Goal: Task Accomplishment & Management: Manage account settings

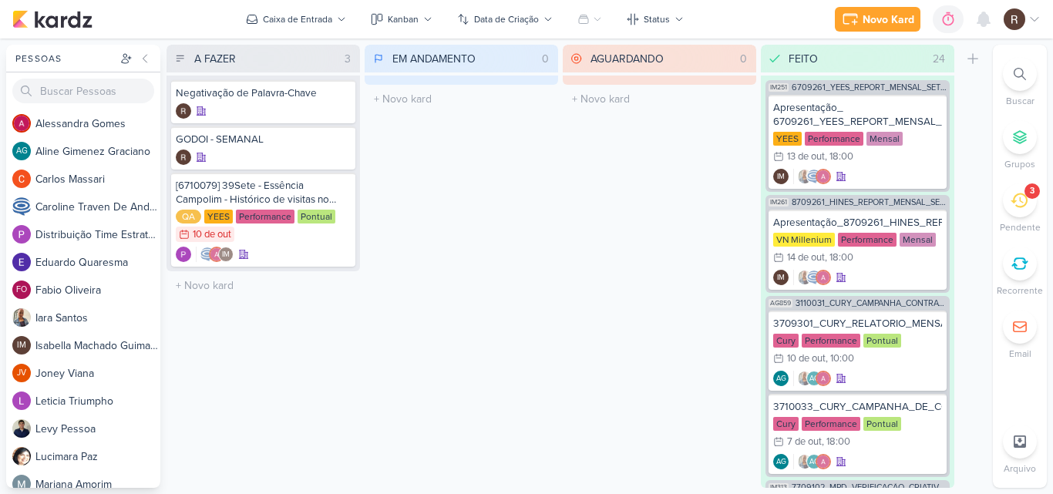
click at [1020, 212] on div "3" at bounding box center [1020, 200] width 34 height 34
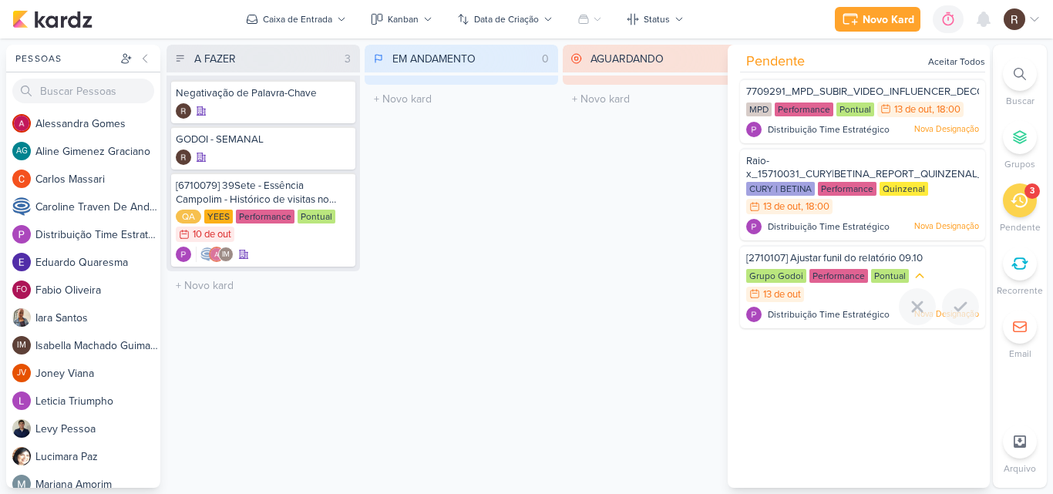
click at [810, 278] on div "Performance" at bounding box center [839, 276] width 59 height 14
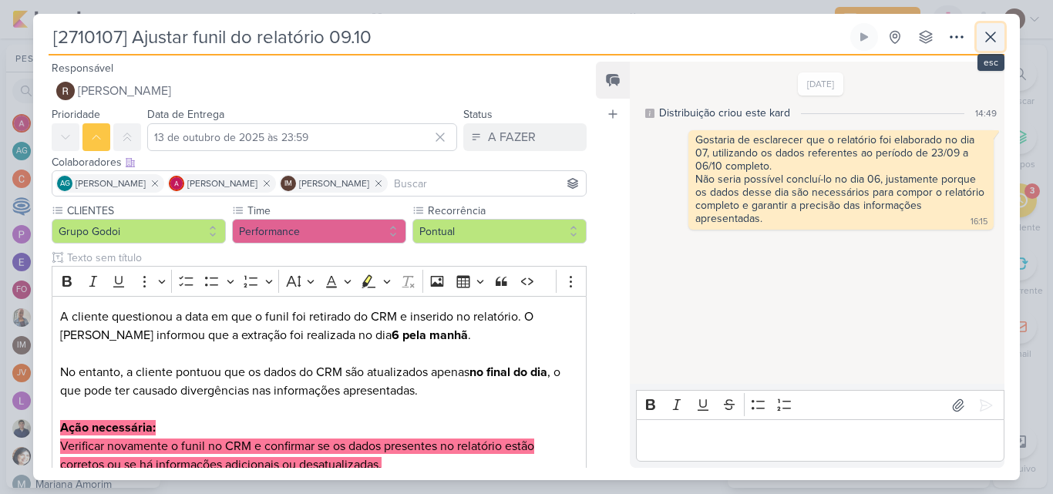
click at [988, 31] on icon at bounding box center [990, 37] width 19 height 19
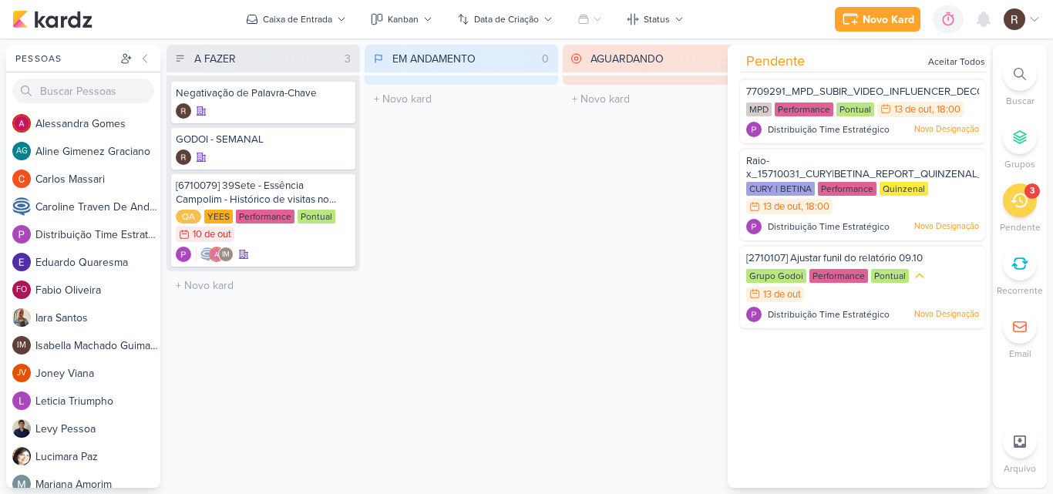
click at [635, 209] on div "AGUARDANDO 0 Mover Para Esquerda Mover Para Direita [GEOGRAPHIC_DATA] O título …" at bounding box center [660, 266] width 194 height 443
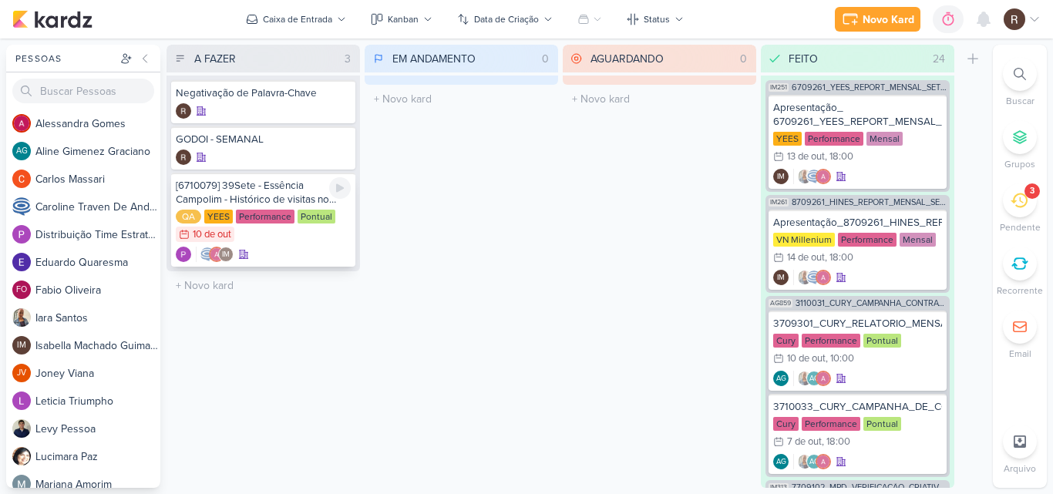
click at [260, 184] on div "[6710079] 39Sete - Essência Campolim - Histórico de visitas no Raio-x" at bounding box center [263, 193] width 175 height 28
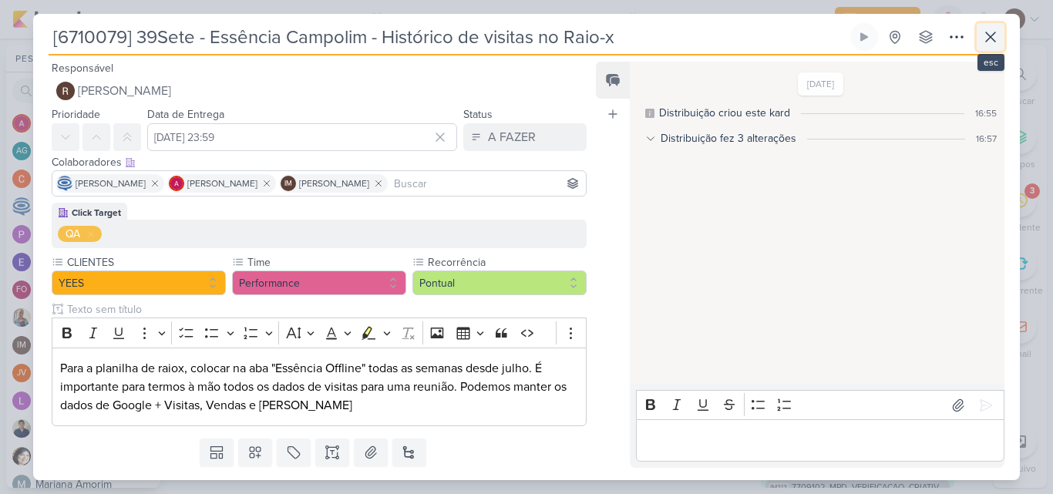
click at [995, 42] on icon at bounding box center [990, 37] width 19 height 19
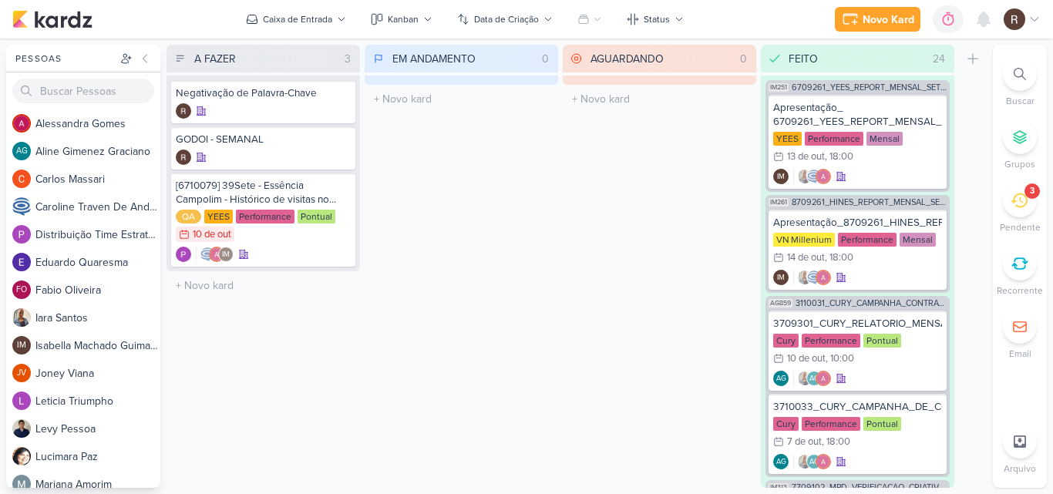
click at [576, 354] on div "AGUARDANDO 0 Mover Para Esquerda Mover Para Direita [GEOGRAPHIC_DATA] O título …" at bounding box center [660, 266] width 194 height 443
click at [583, 311] on div "AGUARDANDO 0 Mover Para Esquerda Mover Para Direita [GEOGRAPHIC_DATA] O título …" at bounding box center [660, 266] width 194 height 443
click at [1015, 190] on div "3" at bounding box center [1020, 200] width 34 height 34
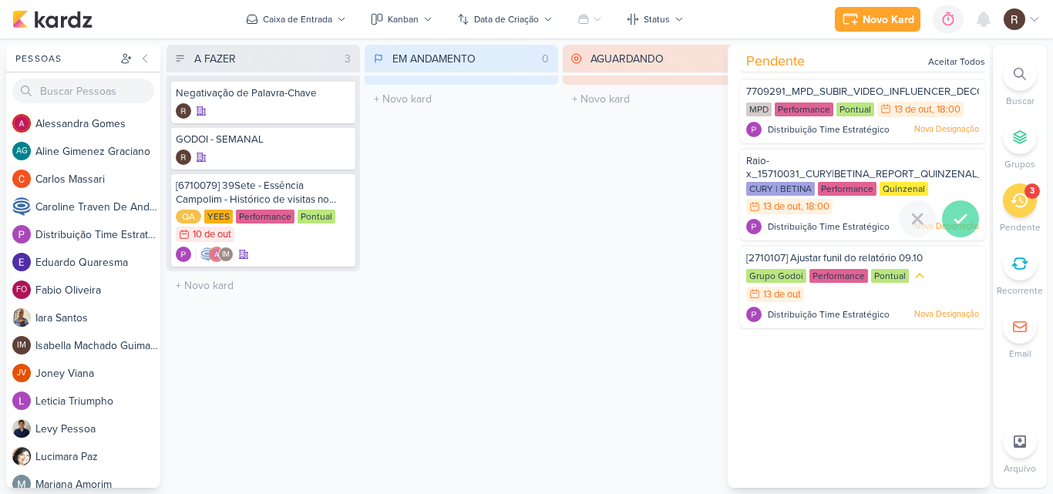
click at [962, 217] on icon at bounding box center [960, 219] width 19 height 19
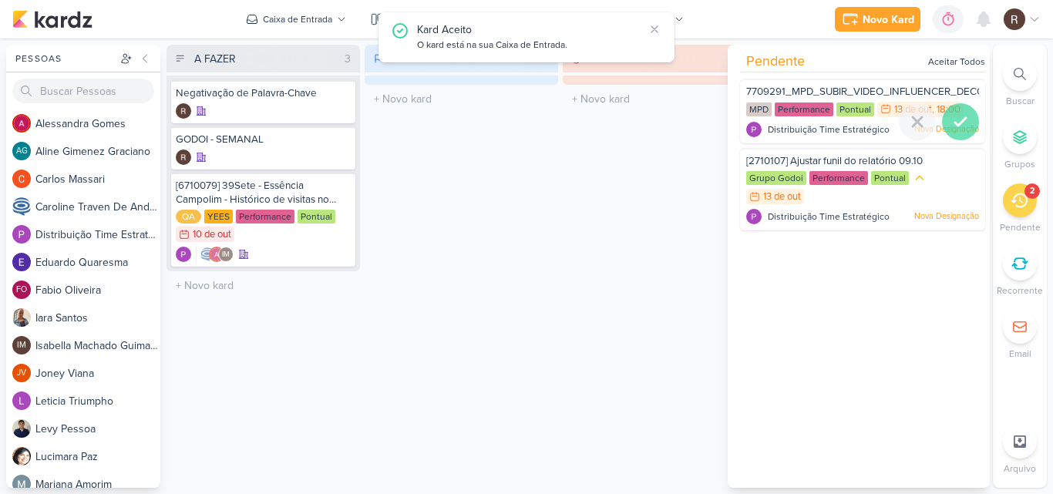
click at [966, 116] on div at bounding box center [960, 121] width 37 height 37
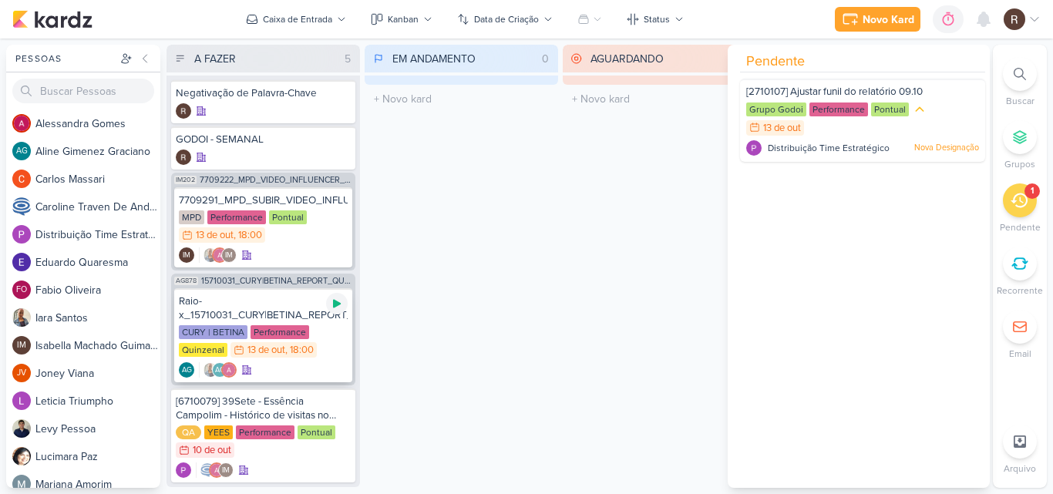
click at [336, 305] on icon at bounding box center [337, 304] width 8 height 8
click at [242, 296] on div "Raio-x_15710031_CURY|BETINA_REPORT_QUINZENAL_14.10" at bounding box center [263, 309] width 169 height 28
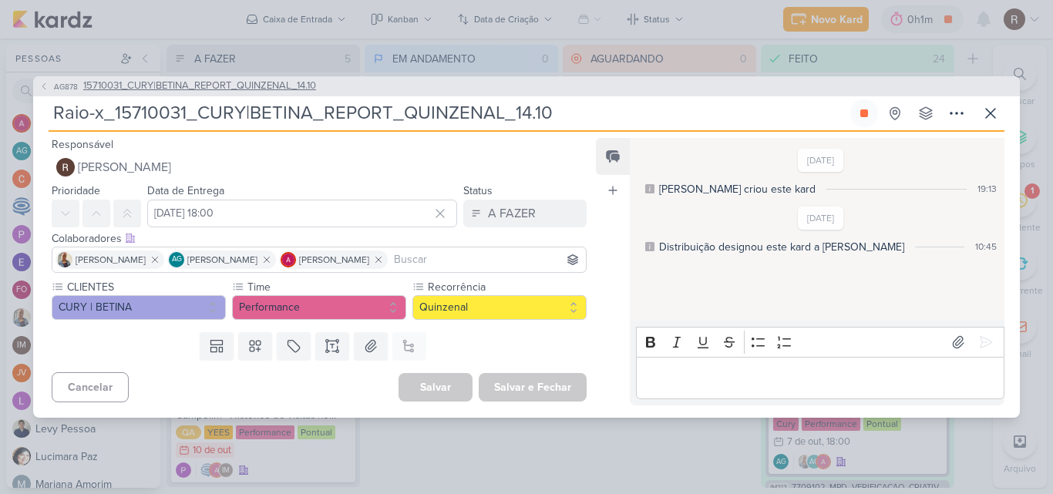
click at [244, 79] on span "15710031_CURY|BETINA_REPORT_QUINZENAL_14.10" at bounding box center [199, 86] width 233 height 15
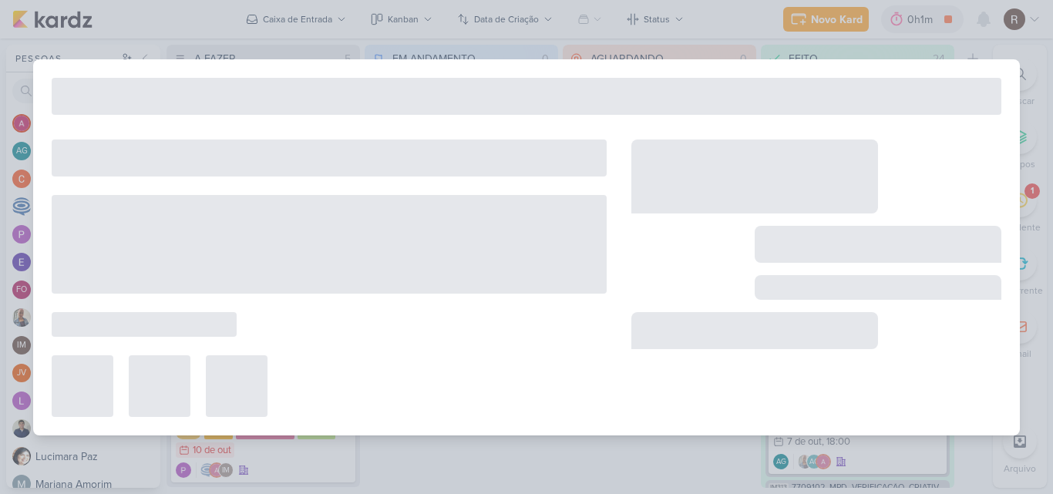
type input "15710031_CURY|BETINA_REPORT_QUINZENAL_14.10"
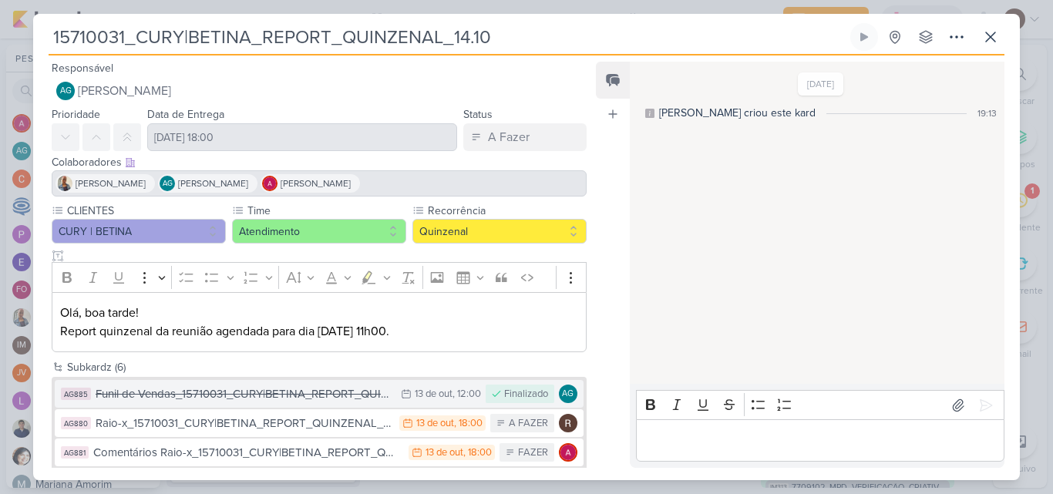
click at [329, 392] on div "Funil de Vendas_15710031_CURY|BETINA_REPORT_QUINZENAL_14.10" at bounding box center [245, 394] width 298 height 18
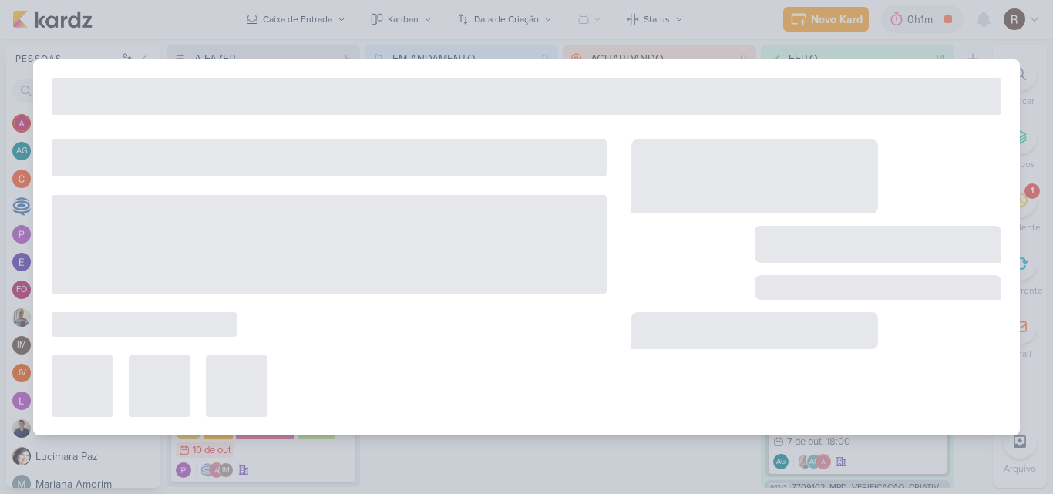
type input "Funil de Vendas_15710031_CURY|BETINA_REPORT_QUINZENAL_14.10"
type input "[DATE] 12:00"
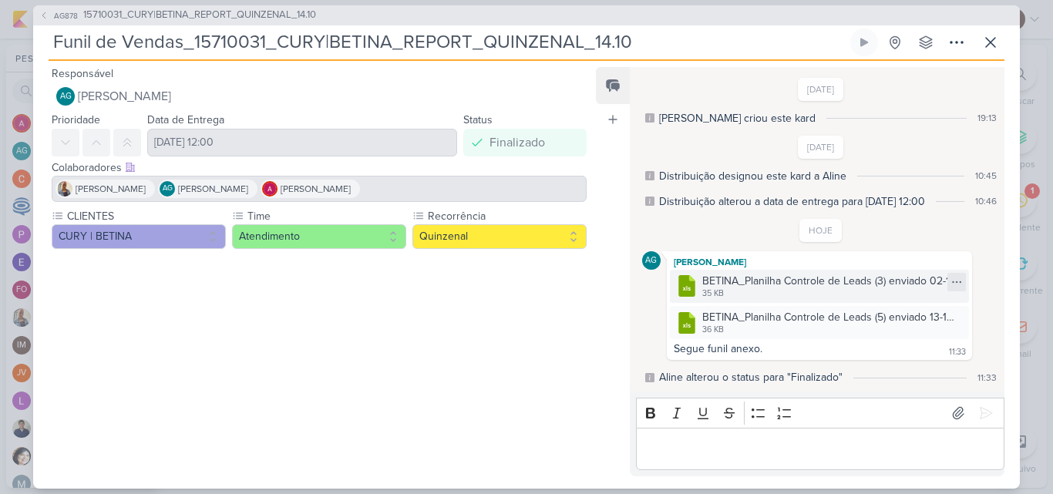
click at [951, 274] on div at bounding box center [957, 282] width 19 height 19
click at [870, 334] on div "Baixar" at bounding box center [877, 333] width 29 height 16
click at [955, 314] on icon at bounding box center [957, 318] width 12 height 12
click at [880, 361] on button "Baixar" at bounding box center [897, 370] width 124 height 22
click at [982, 43] on icon at bounding box center [990, 42] width 19 height 19
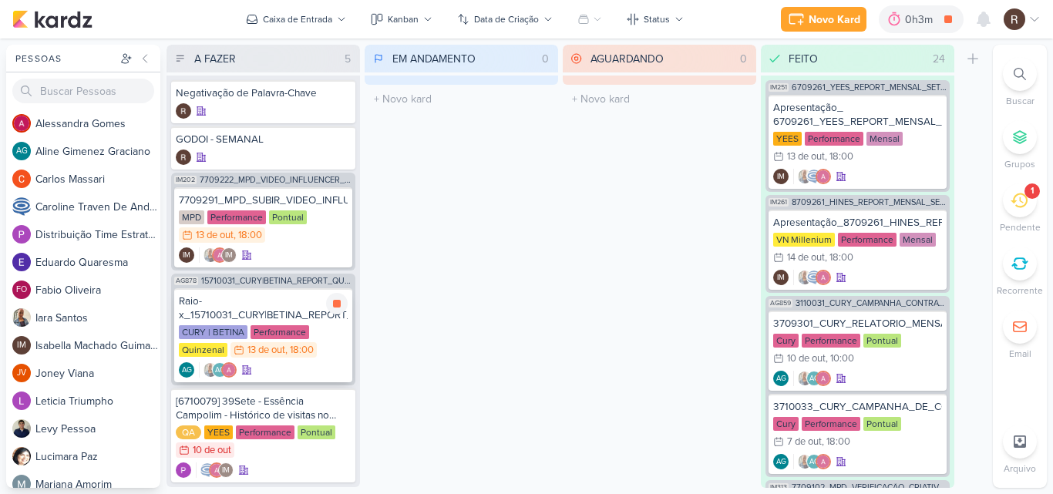
click at [274, 311] on div "Raio-x_15710031_CURY|BETINA_REPORT_QUINZENAL_14.10" at bounding box center [263, 309] width 169 height 28
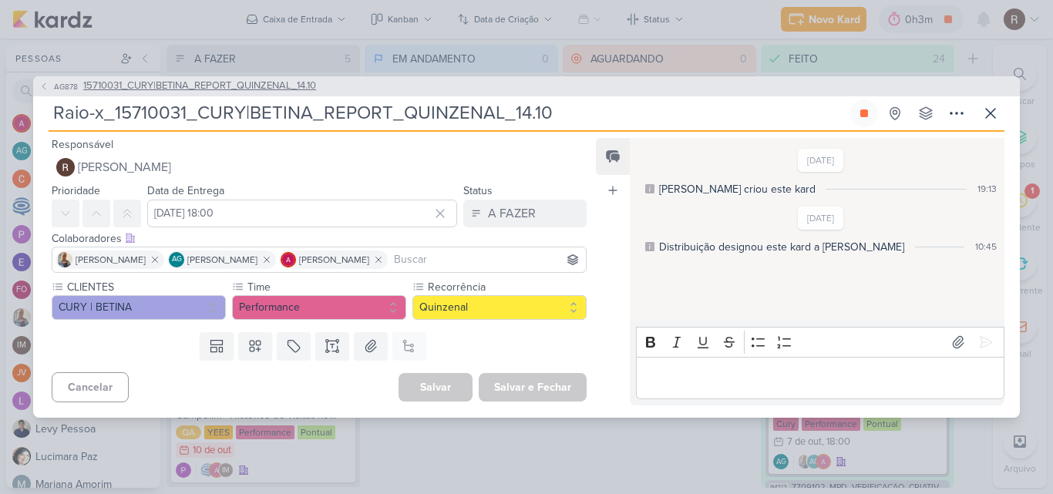
click at [314, 86] on span "15710031_CURY|BETINA_REPORT_QUINZENAL_14.10" at bounding box center [199, 86] width 233 height 15
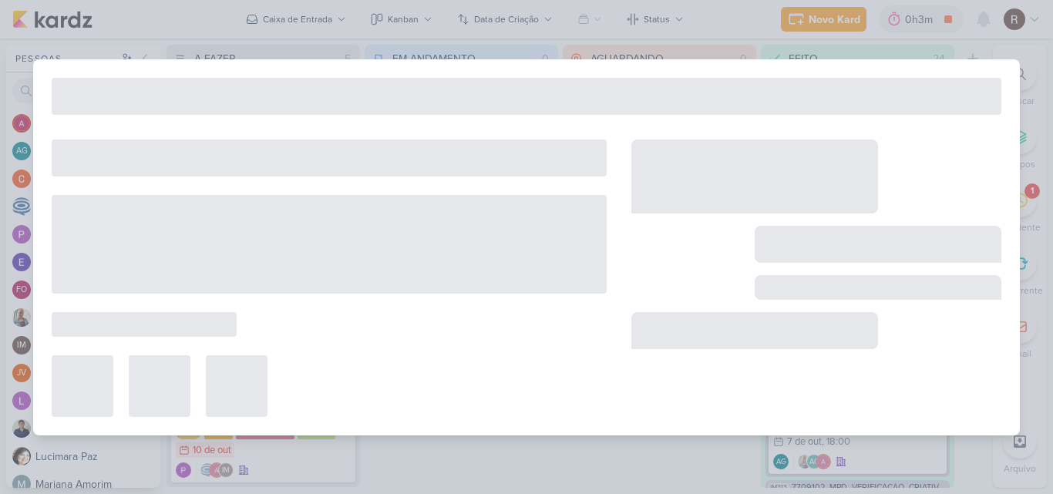
type input "15710031_CURY|BETINA_REPORT_QUINZENAL_14.10"
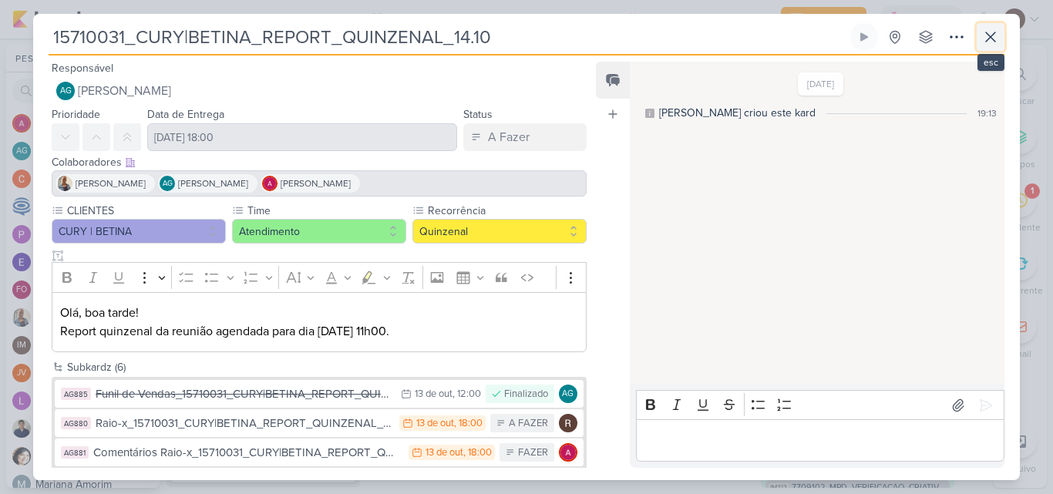
click at [984, 35] on icon at bounding box center [990, 37] width 19 height 19
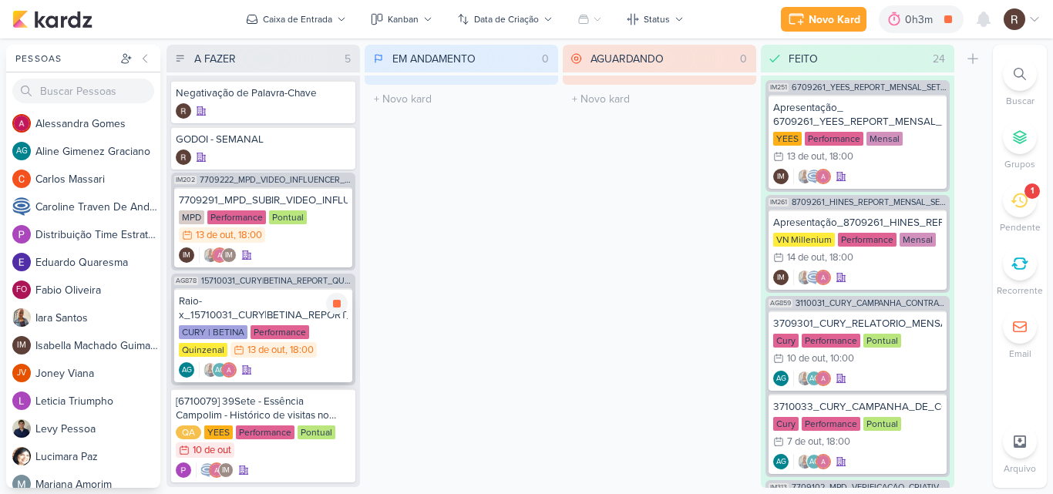
click at [279, 318] on div "Raio-x_15710031_CURY|BETINA_REPORT_QUINZENAL_14.10" at bounding box center [263, 309] width 169 height 28
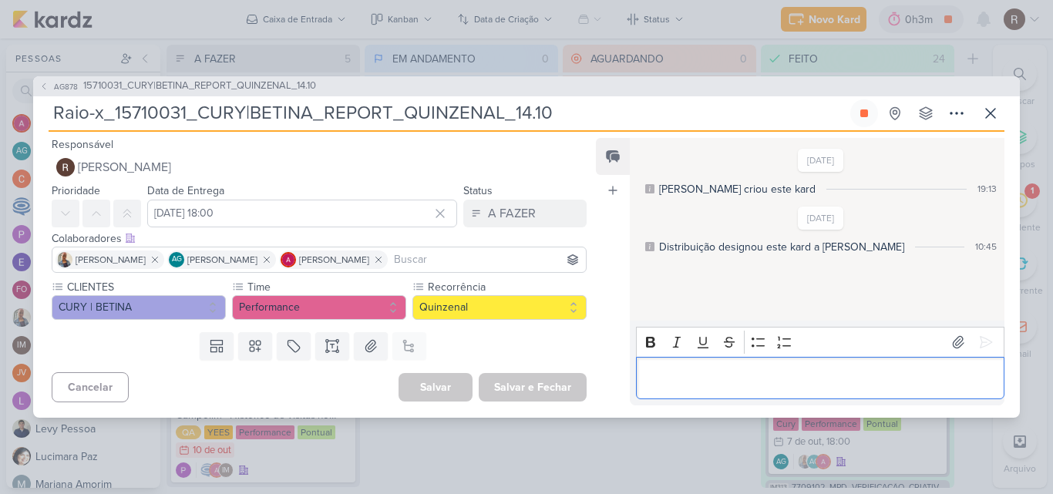
click at [705, 372] on p "Editor editing area: main" at bounding box center [820, 378] width 352 height 19
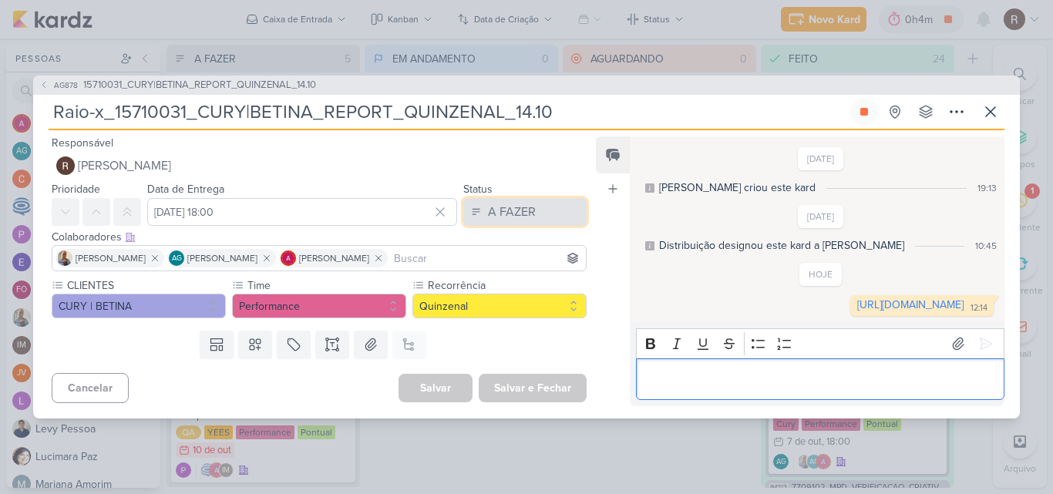
click at [504, 203] on div "A FAZER" at bounding box center [512, 212] width 48 height 19
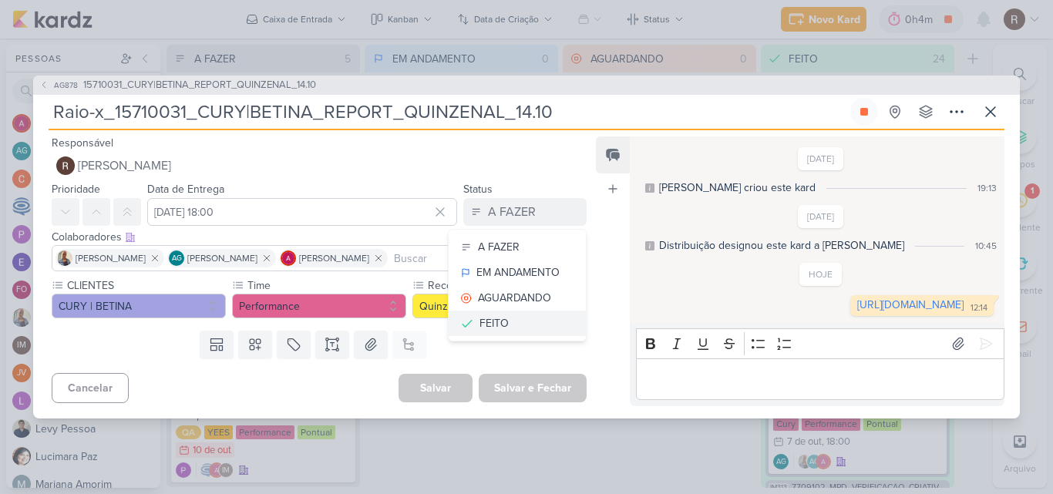
click at [493, 315] on div "FEITO" at bounding box center [494, 323] width 29 height 16
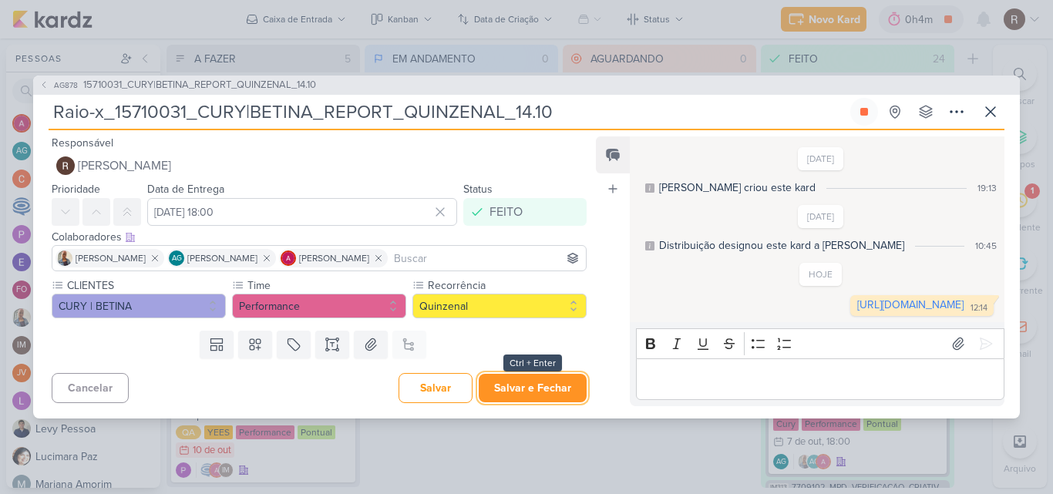
click at [527, 399] on button "Salvar e Fechar" at bounding box center [533, 388] width 108 height 29
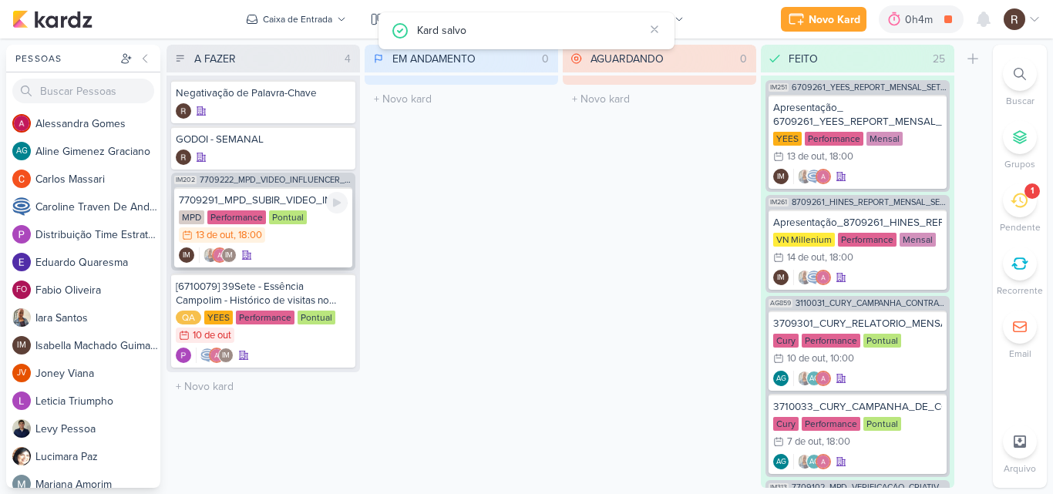
click at [298, 217] on div "Pontual" at bounding box center [288, 217] width 38 height 14
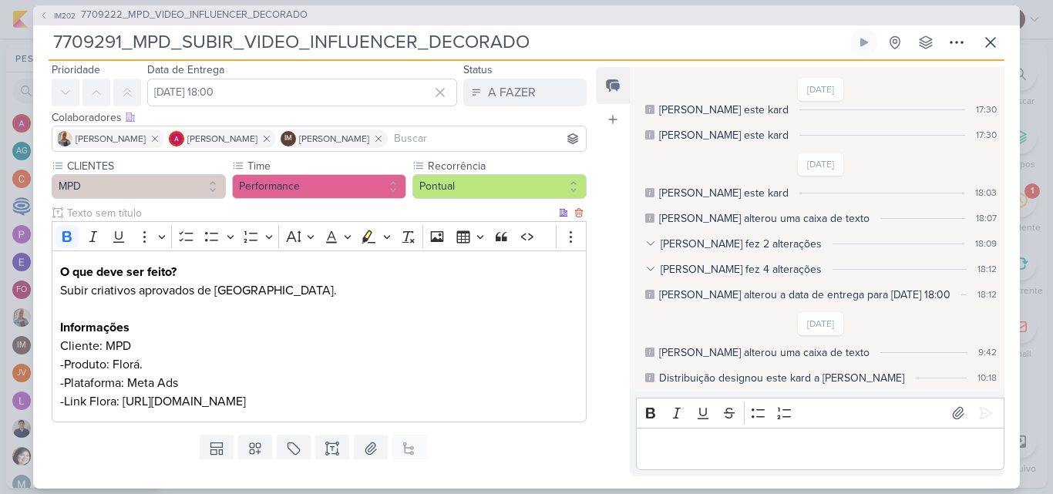
scroll to position [77, 0]
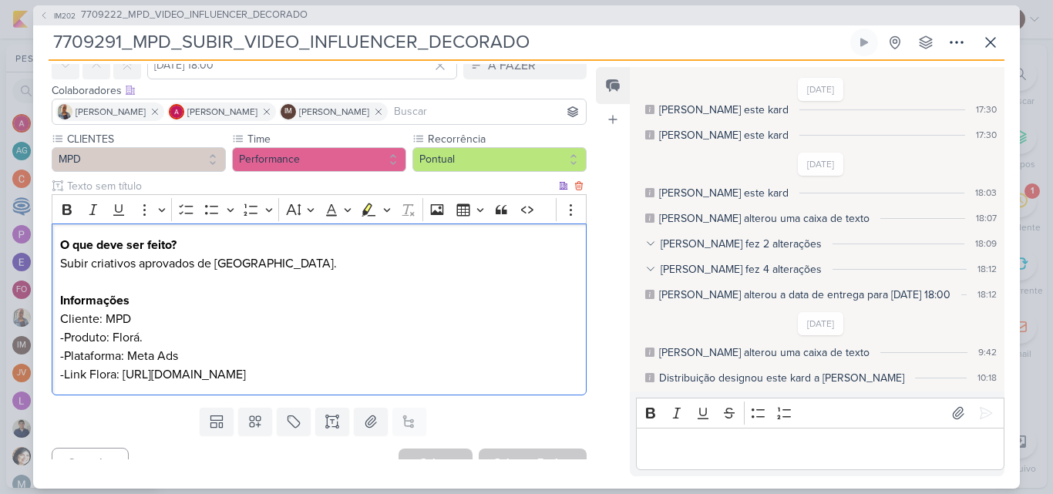
drag, startPoint x: 59, startPoint y: 389, endPoint x: 531, endPoint y: 396, distance: 471.9
click at [531, 384] on p "-Link Flora: [URL][DOMAIN_NAME]" at bounding box center [319, 374] width 518 height 19
copy p "[URL][DOMAIN_NAME]"
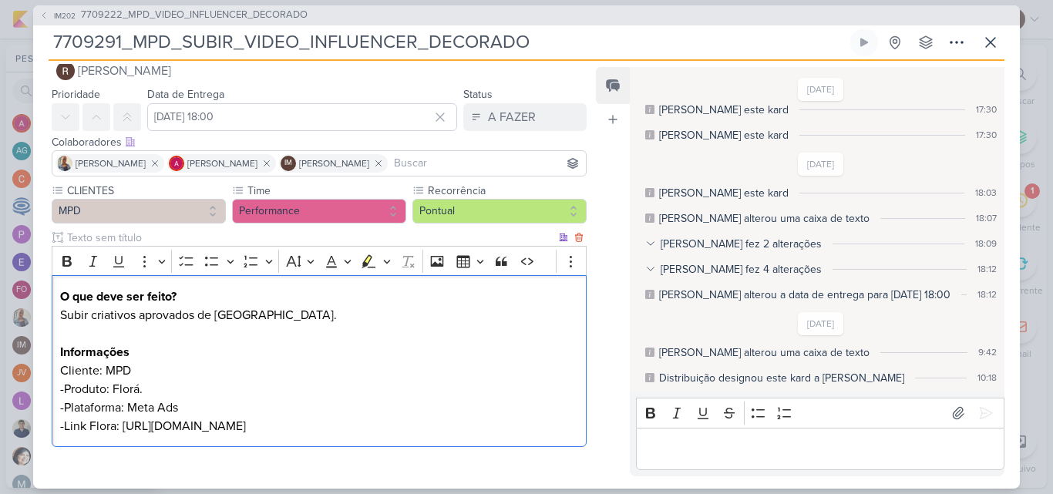
scroll to position [0, 0]
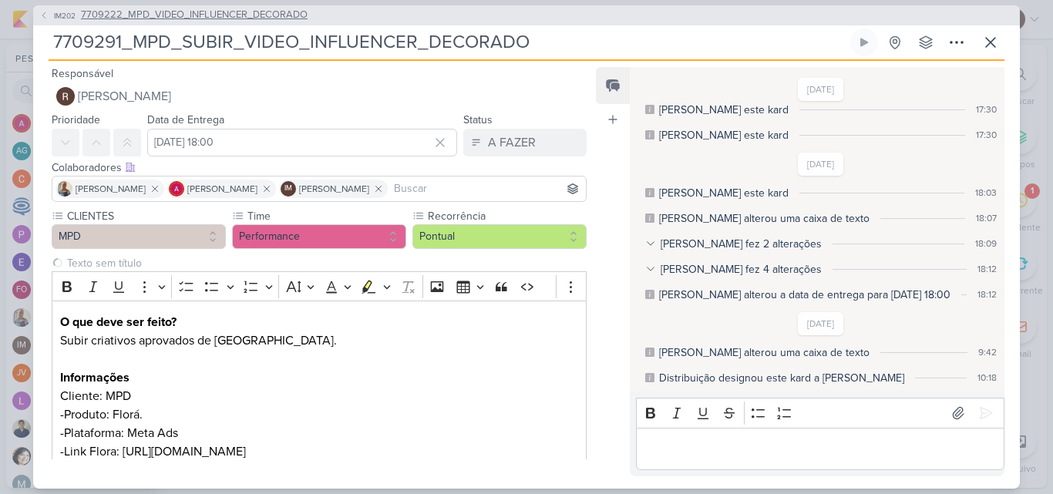
click at [228, 17] on span "7709222_MPD_VIDEO_INFLUENCER_DECORADO" at bounding box center [194, 15] width 227 height 15
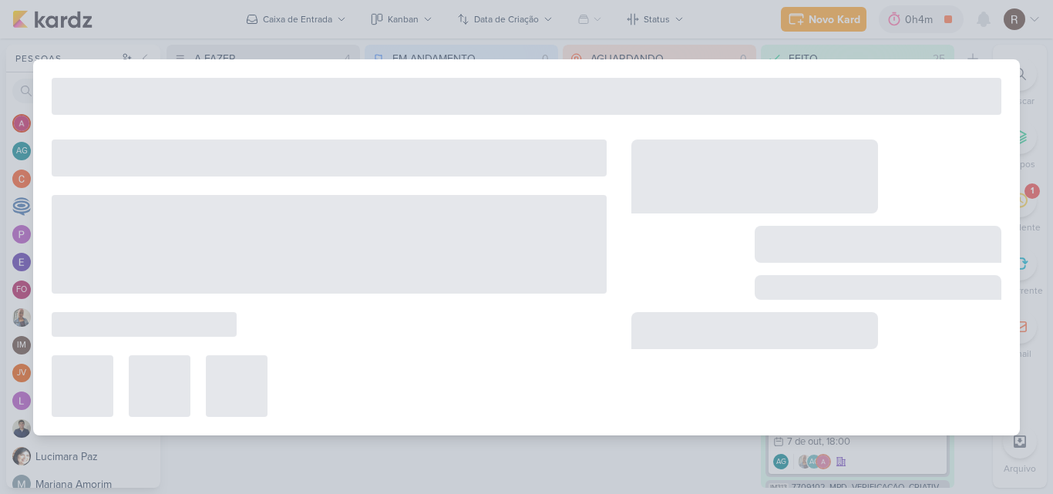
type input "7709222_MPD_VIDEO_INFLUENCER_DECORADO"
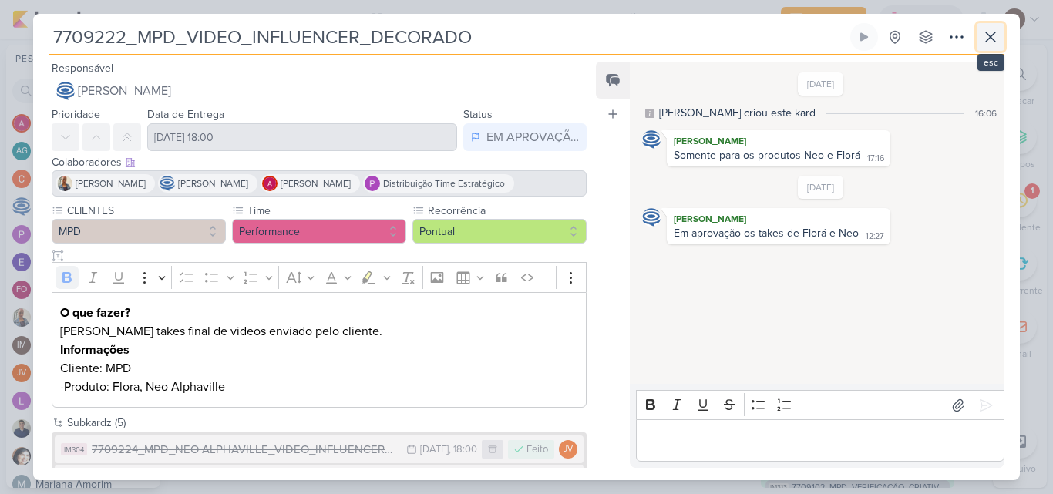
click at [989, 32] on icon at bounding box center [990, 37] width 19 height 19
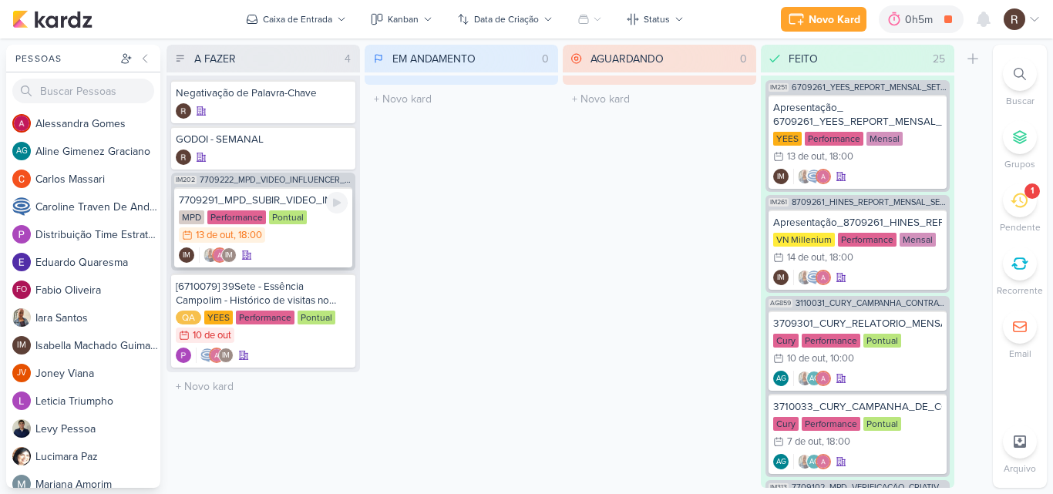
click at [277, 217] on div "Pontual" at bounding box center [288, 217] width 38 height 14
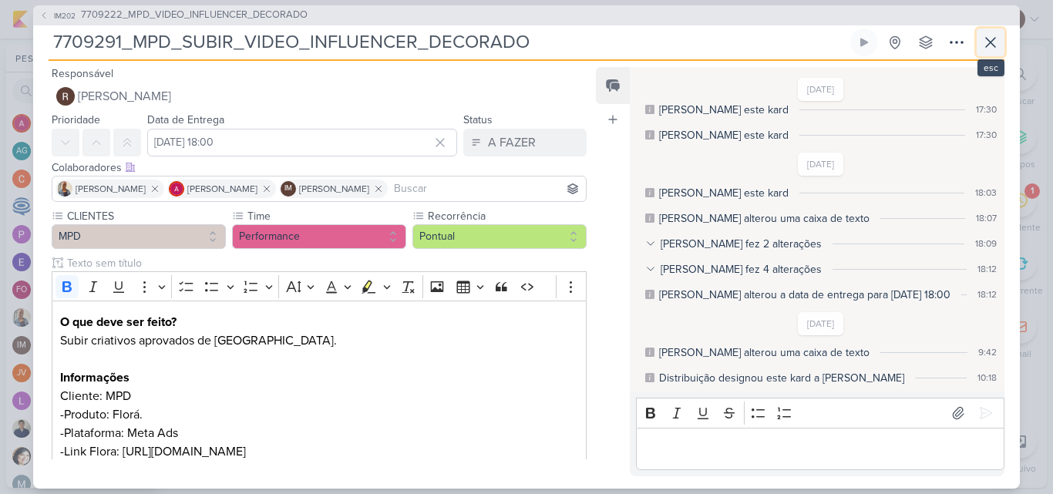
click at [991, 44] on icon at bounding box center [990, 42] width 19 height 19
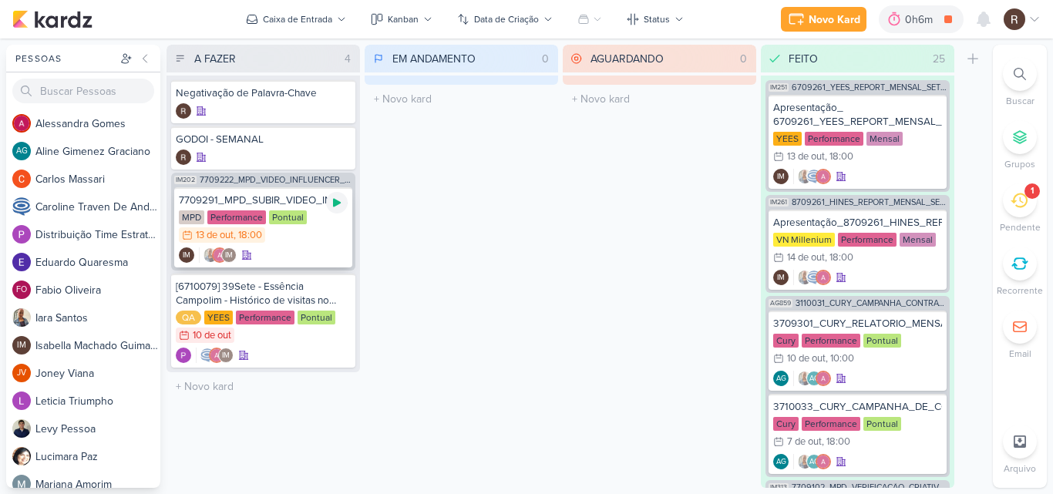
click at [332, 205] on icon at bounding box center [337, 203] width 12 height 12
click at [297, 224] on div "Pontual" at bounding box center [288, 217] width 38 height 14
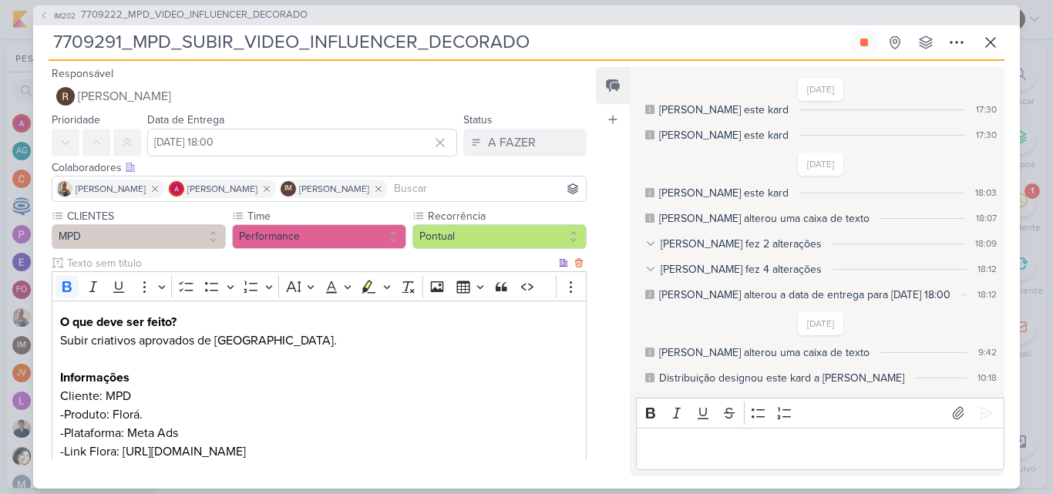
scroll to position [77, 0]
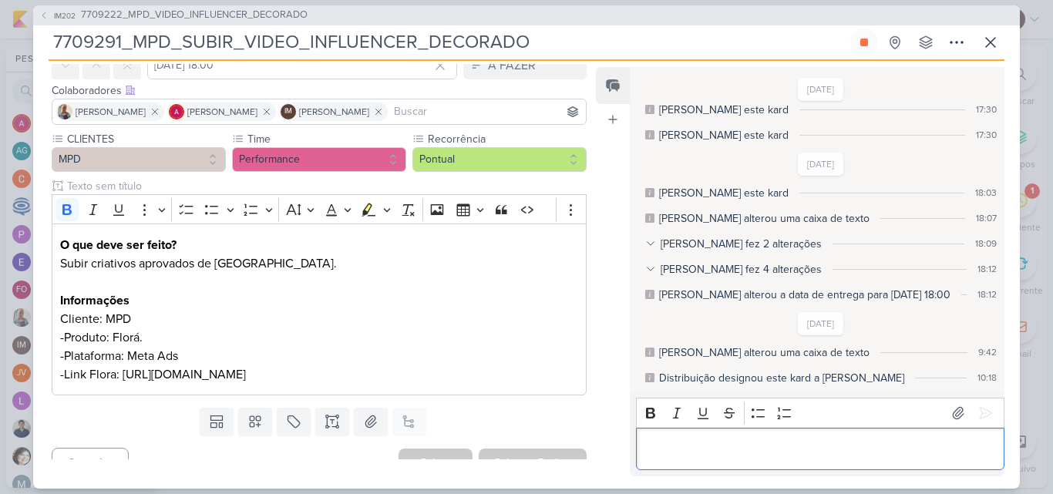
click at [665, 441] on p "Editor editing area: main" at bounding box center [820, 448] width 352 height 19
click at [640, 453] on div "[Flora][Influencer decorado][Animada][[DATE]]" at bounding box center [820, 449] width 369 height 42
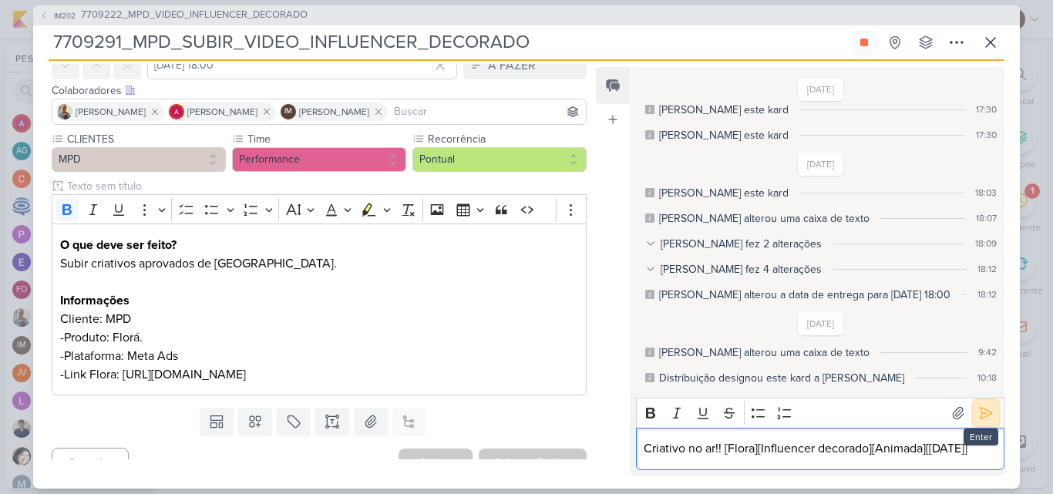
click at [978, 416] on icon at bounding box center [985, 413] width 15 height 15
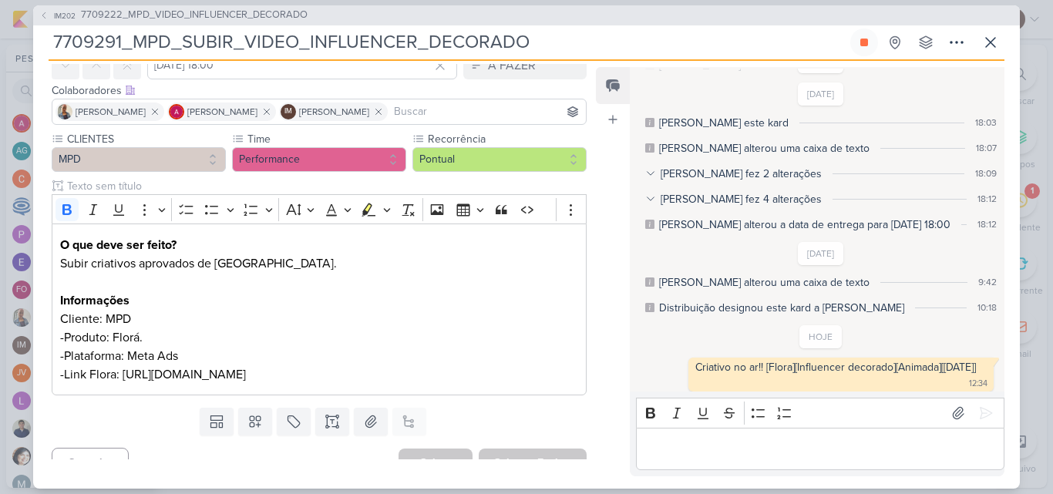
scroll to position [200, 0]
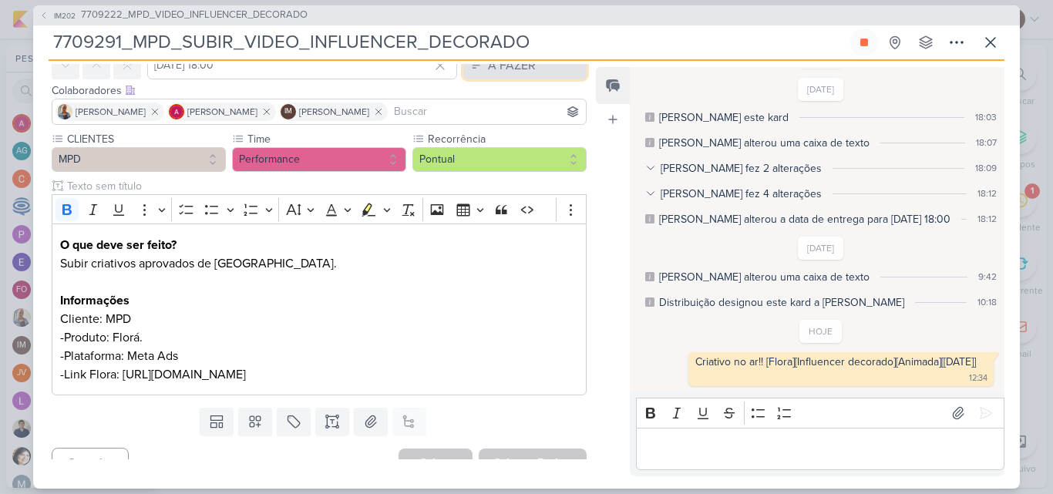
click at [534, 69] on button "A FAZER" at bounding box center [524, 66] width 123 height 28
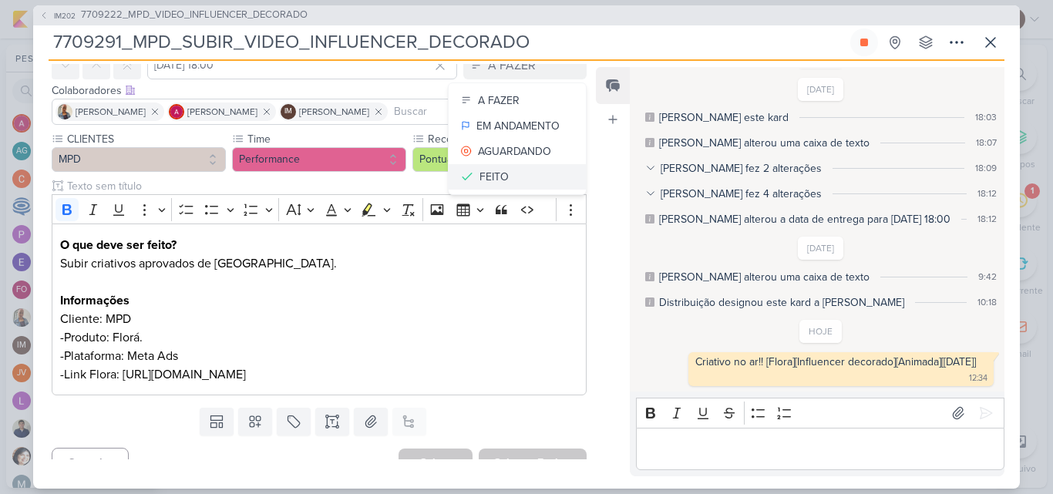
click at [500, 178] on div "FEITO" at bounding box center [494, 177] width 29 height 16
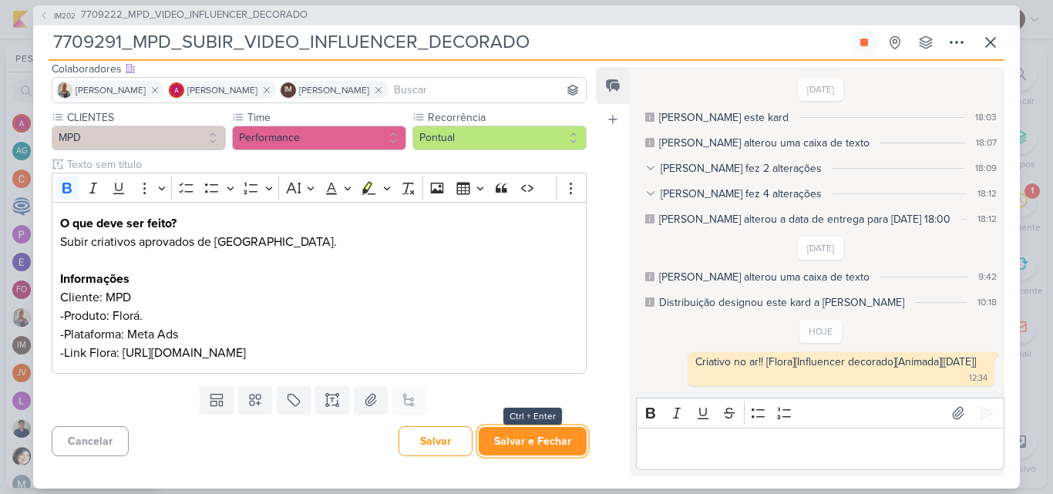
click at [556, 440] on button "Salvar e Fechar" at bounding box center [533, 441] width 108 height 29
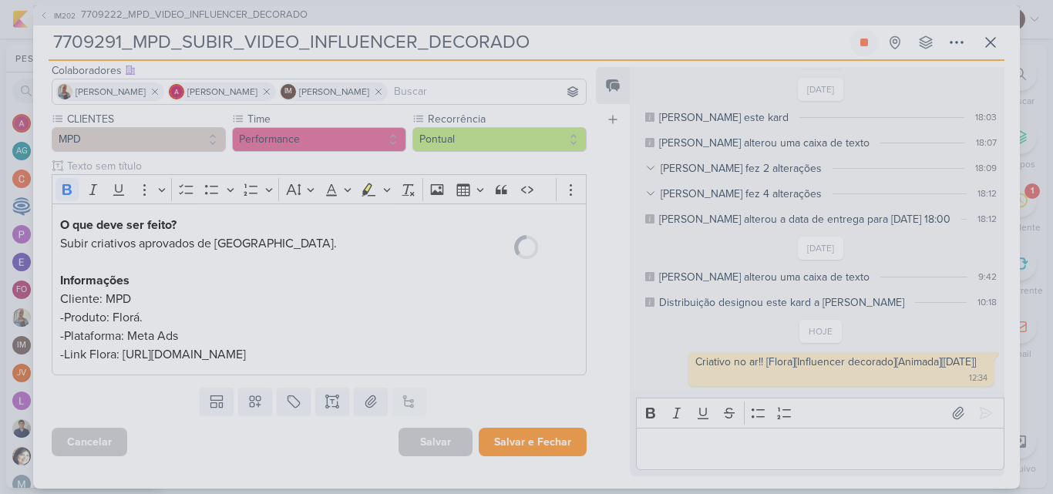
scroll to position [116, 0]
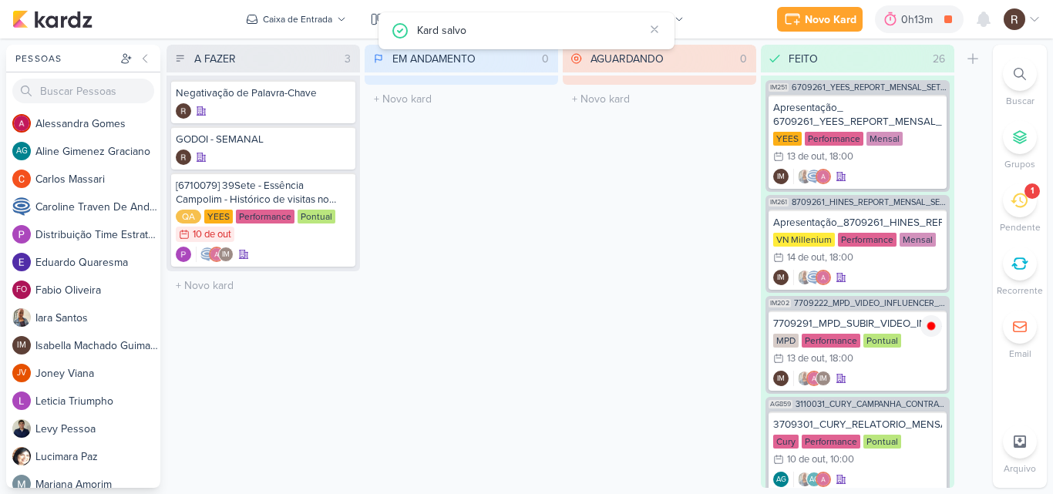
click at [1021, 210] on div "1" at bounding box center [1020, 200] width 34 height 34
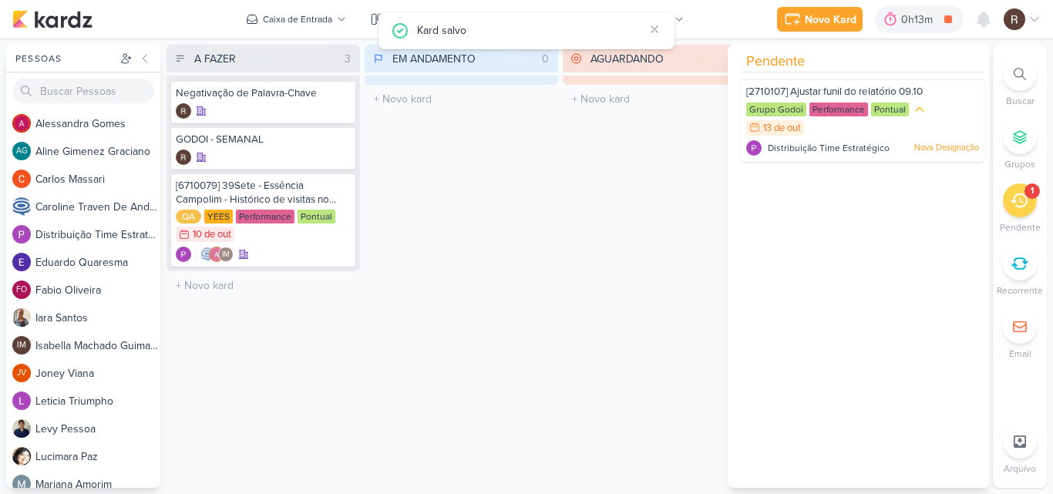
click at [578, 122] on div "AGUARDANDO 0 Mover Para Esquerda Mover Para Direita [GEOGRAPHIC_DATA] O título …" at bounding box center [660, 266] width 194 height 443
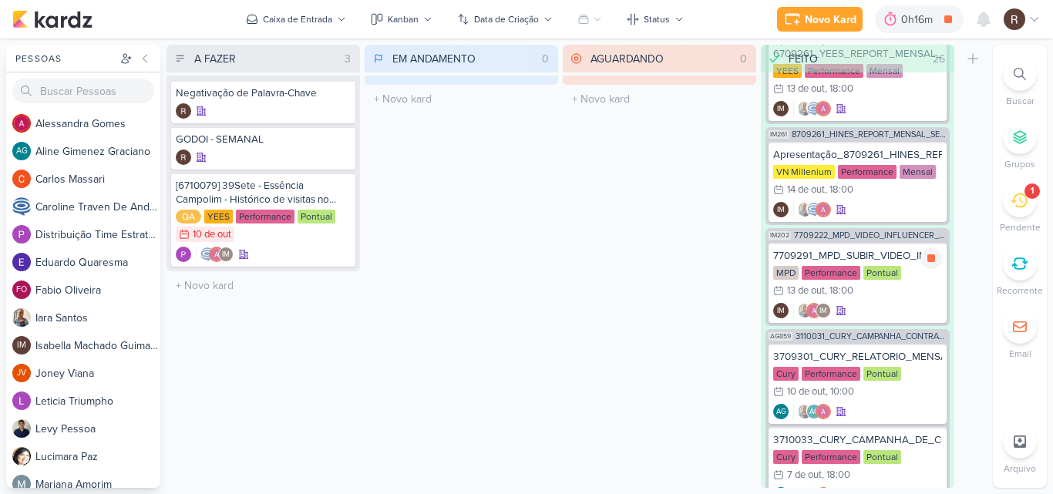
scroll to position [0, 0]
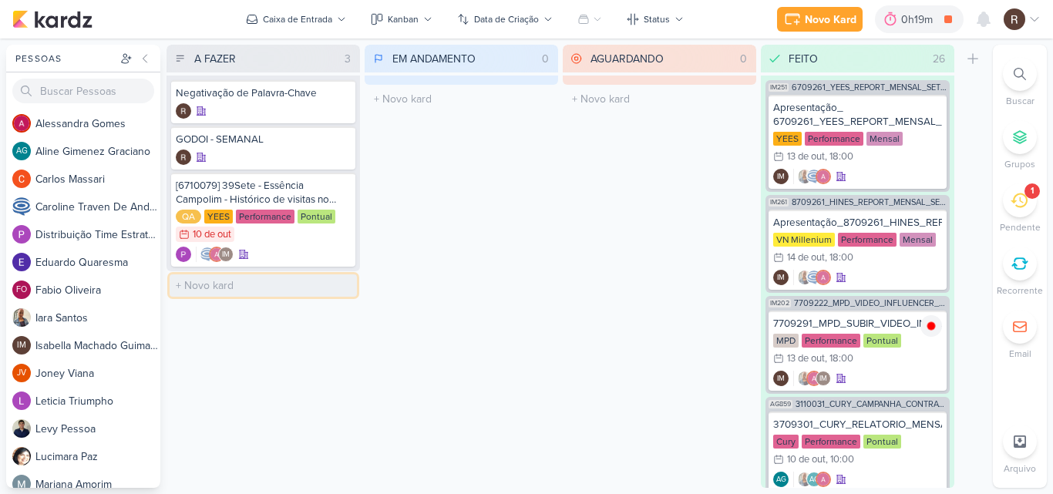
click at [210, 295] on input "text" at bounding box center [263, 285] width 187 height 22
type input "YEES - Semanal 06 - 12"
click at [370, 320] on div "EM ANDAMENTO 0 Mover Para Esquerda Mover Para Direita [GEOGRAPHIC_DATA] O títul…" at bounding box center [462, 266] width 194 height 443
click at [325, 295] on input "YEES - Semanal 06 - 12" at bounding box center [263, 285] width 187 height 22
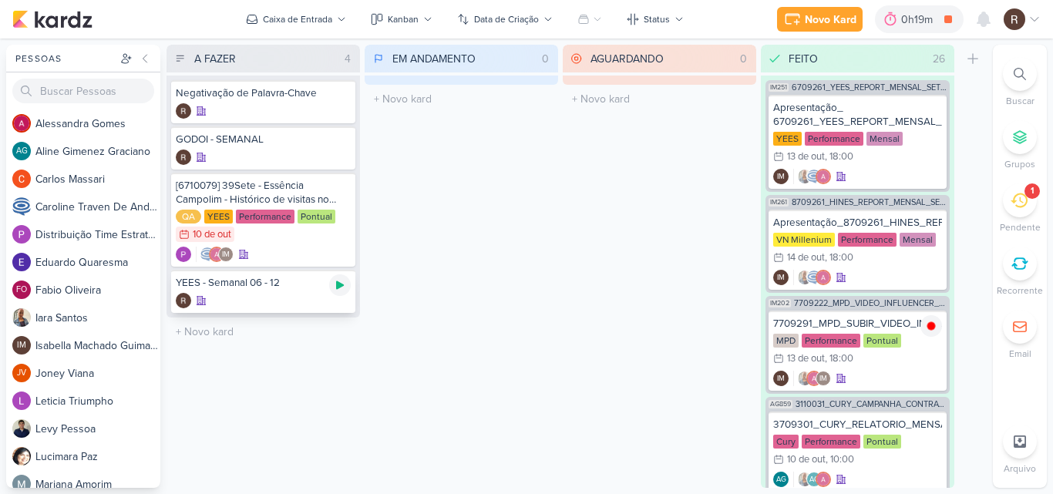
click at [340, 284] on icon at bounding box center [340, 285] width 8 height 8
click at [1027, 195] on div "1" at bounding box center [1032, 190] width 15 height 15
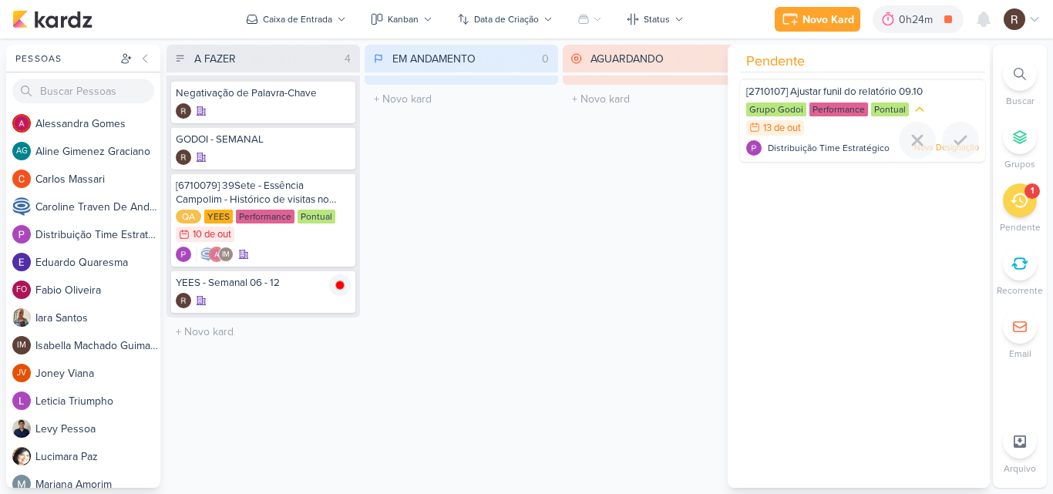
click at [840, 122] on div "Grupo Godoi Performance Pontual 13/10 [DATE]" at bounding box center [862, 119] width 233 height 35
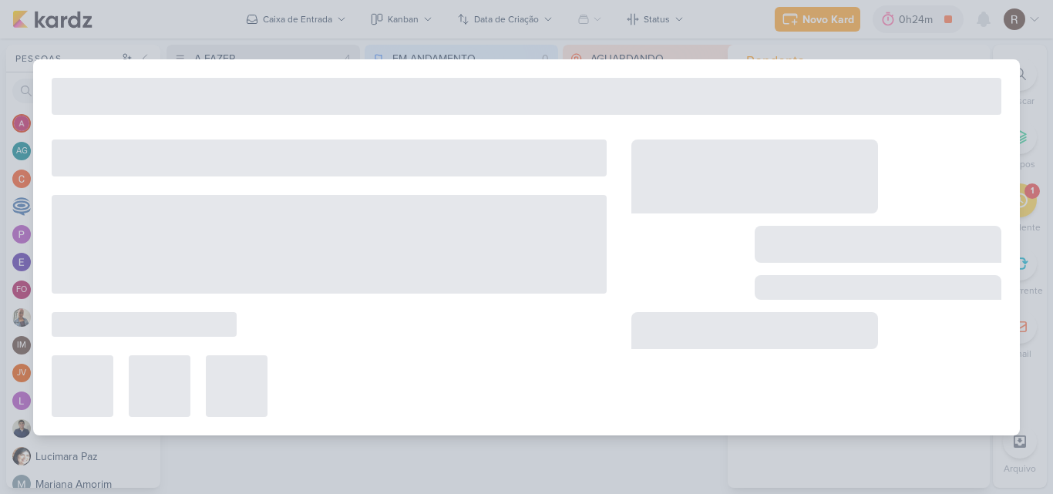
type input "[2710107] Ajustar funil do relatório 09.10"
type input "13 de outubro de 2025 às 23:59"
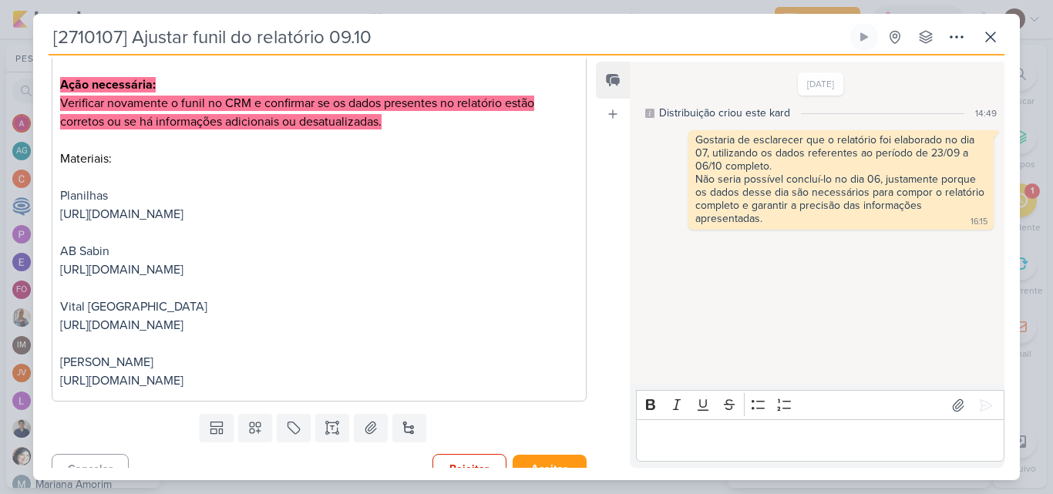
scroll to position [362, 0]
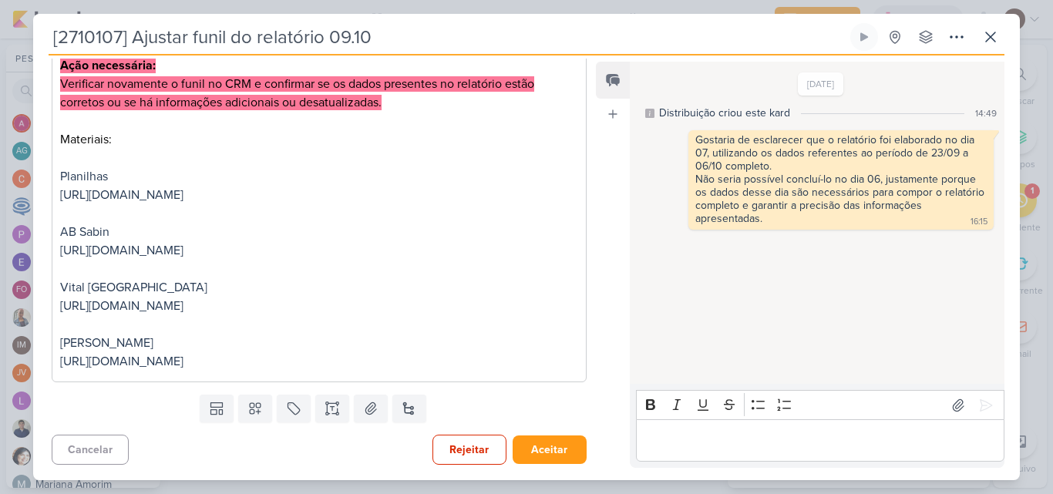
drag, startPoint x: 384, startPoint y: 190, endPoint x: 669, endPoint y: 99, distance: 299.4
click at [183, 190] on span "[URL][DOMAIN_NAME]" at bounding box center [121, 194] width 123 height 15
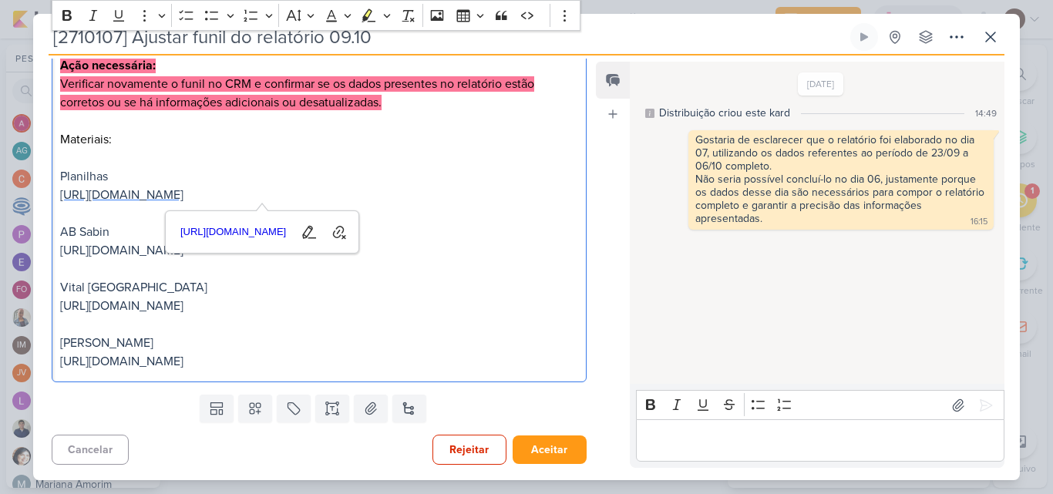
click at [183, 191] on span "[URL][DOMAIN_NAME]" at bounding box center [121, 194] width 123 height 15
click at [183, 309] on span "[URL][DOMAIN_NAME]" at bounding box center [121, 305] width 123 height 15
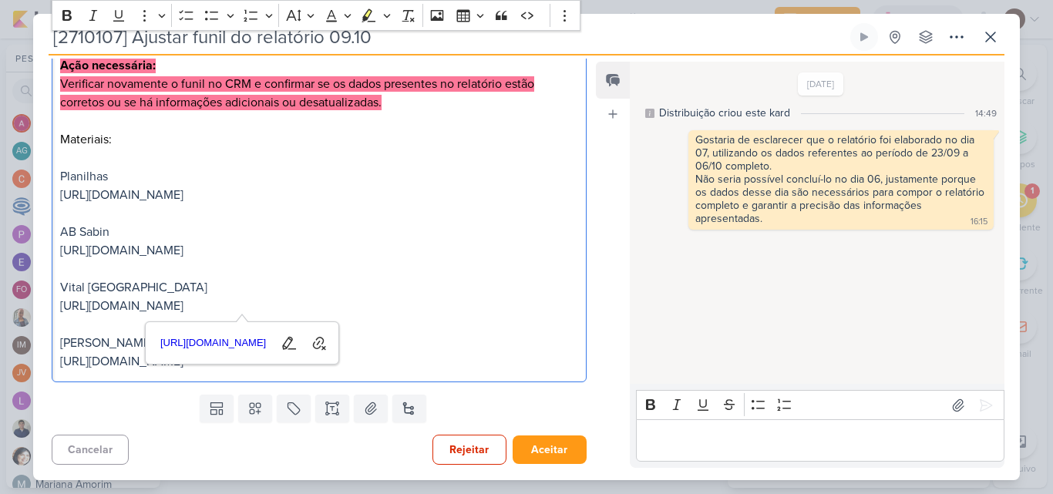
click at [672, 313] on div "[DATE] Distribuição criou este kard 14:49 Gostaria de esclarecer que o relatóri…" at bounding box center [816, 223] width 373 height 321
click at [183, 362] on span "[URL][DOMAIN_NAME]" at bounding box center [121, 361] width 123 height 15
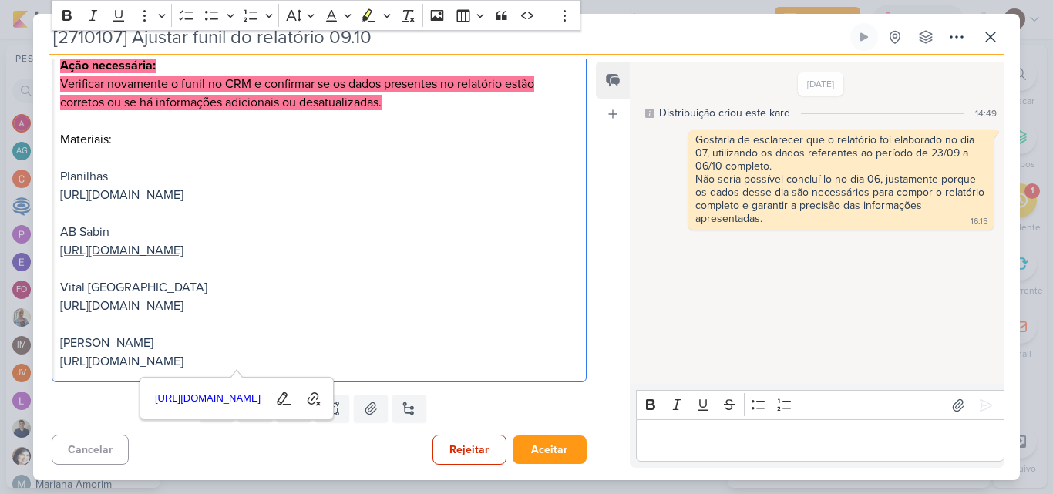
click at [183, 250] on span "[URL][DOMAIN_NAME]" at bounding box center [121, 250] width 123 height 15
click at [128, 307] on span "[URL][DOMAIN_NAME]" at bounding box center [121, 305] width 123 height 15
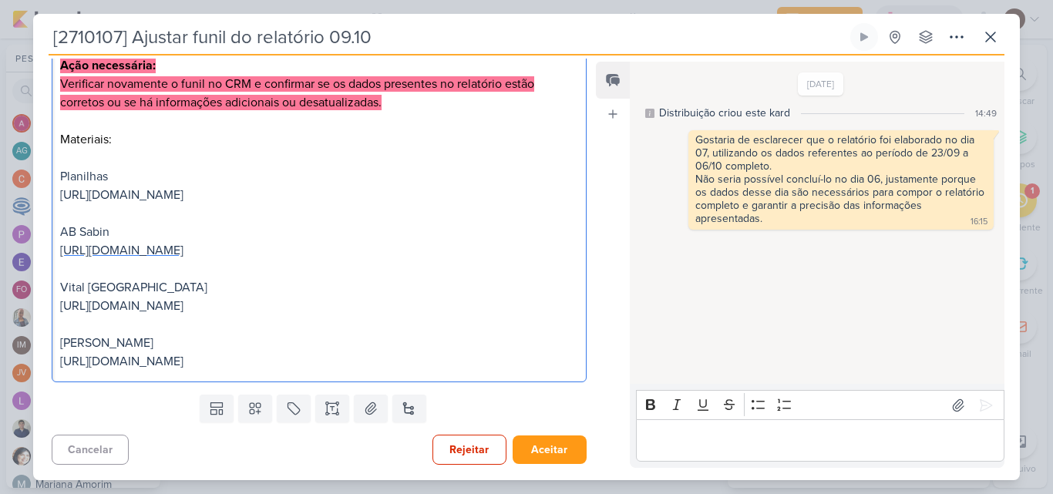
click at [183, 256] on span "[URL][DOMAIN_NAME]" at bounding box center [121, 250] width 123 height 15
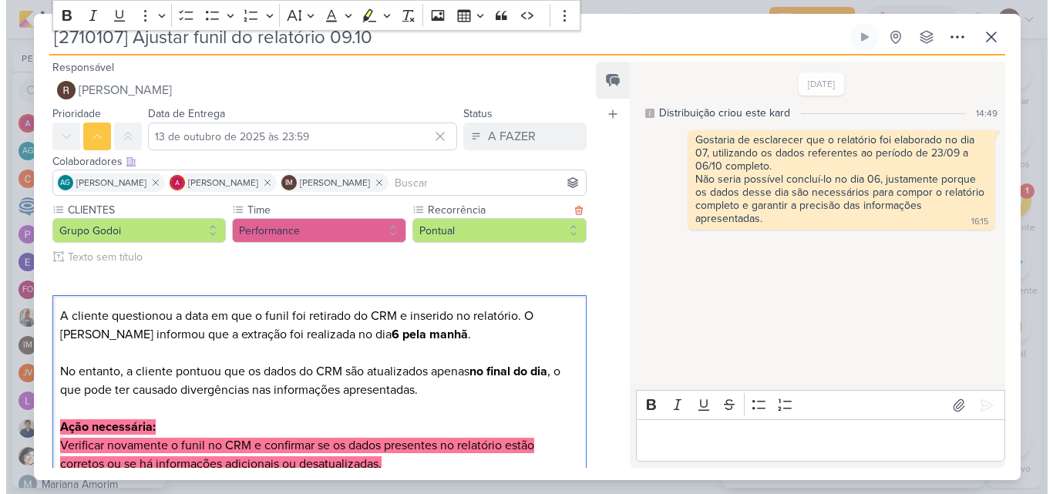
scroll to position [0, 0]
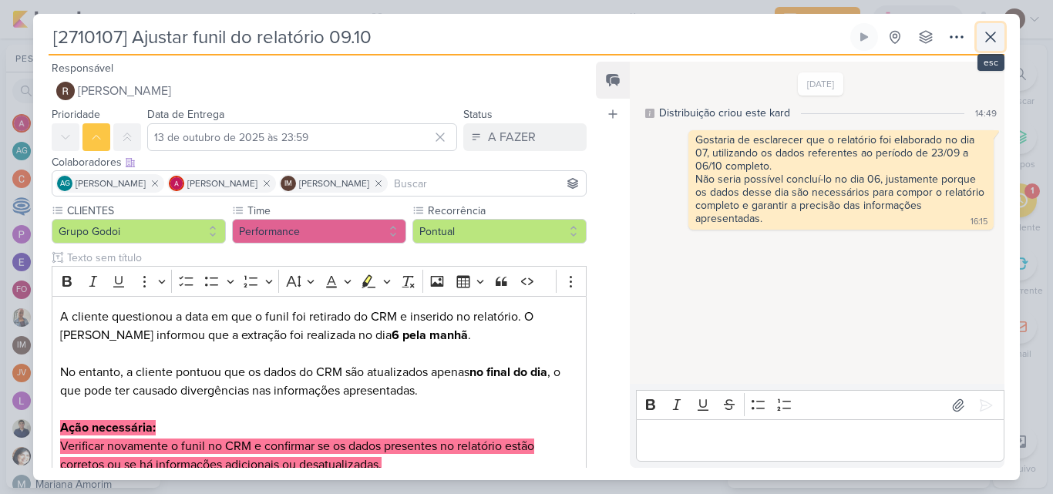
click at [978, 38] on button at bounding box center [991, 37] width 28 height 28
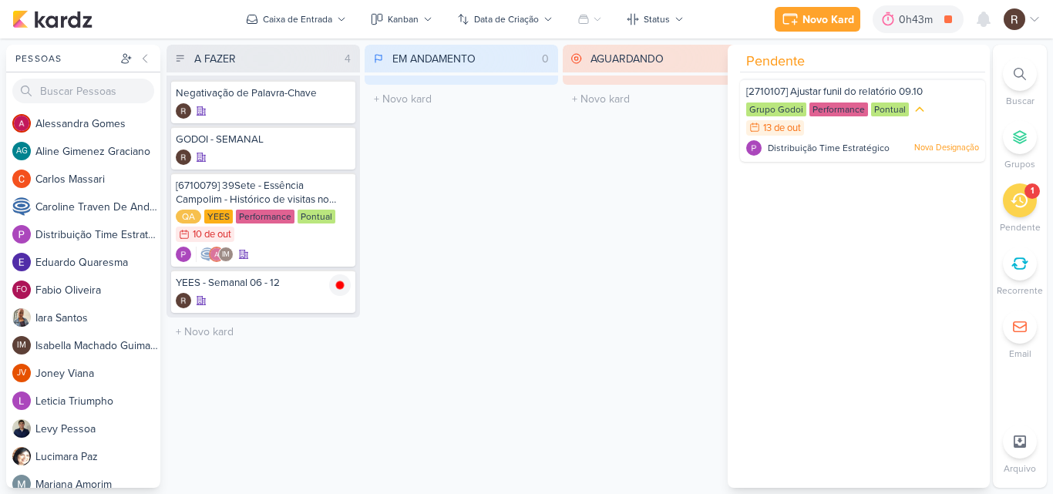
click at [530, 278] on div "EM ANDAMENTO 0 Mover Para Esquerda Mover Para Direita [GEOGRAPHIC_DATA] O títul…" at bounding box center [462, 266] width 194 height 443
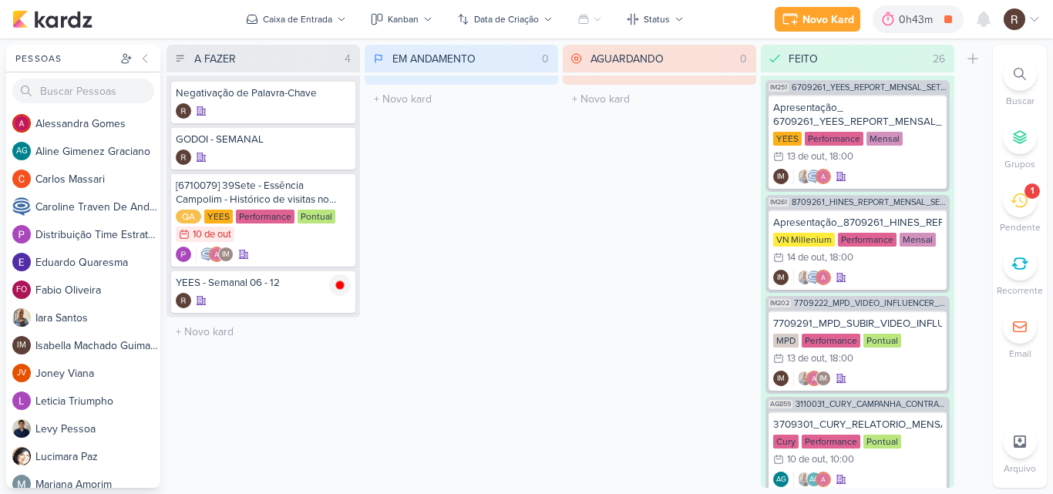
click at [1015, 204] on icon at bounding box center [1019, 200] width 17 height 17
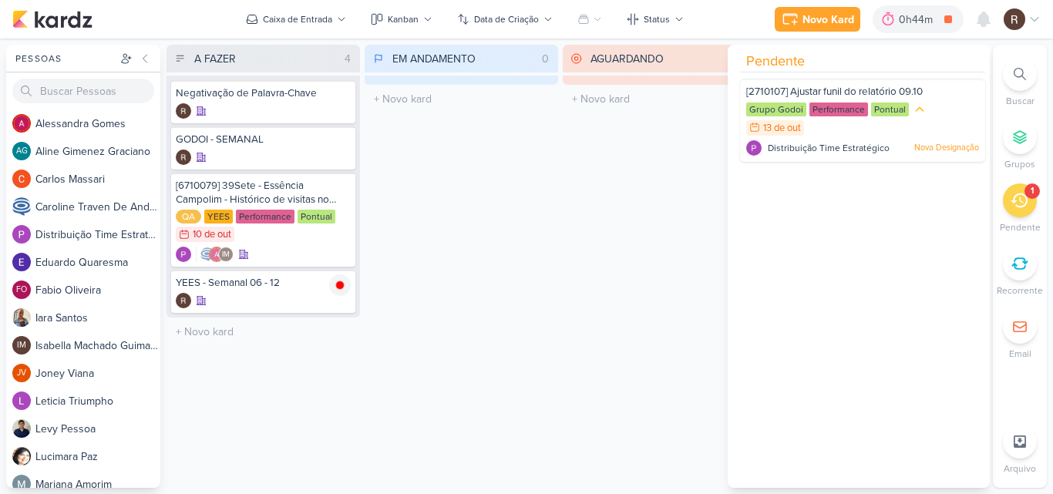
click at [452, 241] on div "EM ANDAMENTO 0 Mover Para Esquerda Mover Para Direita [GEOGRAPHIC_DATA] O títul…" at bounding box center [462, 266] width 194 height 443
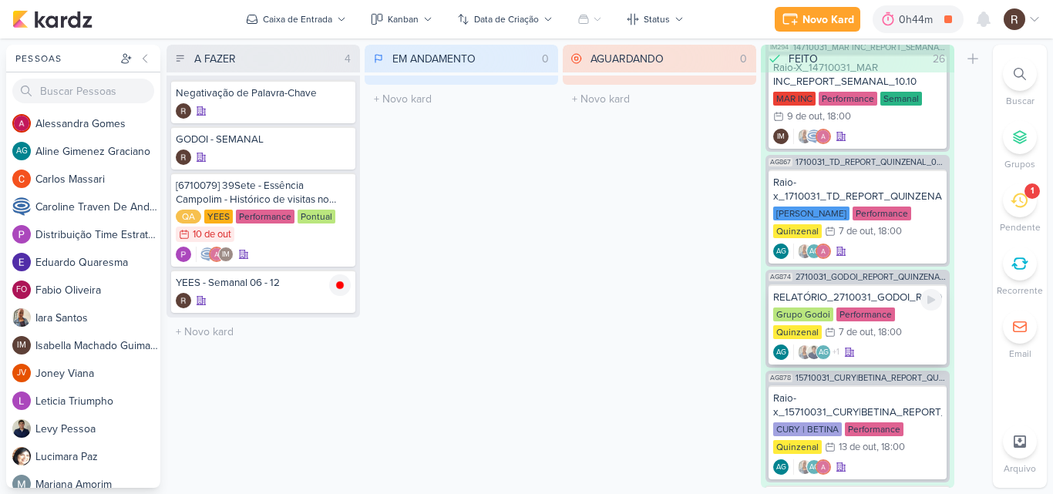
scroll to position [1079, 0]
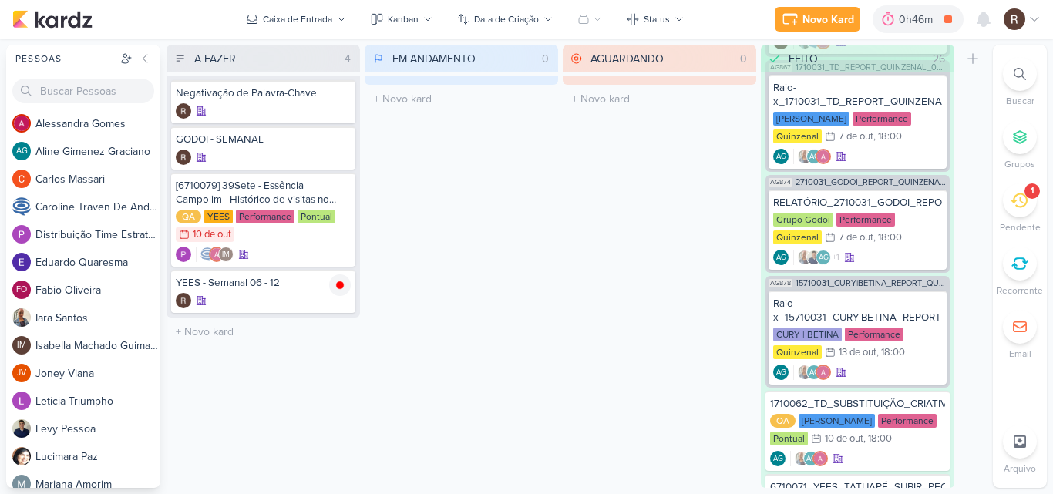
click at [1016, 206] on icon at bounding box center [1019, 201] width 17 height 15
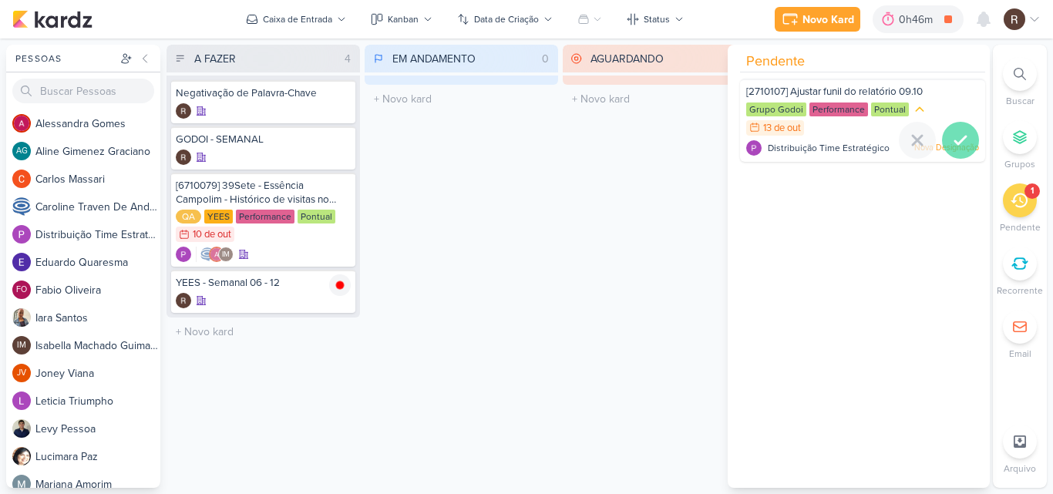
click at [963, 136] on icon at bounding box center [960, 140] width 19 height 19
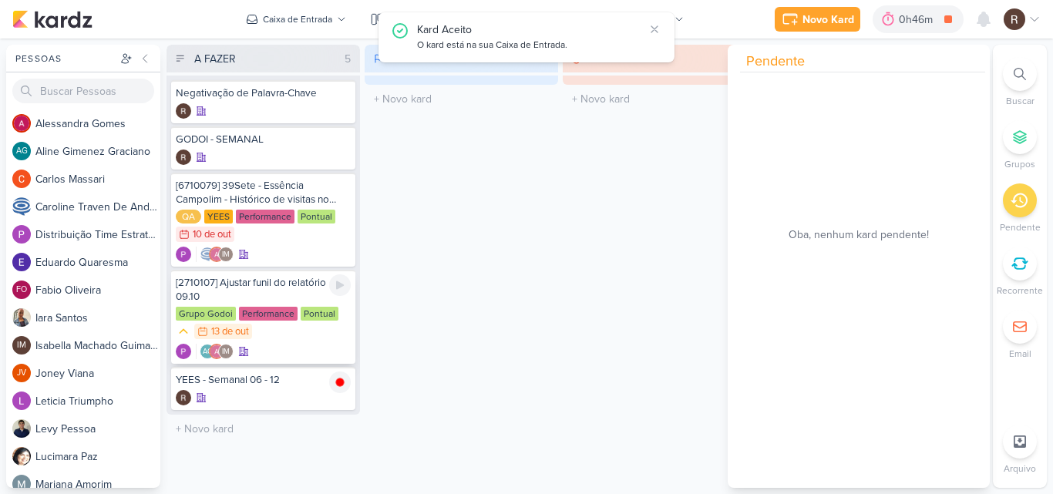
click at [284, 298] on div "[2710107] Ajustar funil do relatório 09.10" at bounding box center [263, 290] width 175 height 28
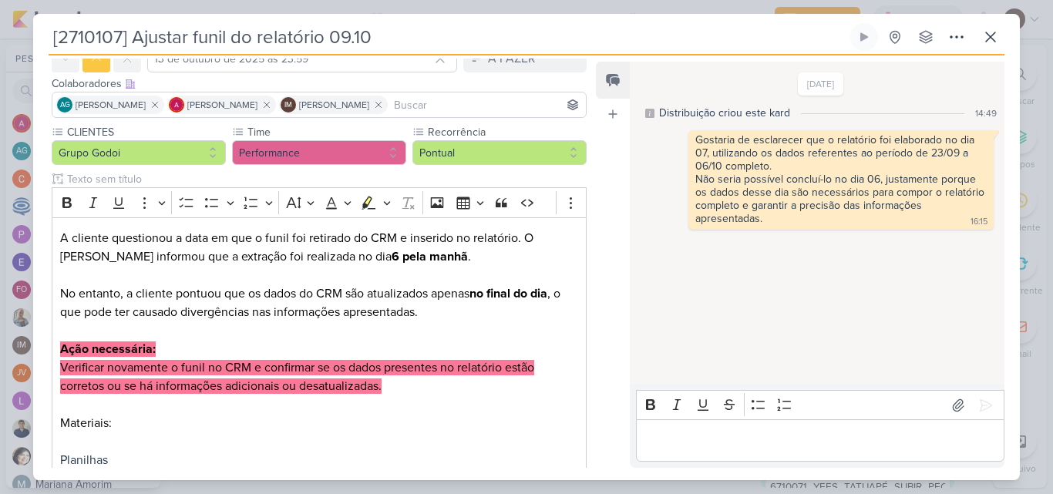
scroll to position [54, 0]
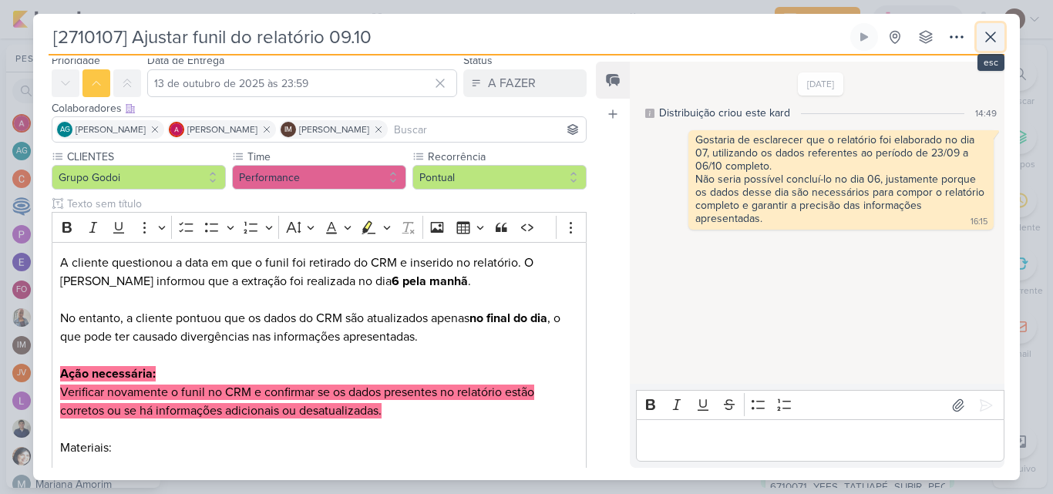
click at [988, 37] on icon at bounding box center [990, 37] width 19 height 19
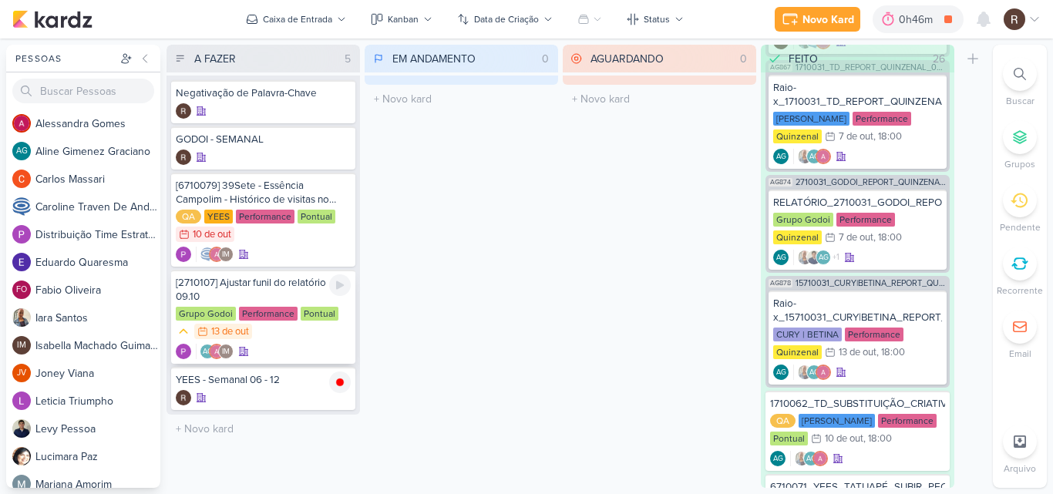
click at [267, 291] on div "[2710107] Ajustar funil do relatório 09.10" at bounding box center [263, 290] width 175 height 28
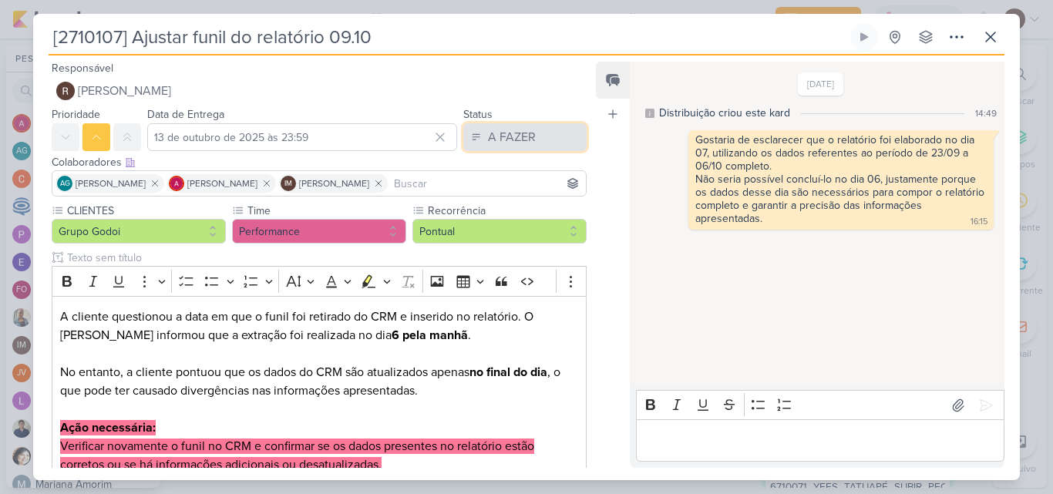
click at [501, 146] on div "A FAZER" at bounding box center [512, 137] width 48 height 19
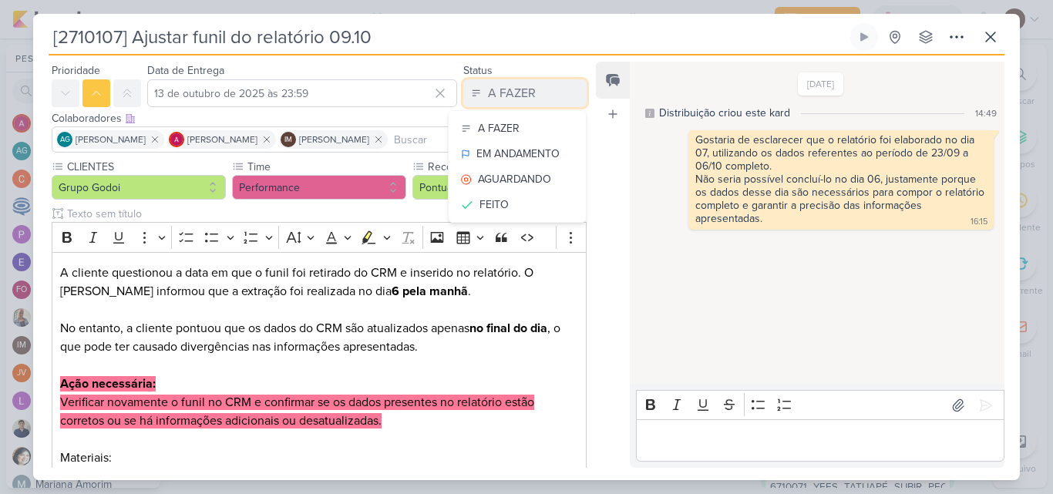
scroll to position [0, 0]
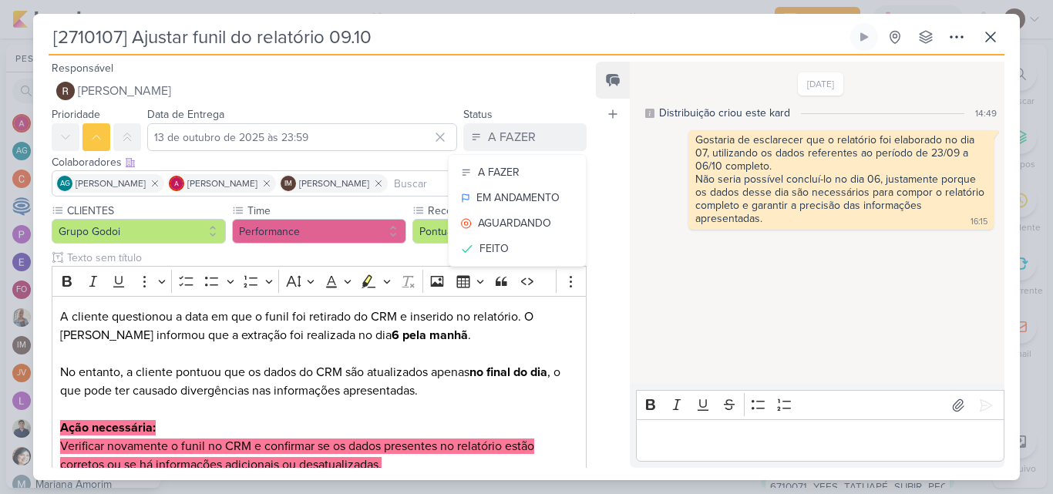
click at [597, 313] on div "Feed Atrelar email Solte o email para atrelar ao kard" at bounding box center [613, 265] width 34 height 406
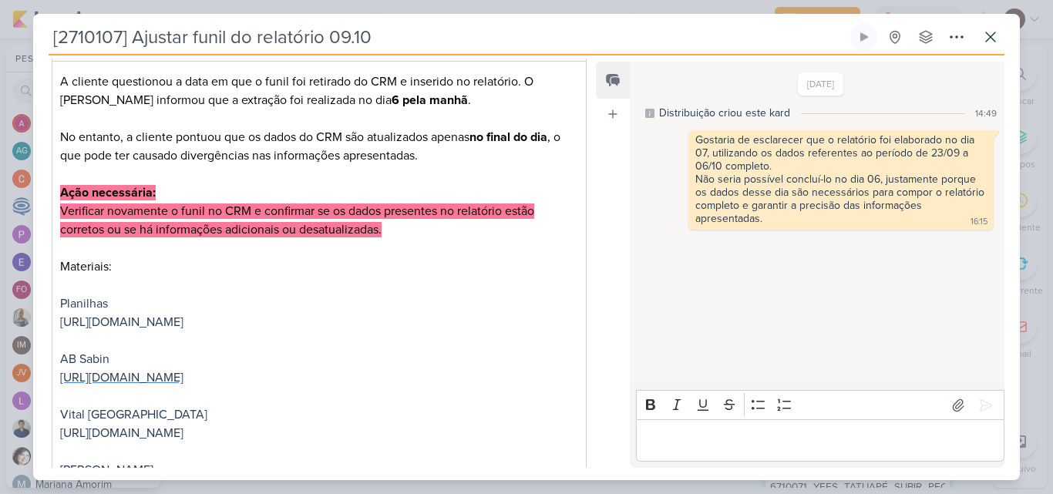
scroll to position [208, 0]
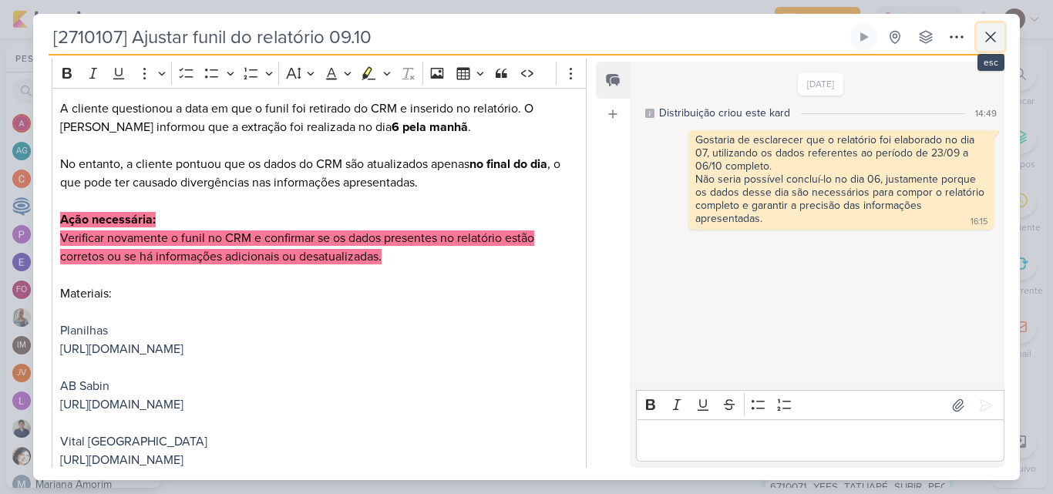
click at [995, 45] on icon at bounding box center [990, 37] width 19 height 19
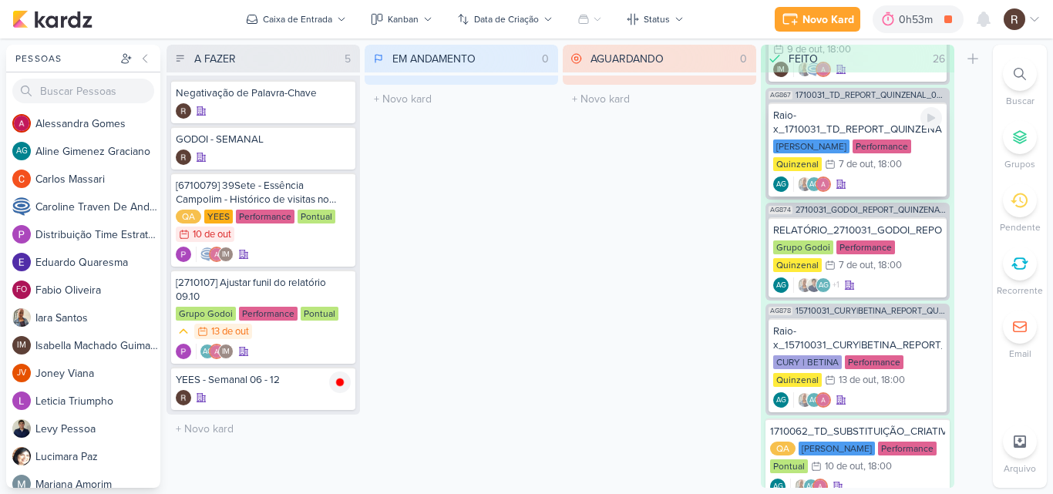
scroll to position [1156, 0]
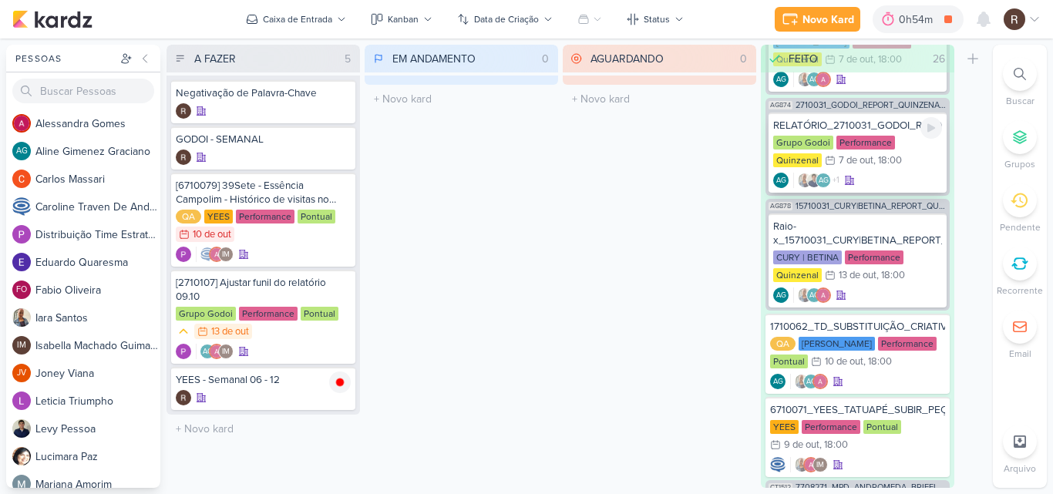
click at [871, 141] on div "Performance" at bounding box center [866, 143] width 59 height 14
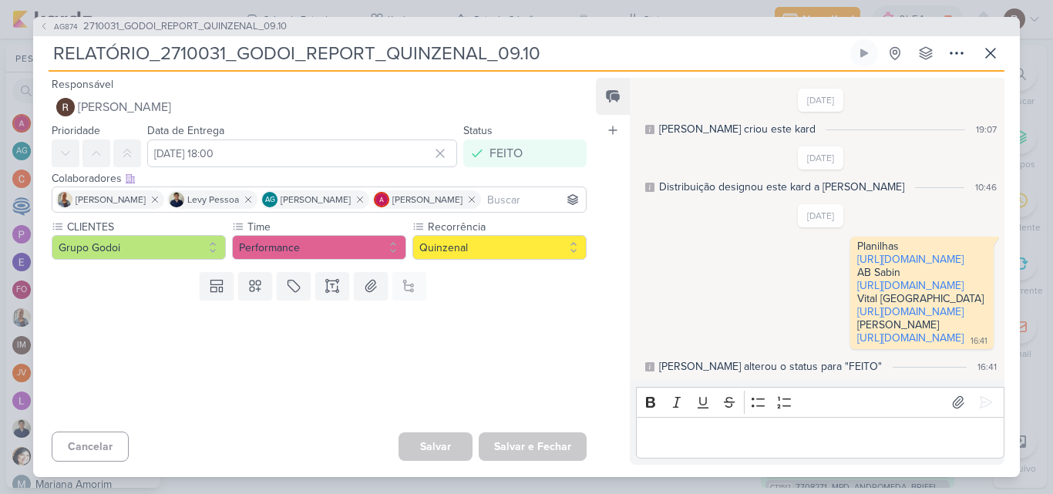
scroll to position [30, 0]
click at [175, 19] on span "2710031_GODOI_REPORT_QUINZENAL_09.10" at bounding box center [185, 26] width 204 height 15
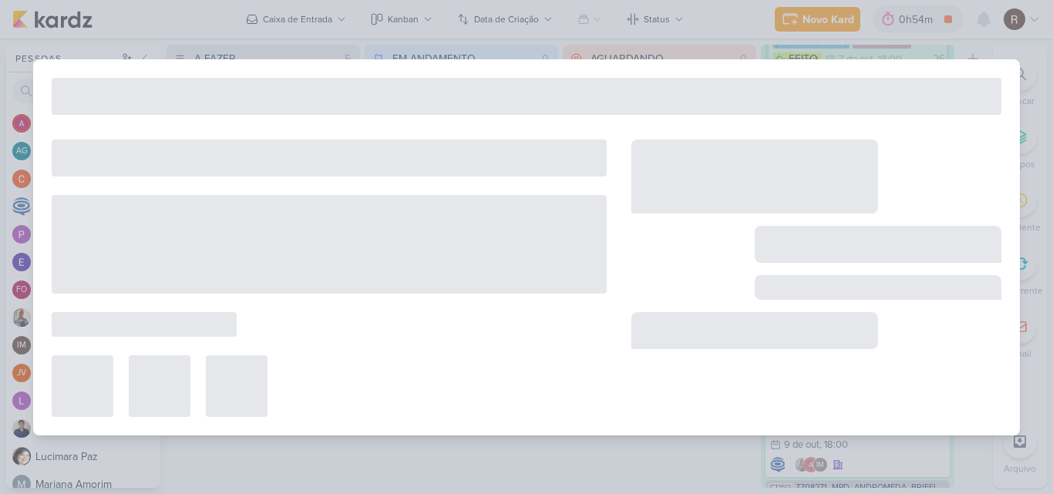
type input "2710031_GODOI_REPORT_QUINZENAL_09.10"
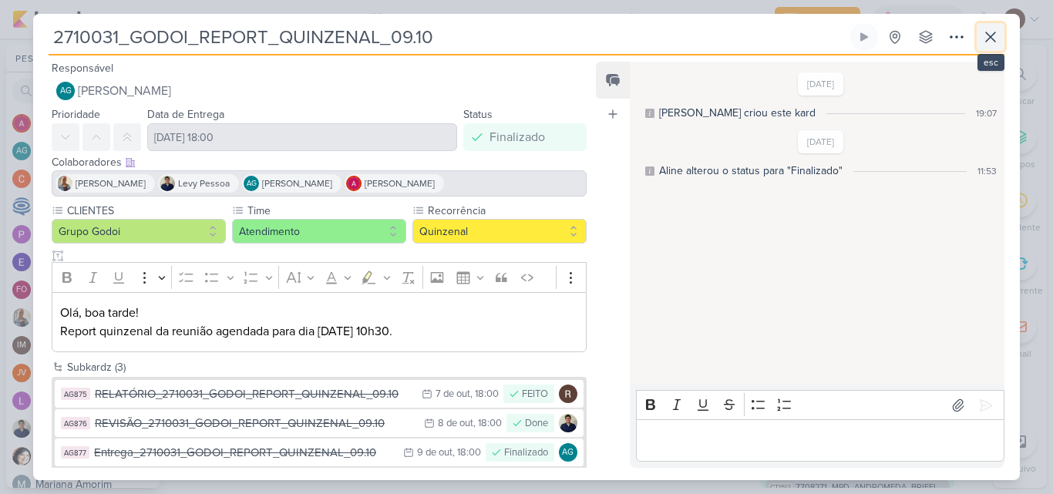
click at [988, 35] on icon at bounding box center [990, 36] width 9 height 9
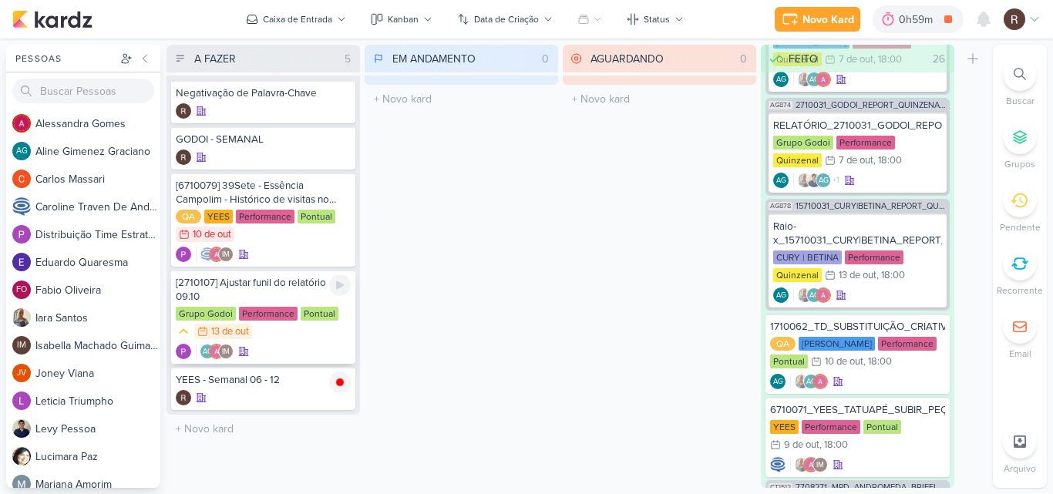
click at [258, 305] on div "[2710107] Ajustar funil do relatório 09.10 Grupo Godoi Performance Pontual 13/1…" at bounding box center [263, 317] width 184 height 94
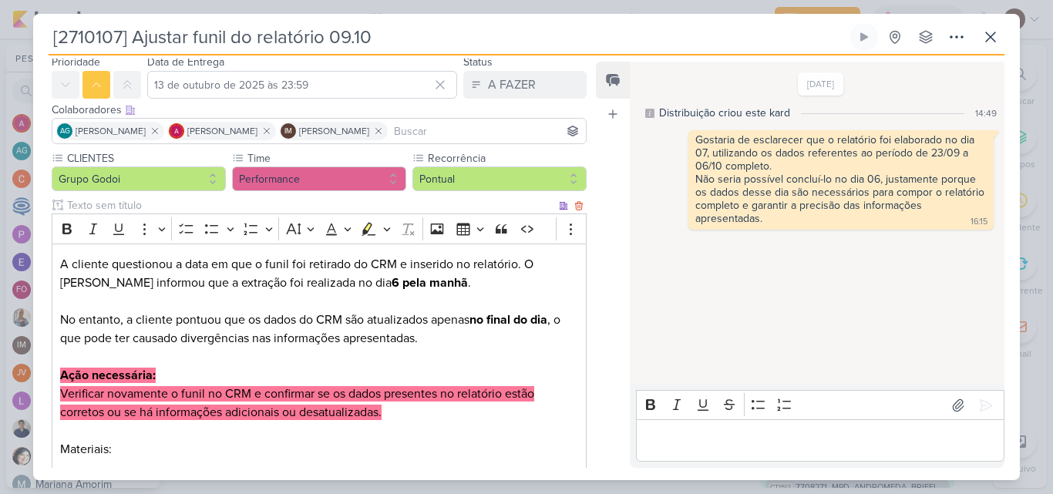
scroll to position [77, 0]
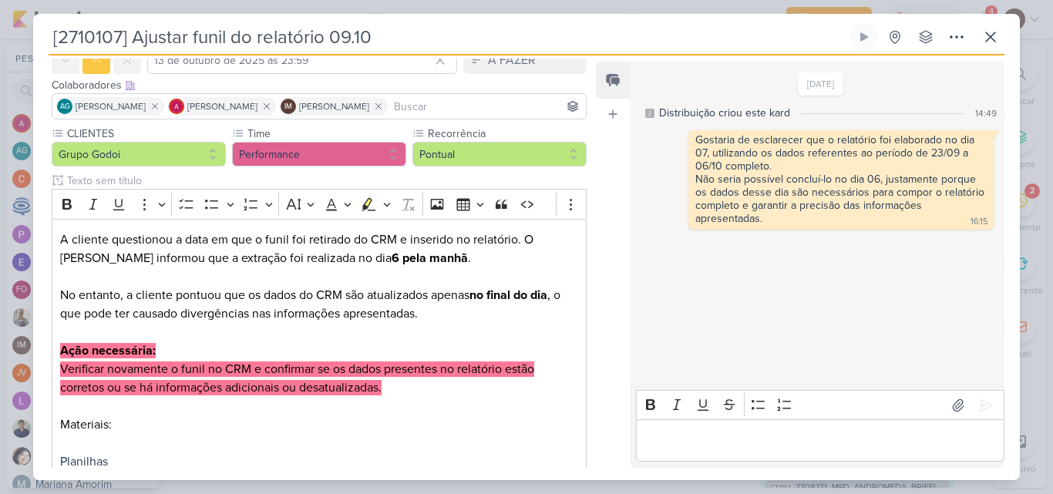
click at [716, 429] on div "Editor editing area: main" at bounding box center [820, 440] width 369 height 42
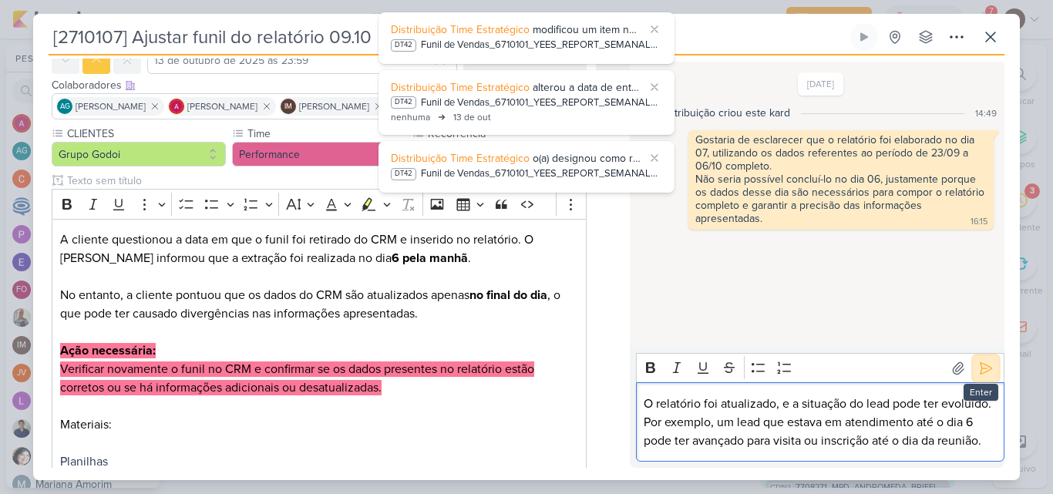
click at [981, 362] on icon at bounding box center [987, 368] width 12 height 12
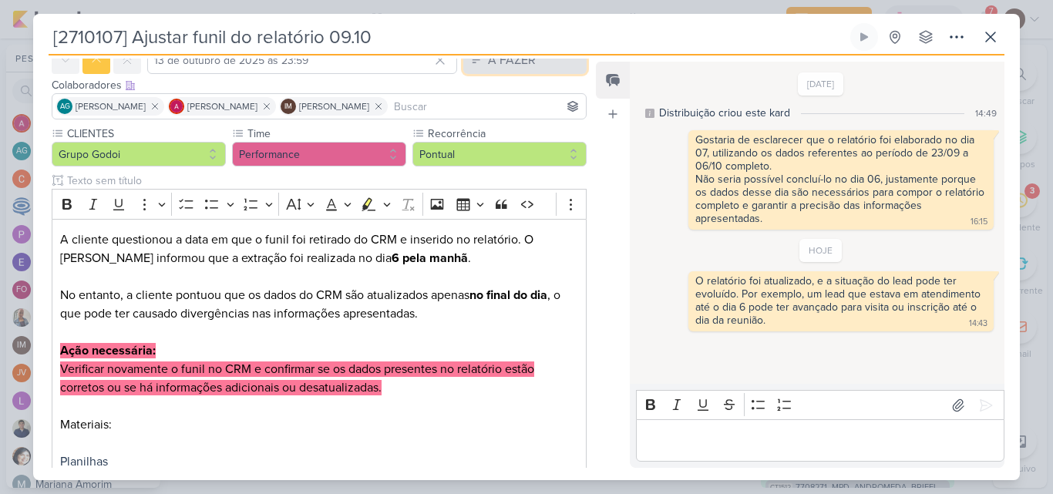
click at [531, 66] on button "A FAZER" at bounding box center [524, 60] width 123 height 28
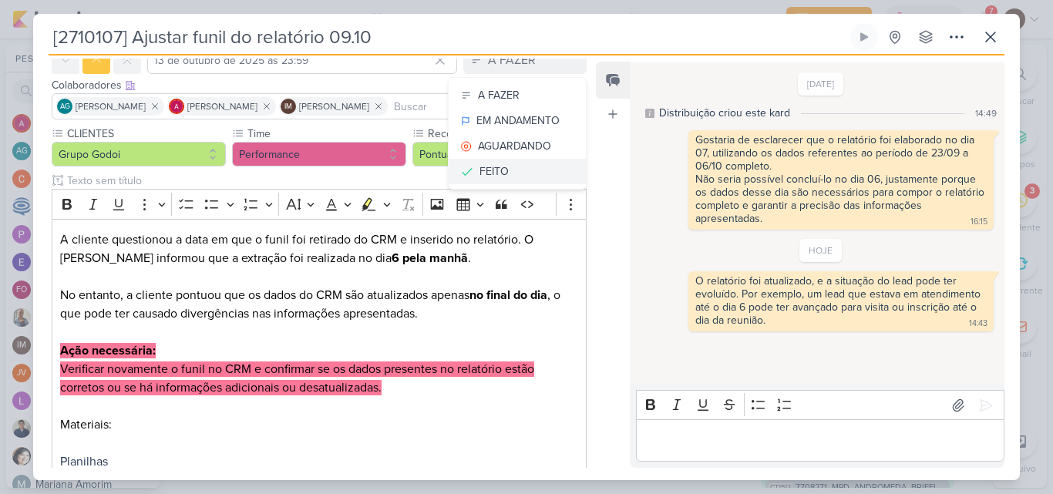
click at [503, 173] on button "FEITO" at bounding box center [517, 171] width 137 height 25
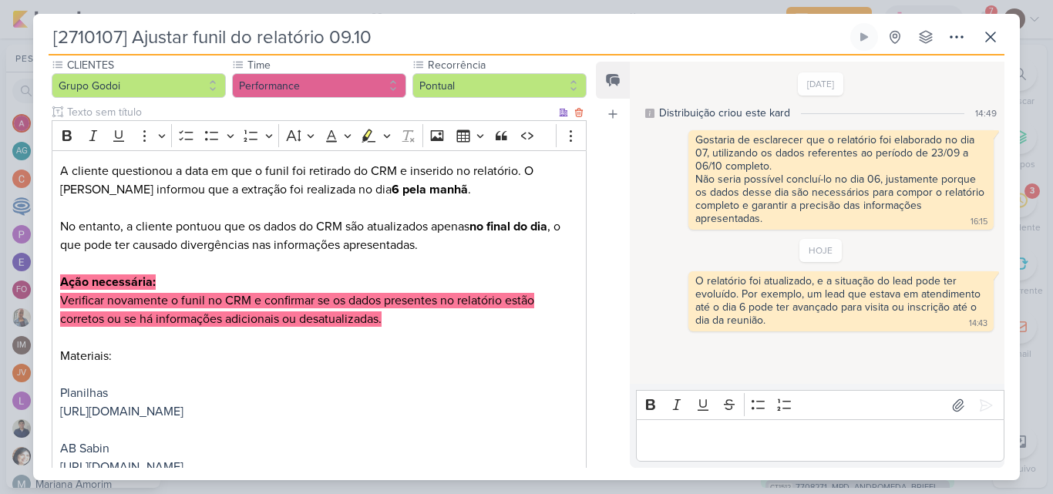
scroll to position [362, 0]
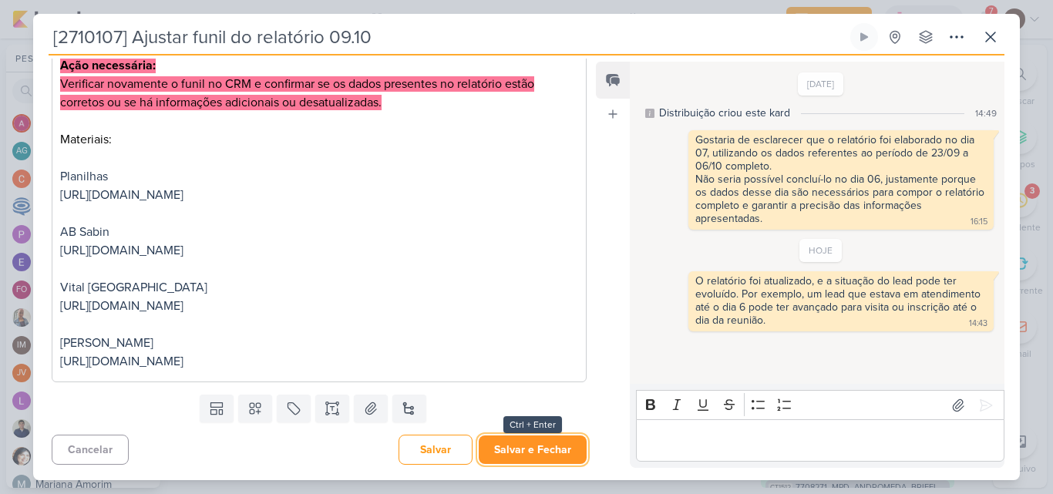
click at [532, 453] on button "Salvar e Fechar" at bounding box center [533, 450] width 108 height 29
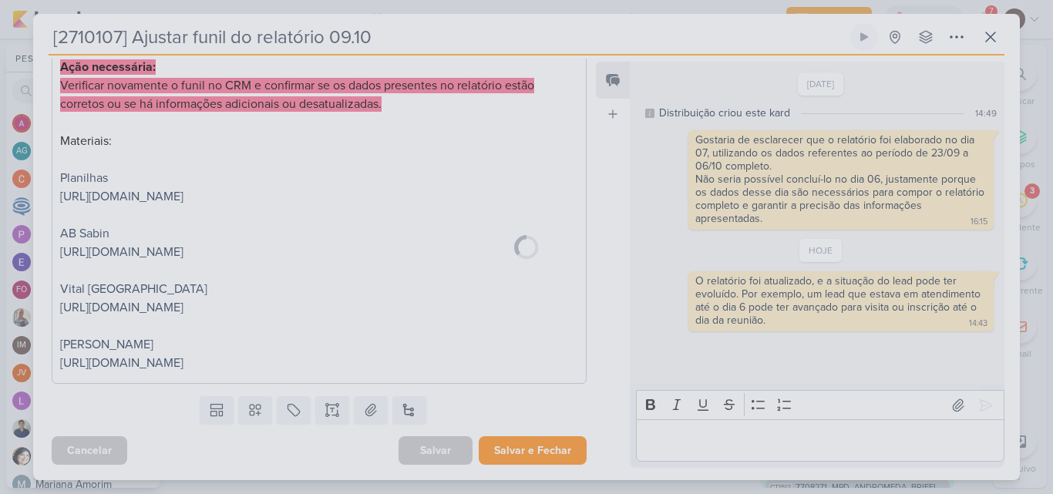
scroll to position [361, 0]
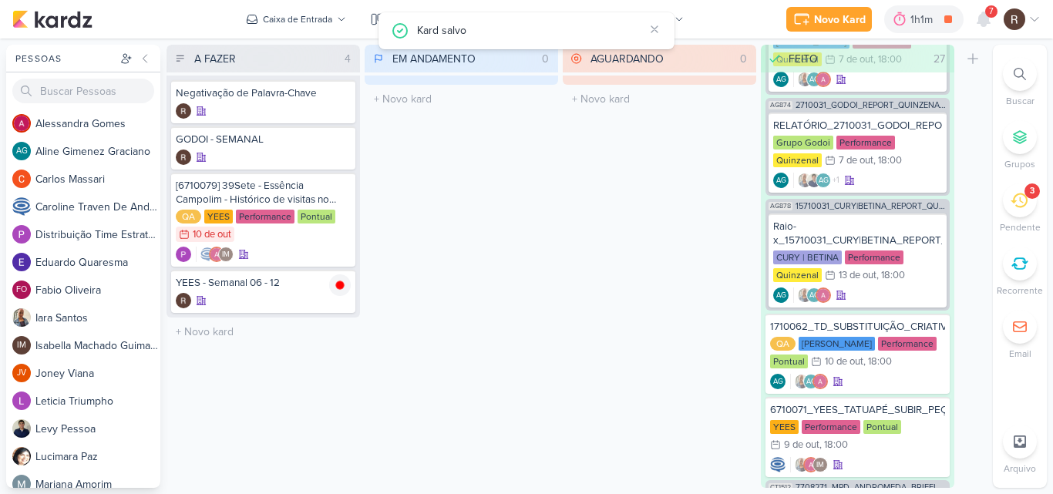
click at [1023, 204] on icon at bounding box center [1019, 200] width 17 height 17
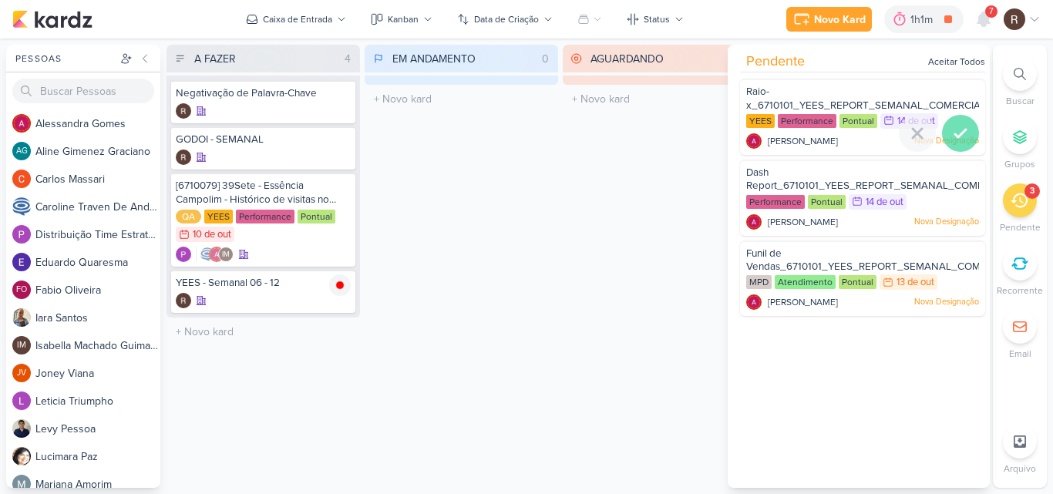
click at [961, 127] on icon at bounding box center [960, 133] width 19 height 19
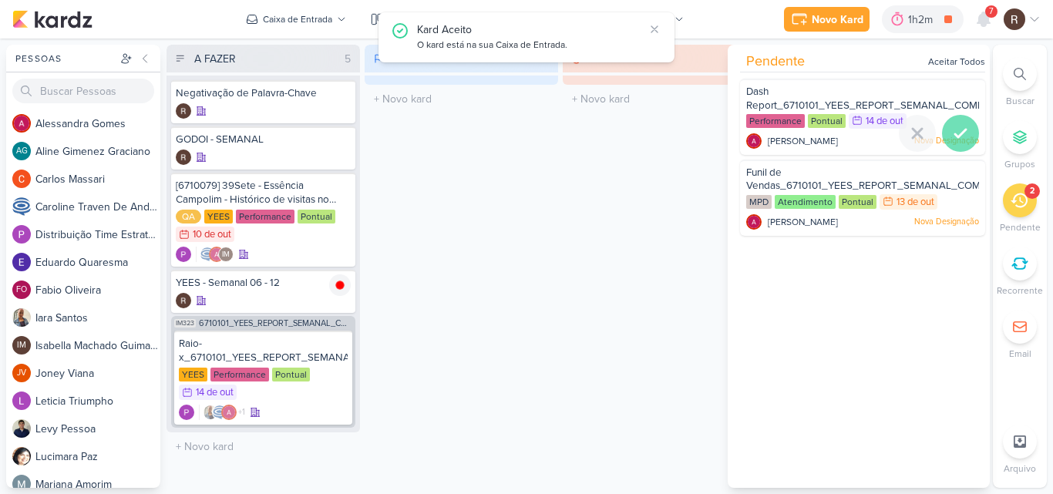
click at [955, 135] on icon at bounding box center [960, 134] width 11 height 8
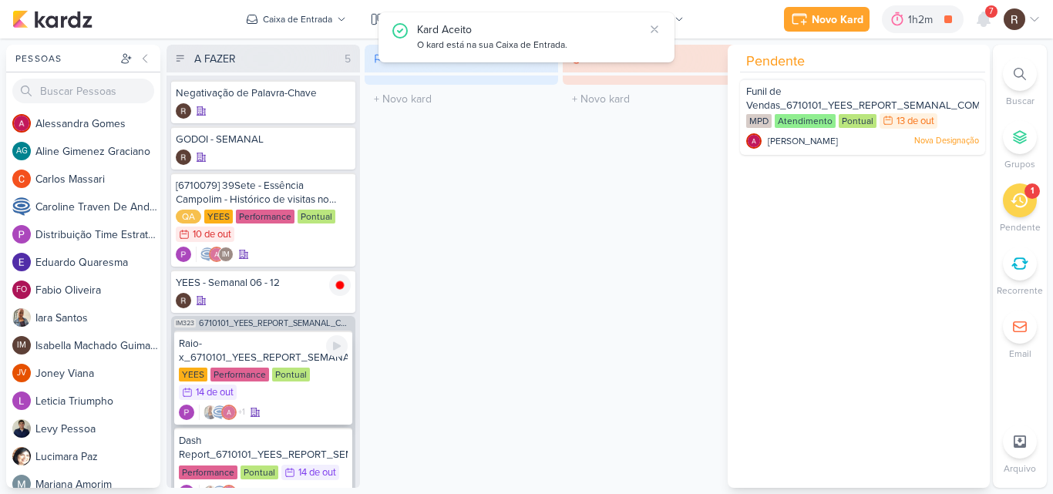
click at [310, 358] on div "Raio-x_6710101_YEES_REPORT_SEMANAL_COMERCIAL_15.10" at bounding box center [263, 351] width 169 height 28
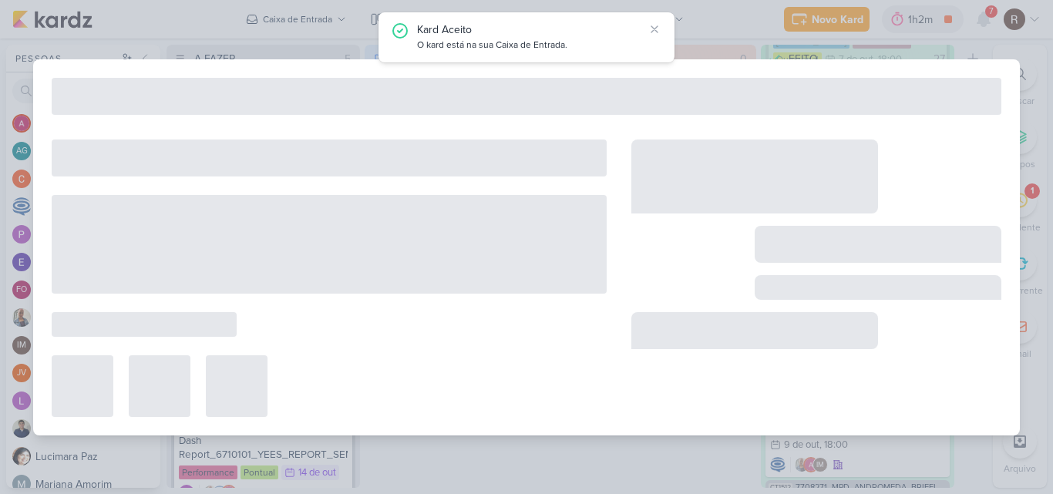
type input "Raio-x_6710101_YEES_REPORT_SEMANAL_COMERCIAL_15.10"
type input "[DATE] 23:59"
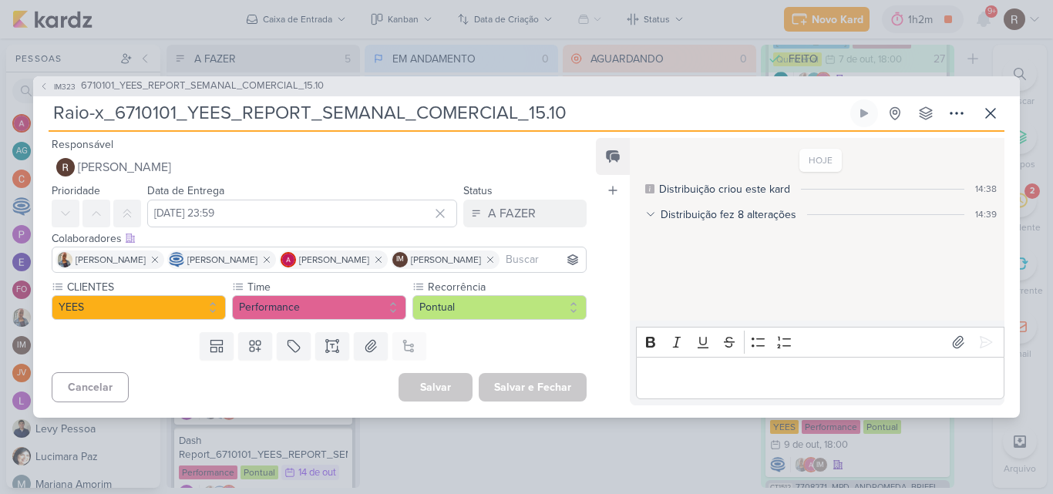
click at [667, 382] on p "Editor editing area: main" at bounding box center [820, 378] width 352 height 19
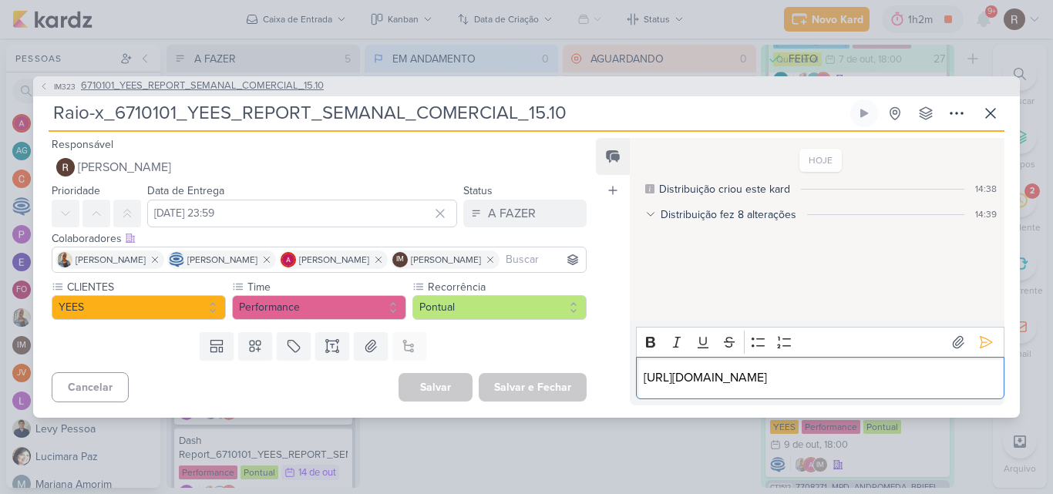
click at [241, 79] on span "6710101_YEES_REPORT_SEMANAL_COMERCIAL_15.10" at bounding box center [202, 86] width 243 height 15
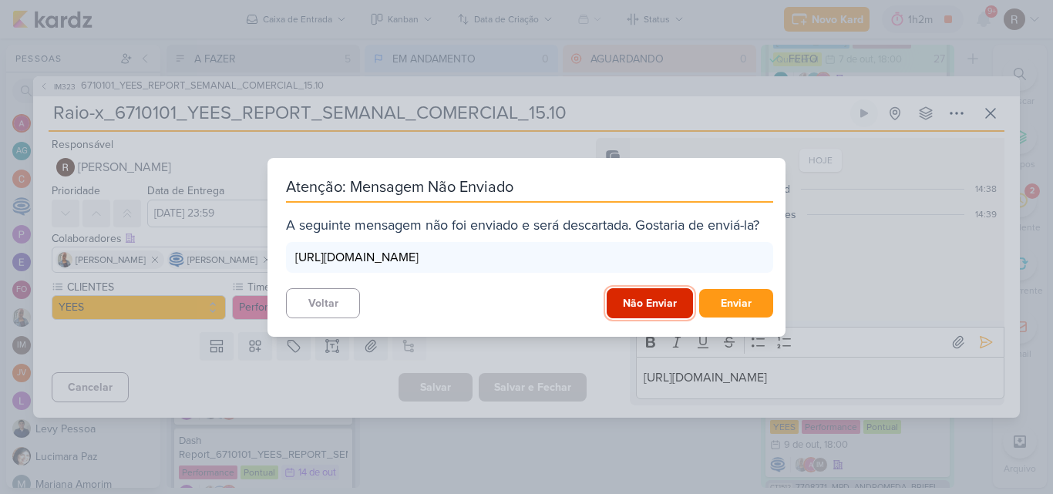
click at [625, 307] on button "Não Enviar" at bounding box center [650, 303] width 86 height 30
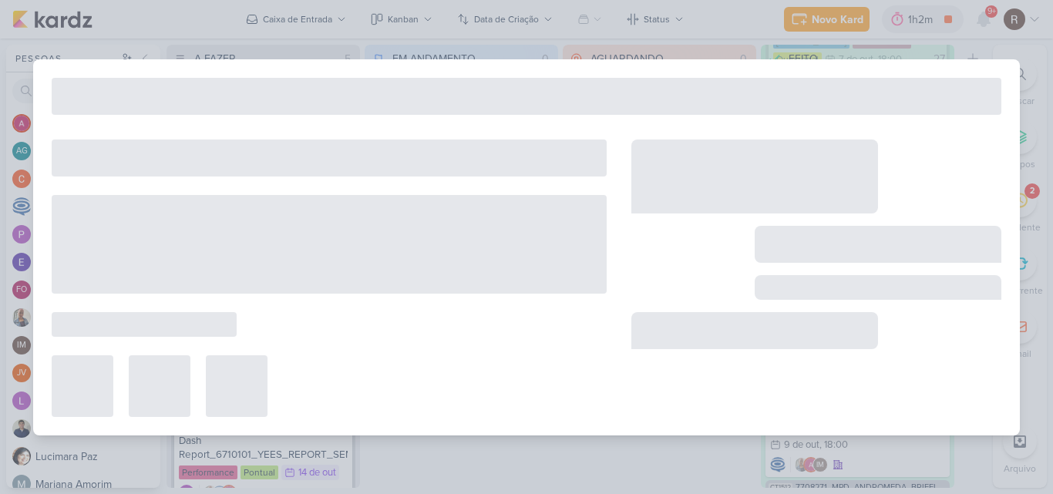
type input "6710101_YEES_REPORT_SEMANAL_COMERCIAL_15.10"
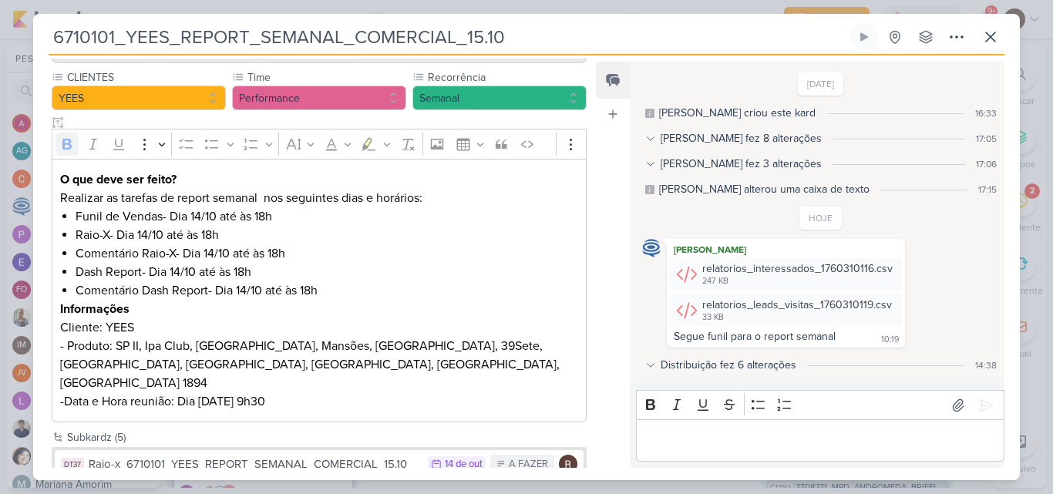
scroll to position [106, 0]
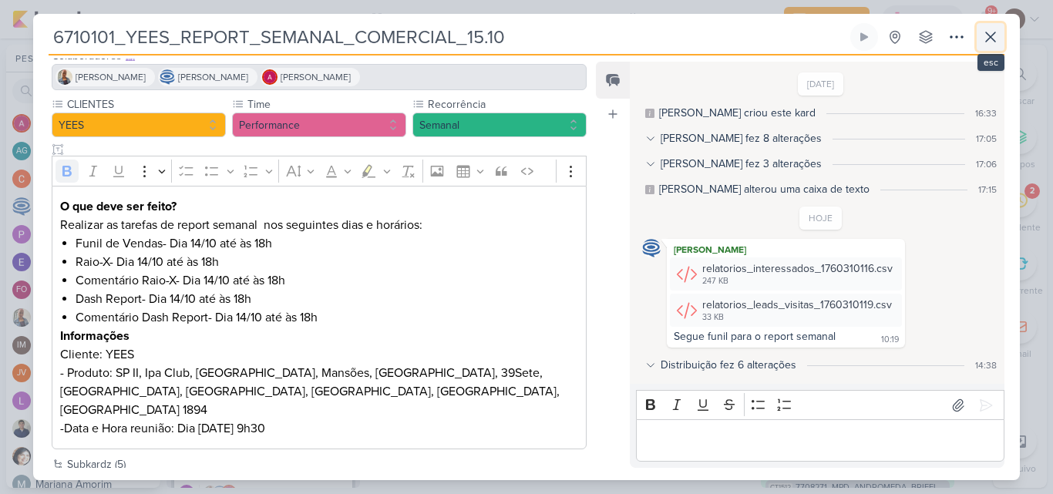
click at [984, 34] on icon at bounding box center [990, 37] width 19 height 19
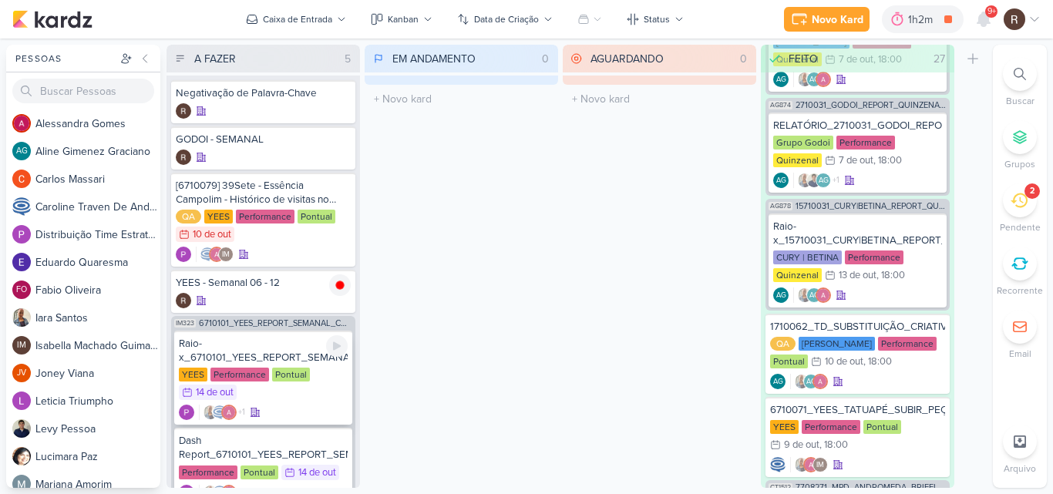
scroll to position [53, 0]
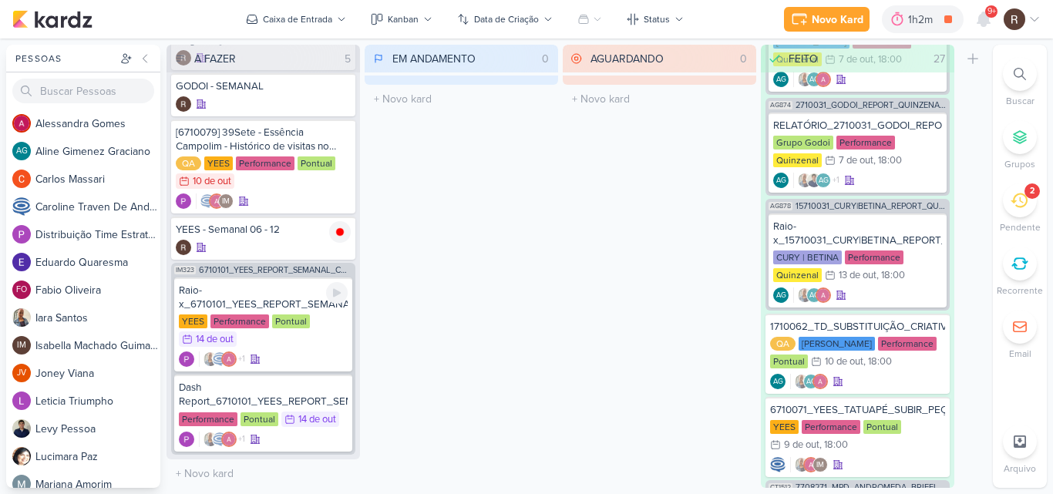
click at [272, 317] on div "Pontual" at bounding box center [291, 322] width 38 height 14
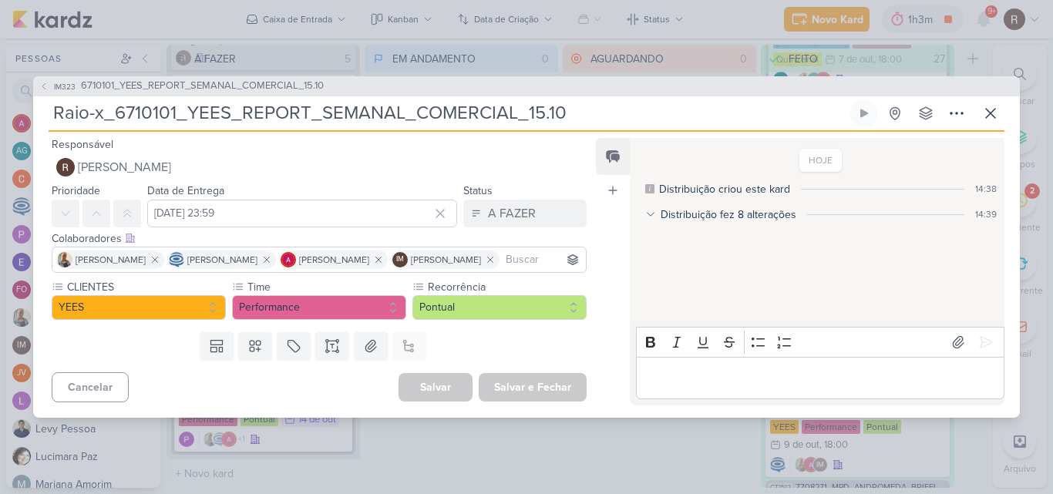
click at [676, 383] on p "Editor editing area: main" at bounding box center [820, 378] width 352 height 19
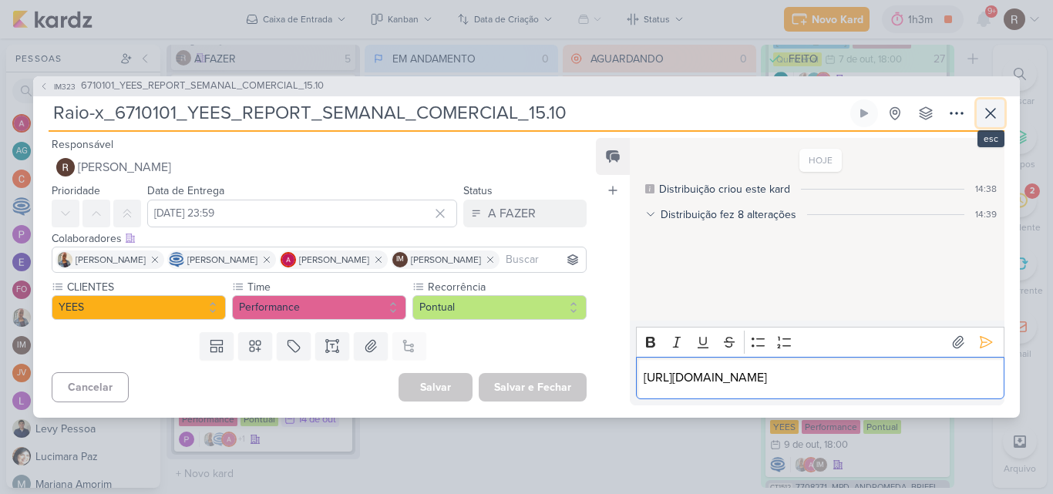
click at [1001, 99] on button at bounding box center [991, 113] width 28 height 28
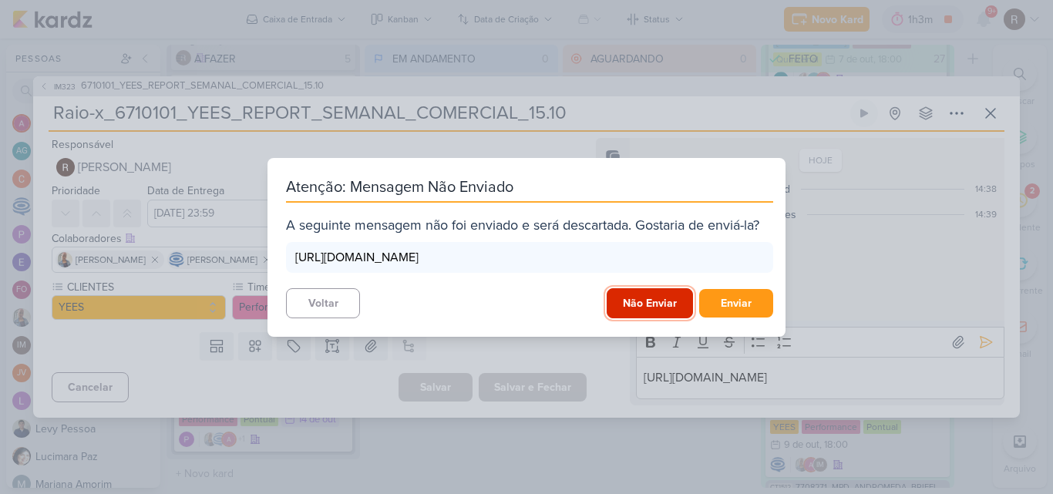
click at [619, 312] on button "Não Enviar" at bounding box center [650, 303] width 86 height 30
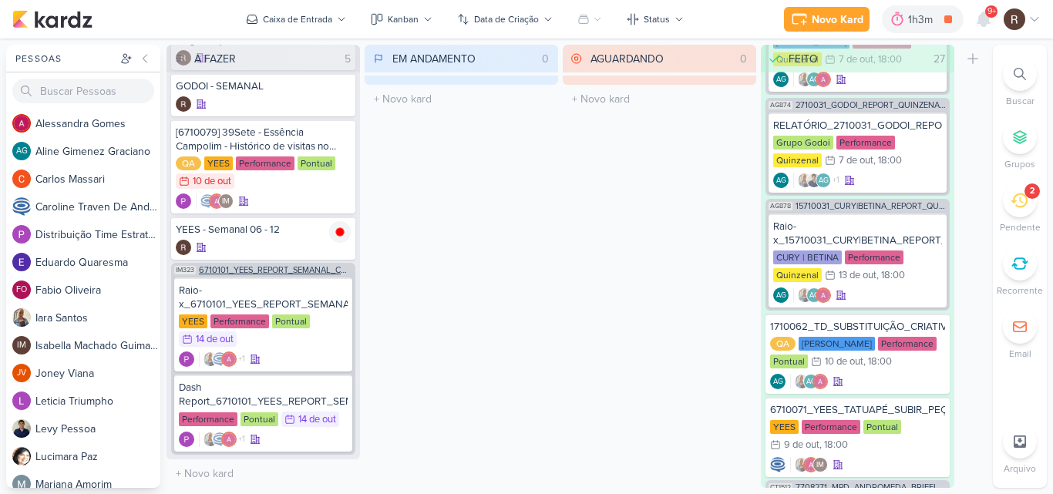
click at [271, 273] on span "6710101_YEES_REPORT_SEMANAL_COMERCIAL_15.10" at bounding box center [275, 270] width 153 height 8
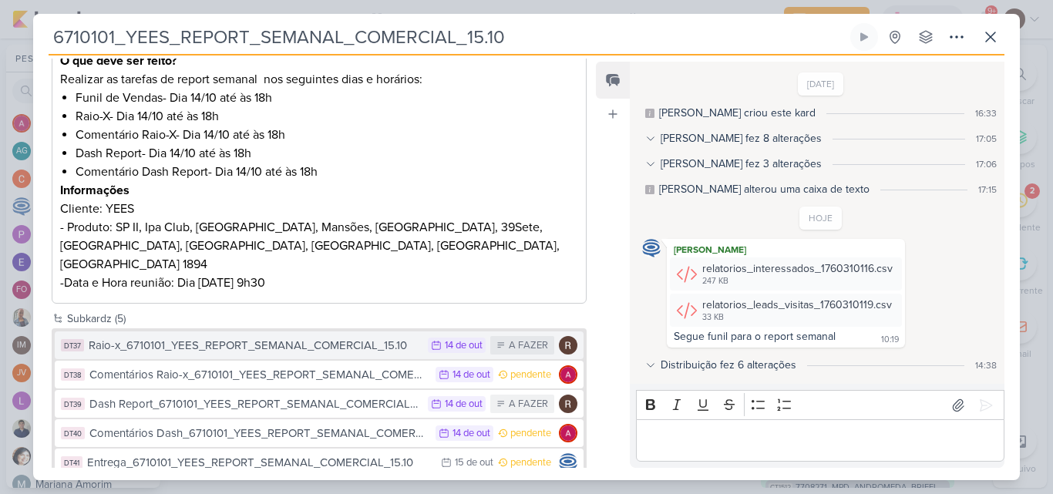
scroll to position [261, 0]
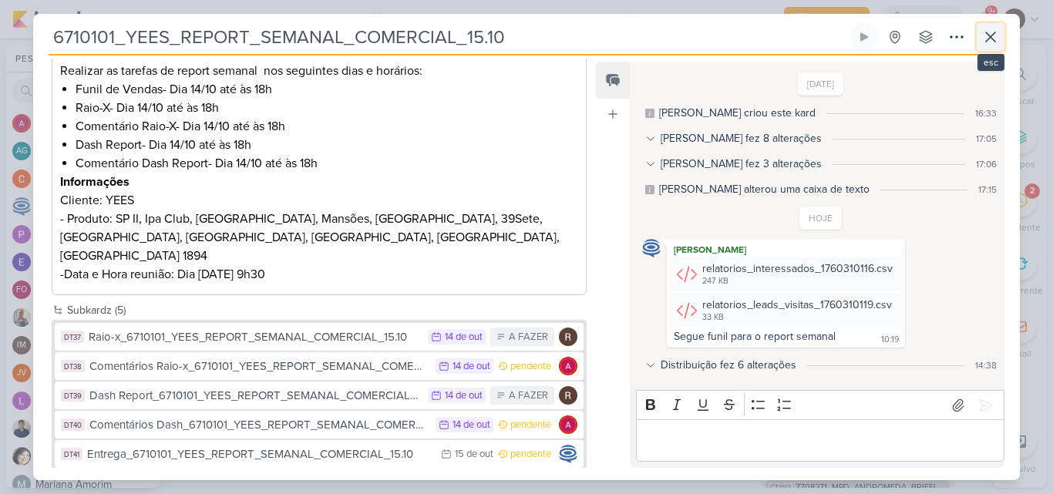
click at [994, 37] on icon at bounding box center [990, 37] width 19 height 19
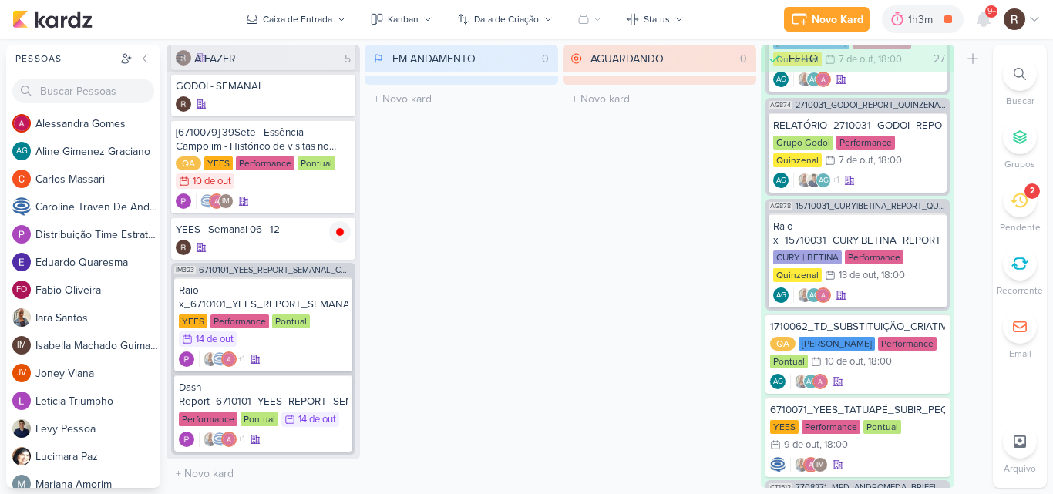
click at [1020, 187] on div "2" at bounding box center [1020, 200] width 34 height 34
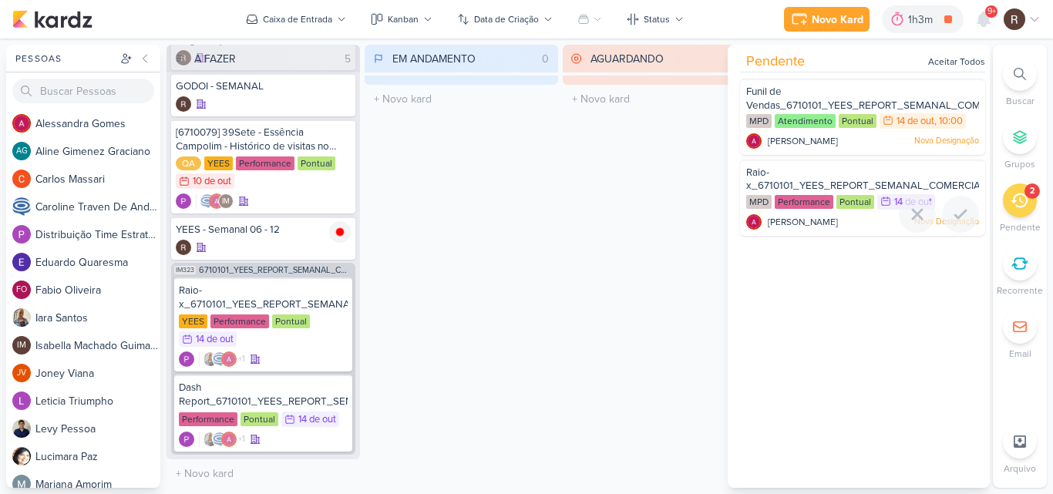
click at [823, 200] on div "Performance" at bounding box center [804, 202] width 59 height 14
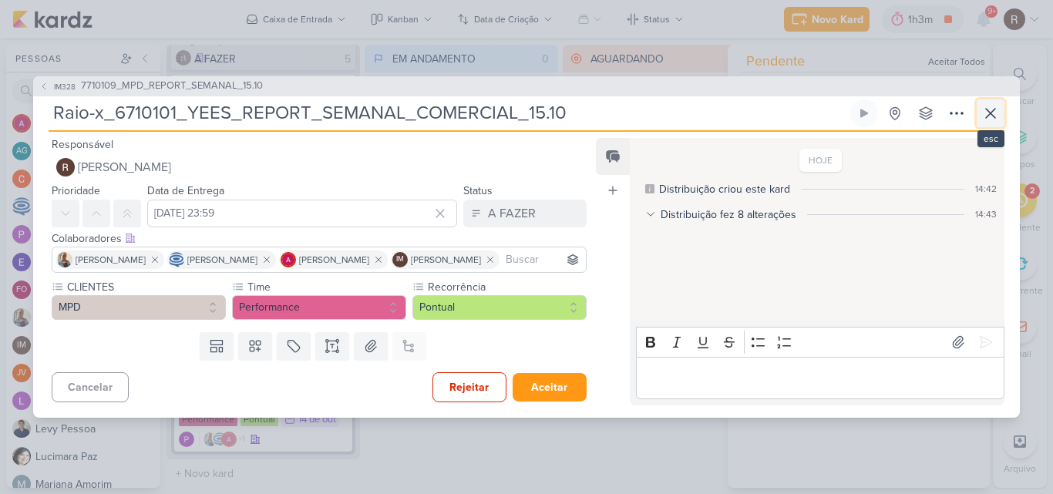
click at [996, 107] on icon at bounding box center [990, 113] width 19 height 19
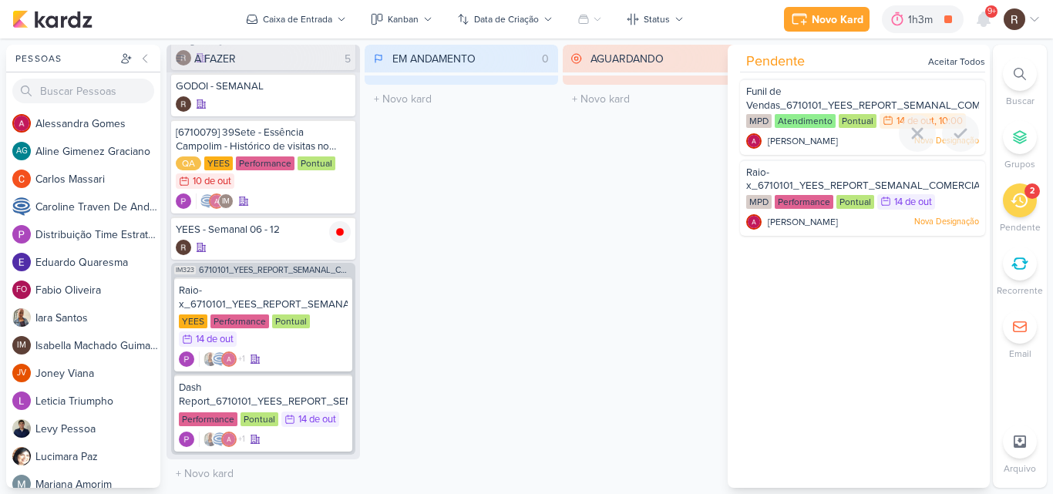
click at [827, 99] on span "Funil de Vendas_6710101_YEES_REPORT_SEMANAL_COMERCIAL_15.10" at bounding box center [894, 99] width 296 height 26
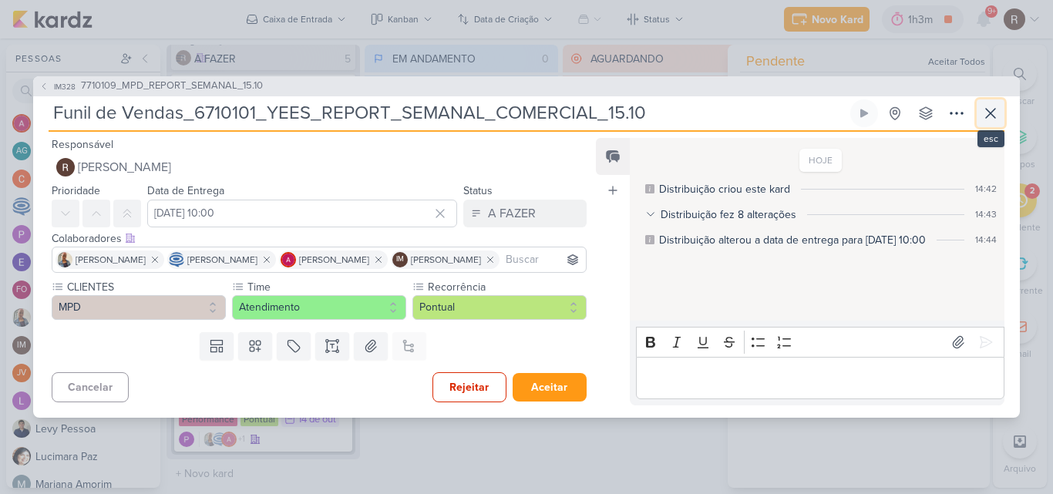
click at [990, 106] on icon at bounding box center [990, 113] width 19 height 19
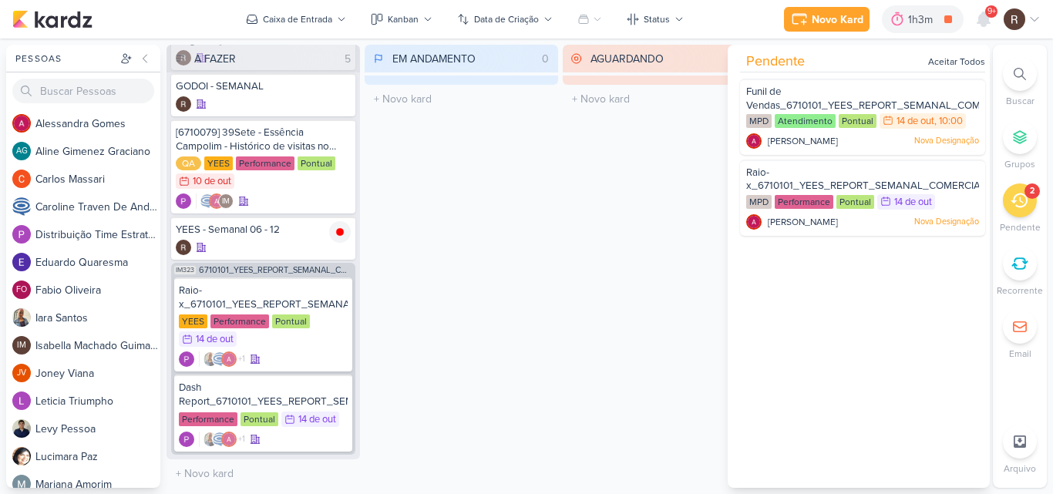
click at [991, 12] on span "9+" at bounding box center [992, 11] width 8 height 12
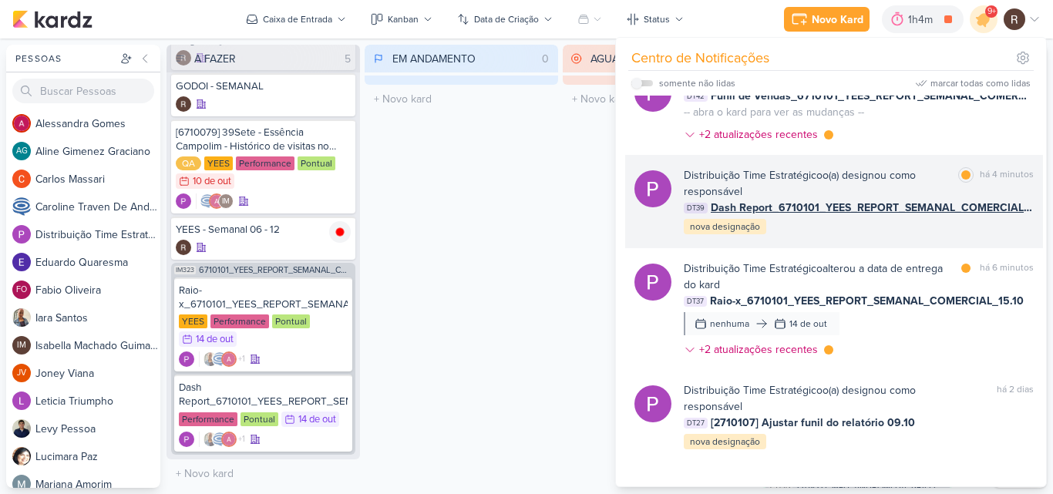
scroll to position [308, 0]
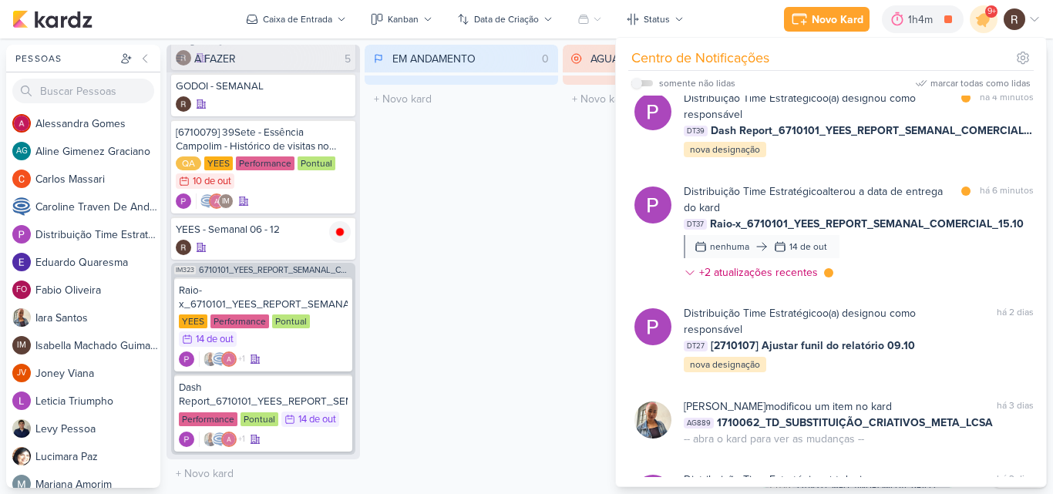
click at [485, 322] on div "EM ANDAMENTO 0 Mover Para Esquerda Mover Para Direita [GEOGRAPHIC_DATA] O títul…" at bounding box center [462, 266] width 194 height 443
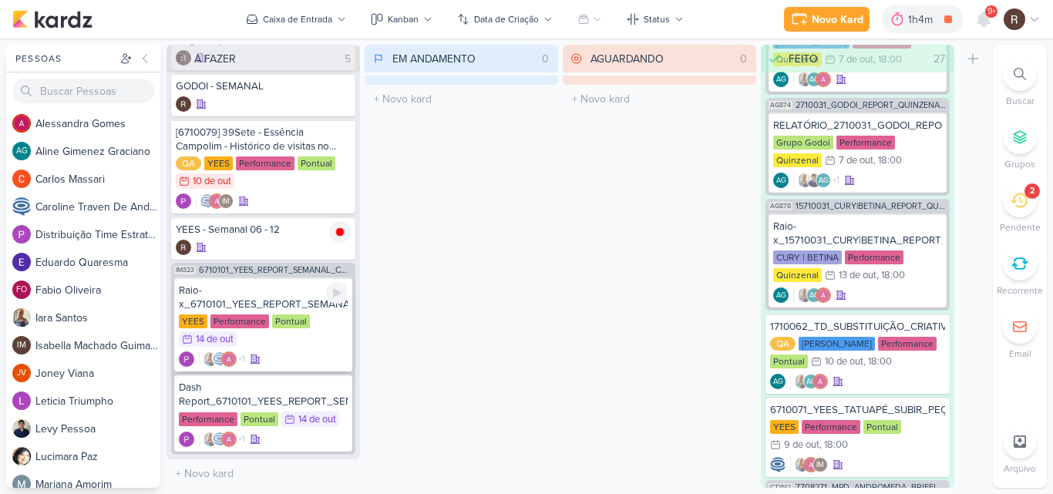
click at [291, 338] on div "YEES Performance Pontual 14/10 [DATE]" at bounding box center [263, 332] width 169 height 34
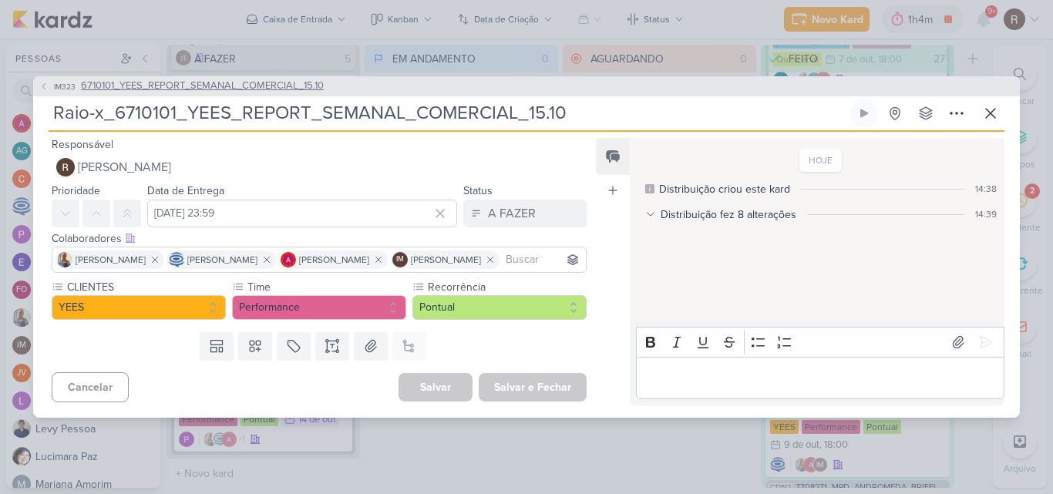
click at [210, 79] on span "6710101_YEES_REPORT_SEMANAL_COMERCIAL_15.10" at bounding box center [202, 86] width 243 height 15
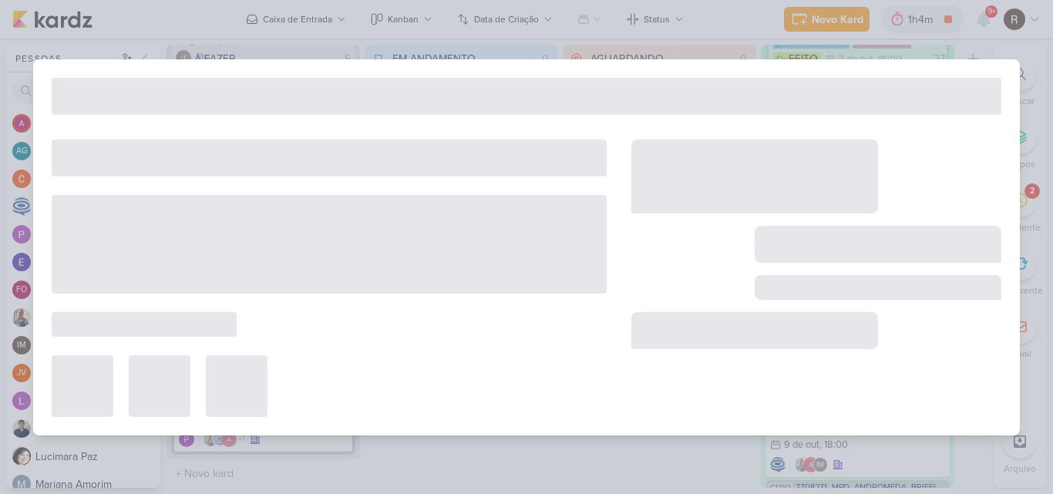
type input "6710101_YEES_REPORT_SEMANAL_COMERCIAL_15.10"
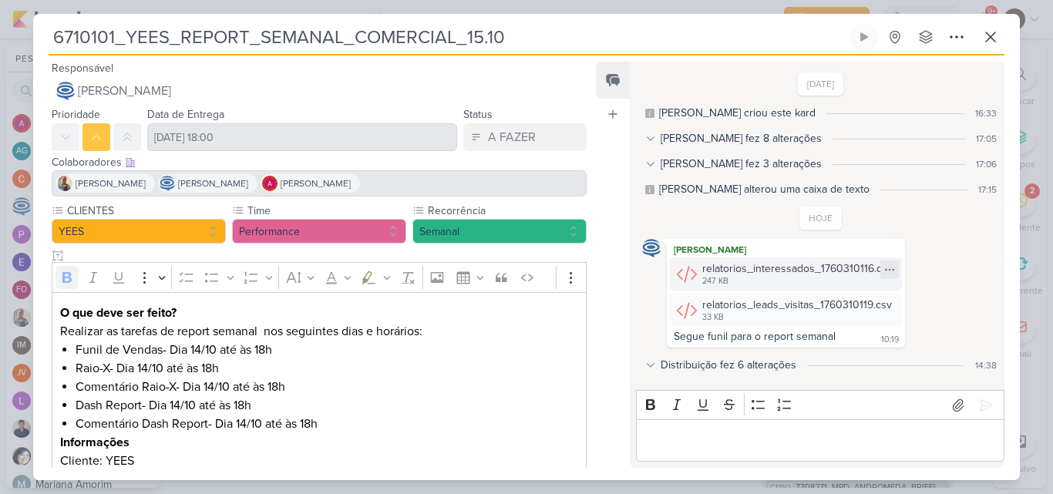
click at [884, 268] on icon at bounding box center [890, 270] width 12 height 12
click at [816, 319] on div "Baixar" at bounding box center [812, 321] width 29 height 16
click at [884, 301] on icon at bounding box center [890, 306] width 12 height 12
click at [817, 354] on div "Baixar" at bounding box center [812, 357] width 29 height 16
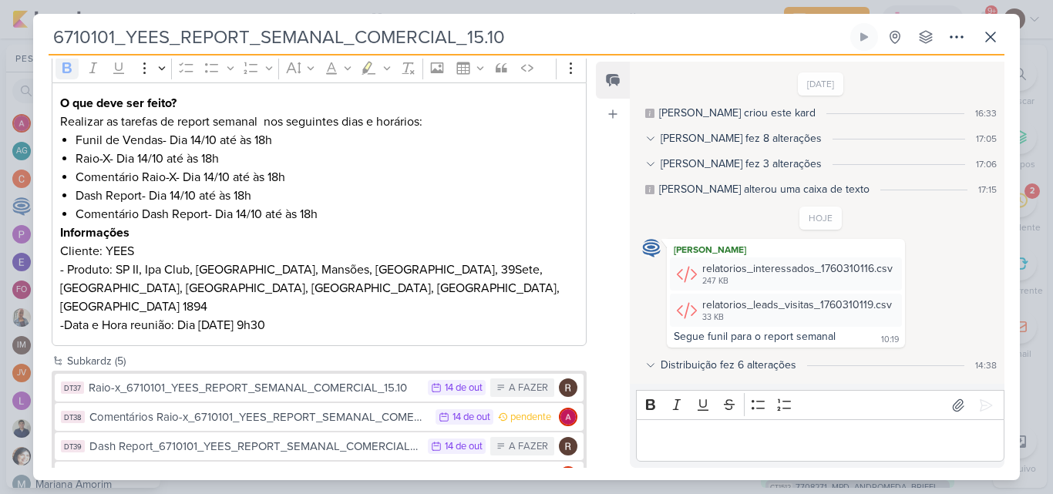
scroll to position [183, 0]
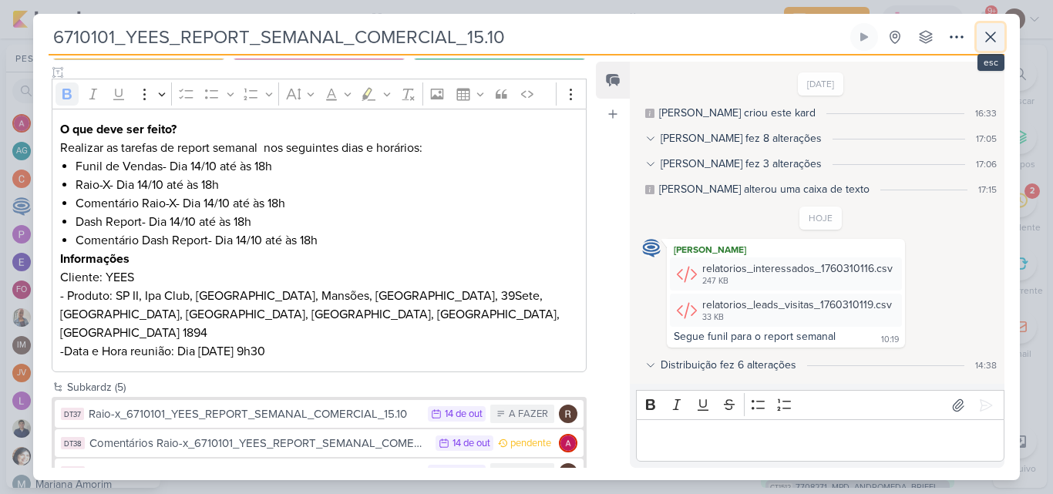
click at [995, 39] on icon at bounding box center [990, 37] width 19 height 19
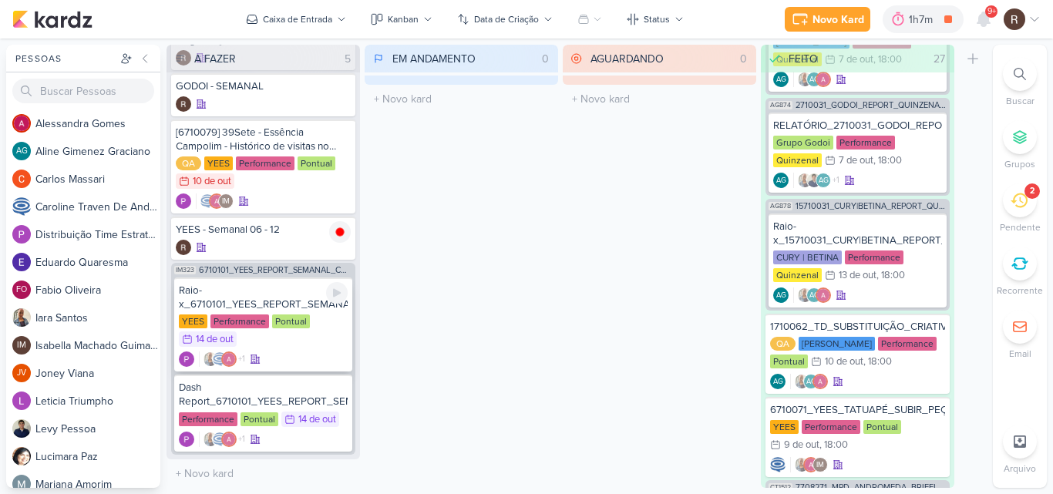
click at [278, 317] on div "Pontual" at bounding box center [291, 322] width 38 height 14
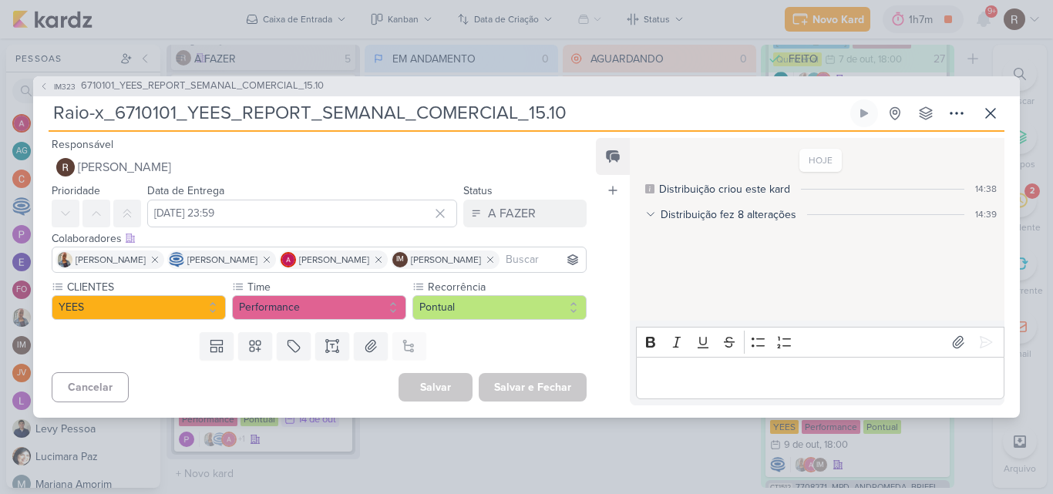
click at [699, 387] on p "Editor editing area: main" at bounding box center [820, 378] width 352 height 19
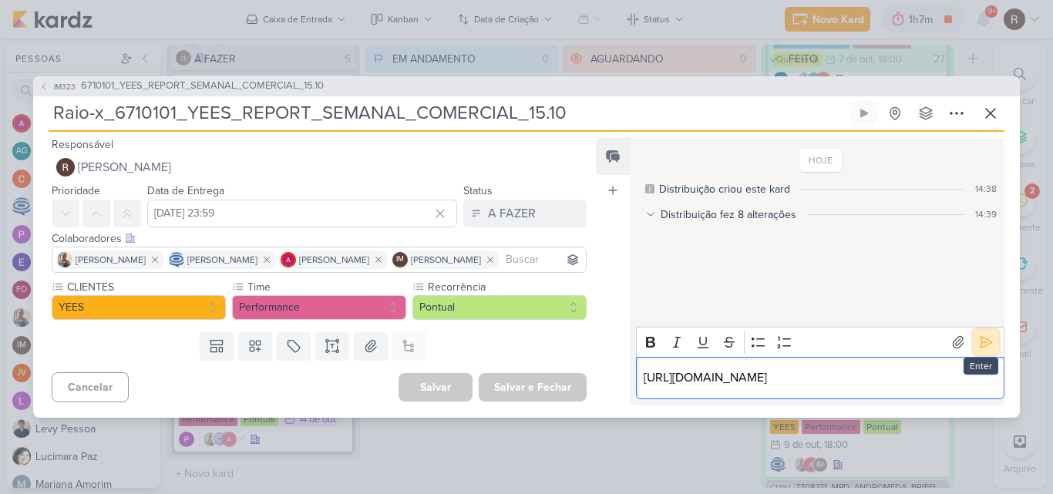
click at [985, 335] on icon at bounding box center [985, 342] width 15 height 15
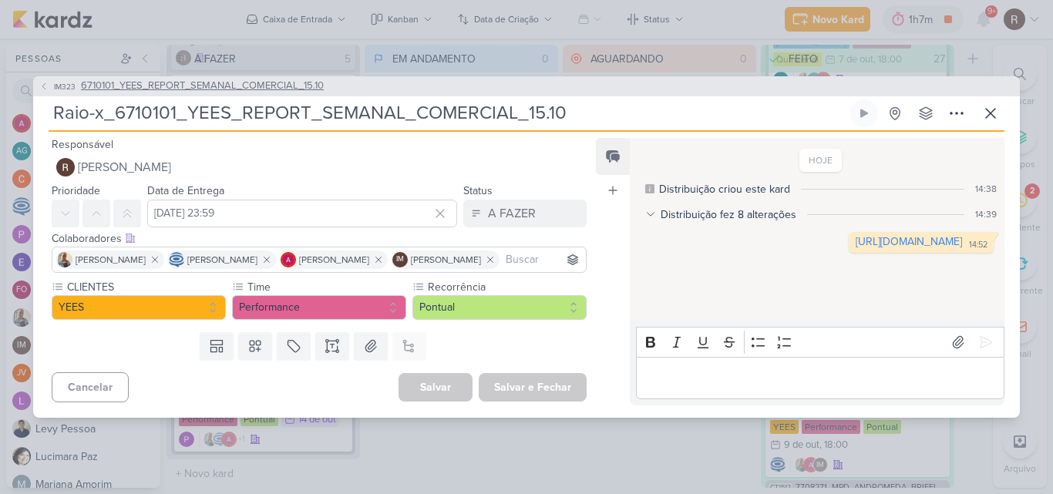
click at [302, 79] on span "6710101_YEES_REPORT_SEMANAL_COMERCIAL_15.10" at bounding box center [202, 86] width 243 height 15
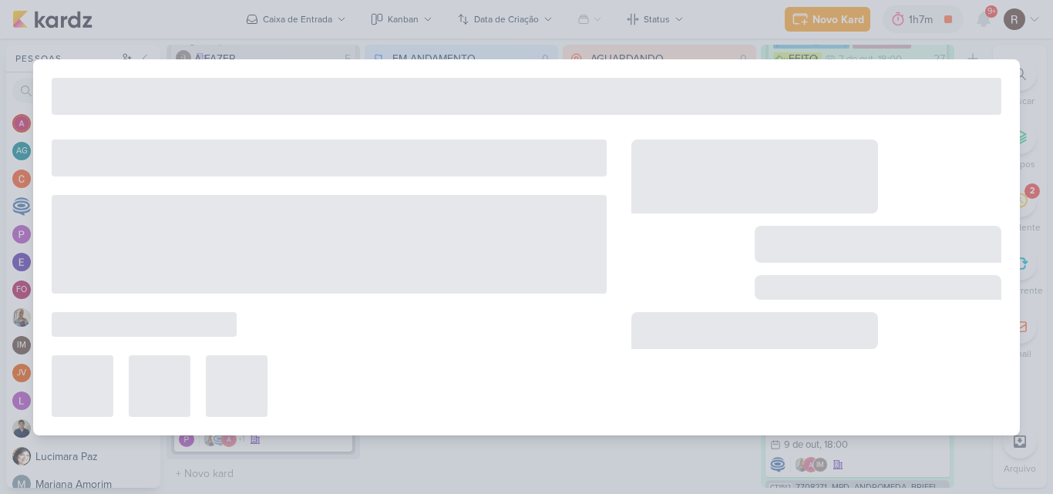
type input "6710101_YEES_REPORT_SEMANAL_COMERCIAL_15.10"
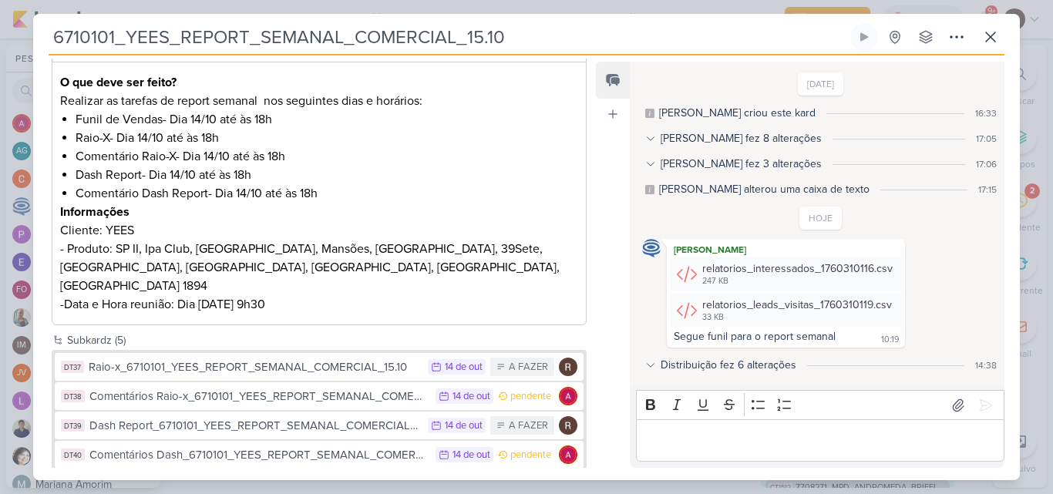
scroll to position [261, 0]
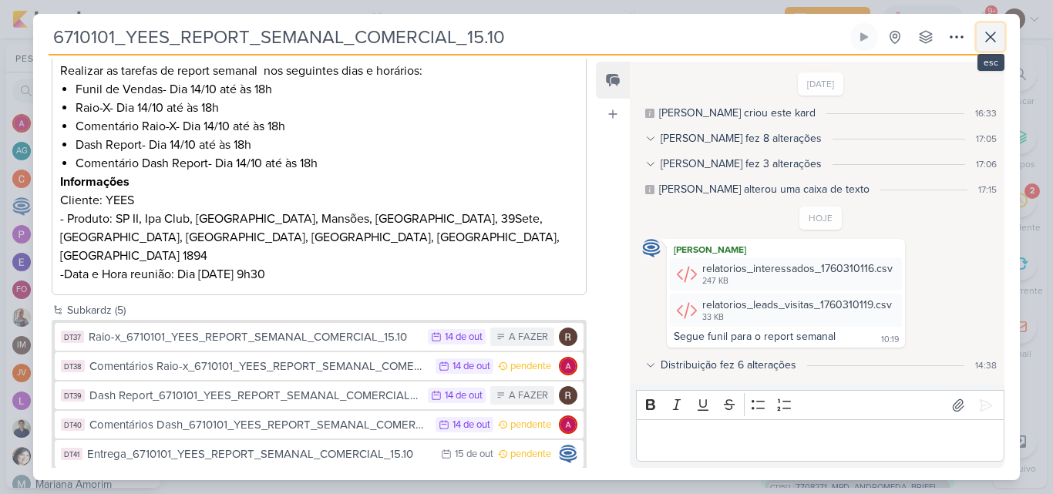
click at [991, 36] on icon at bounding box center [990, 36] width 9 height 9
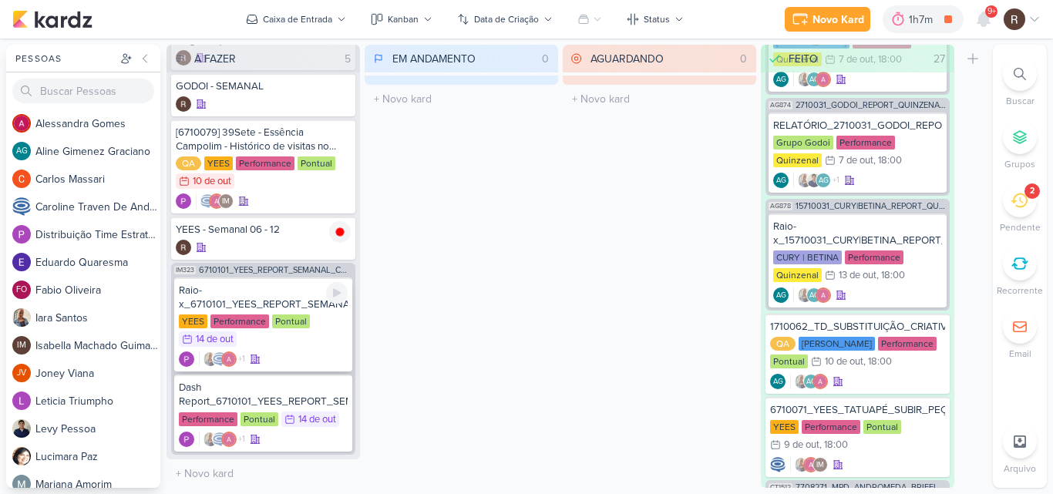
click at [276, 332] on div "YEES Performance Pontual 14/10 [DATE]" at bounding box center [263, 332] width 169 height 34
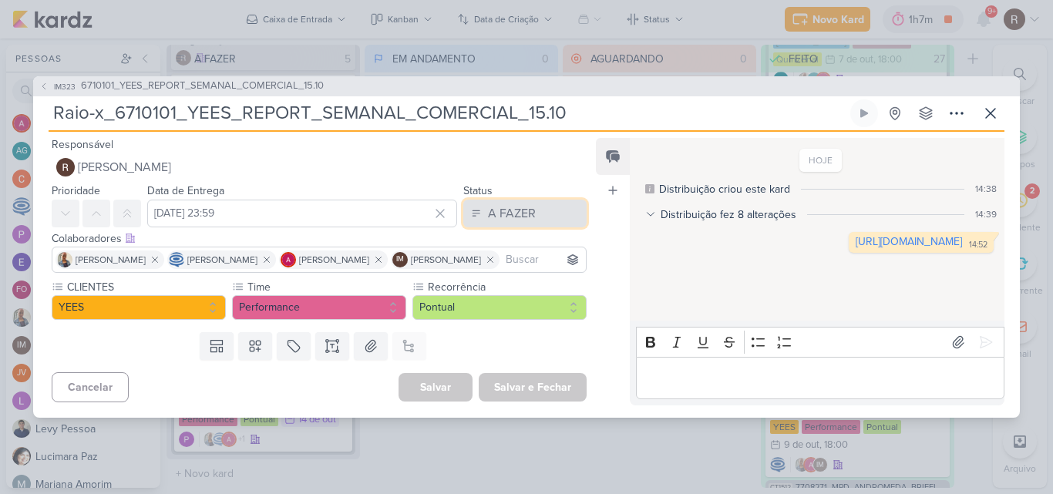
click at [526, 205] on div "A FAZER" at bounding box center [512, 213] width 48 height 19
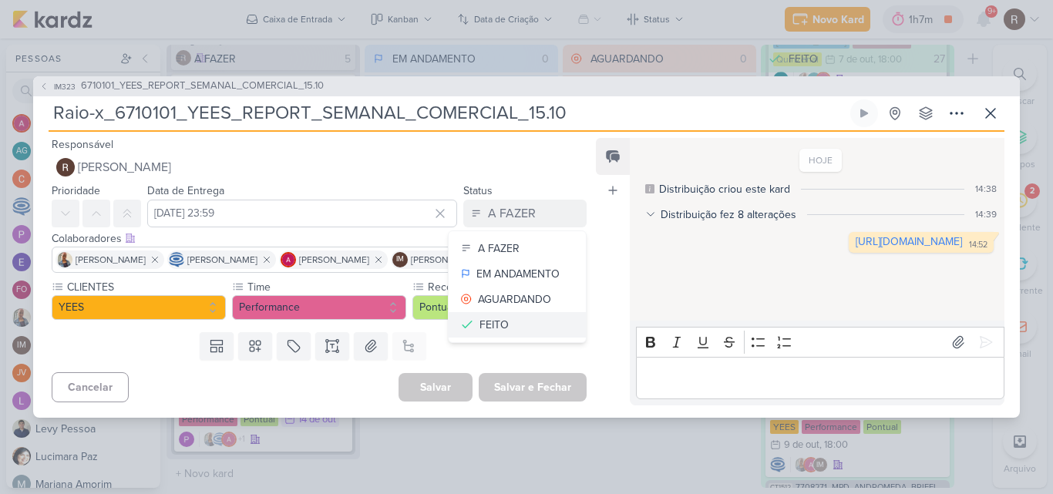
click at [497, 317] on div "FEITO" at bounding box center [494, 325] width 29 height 16
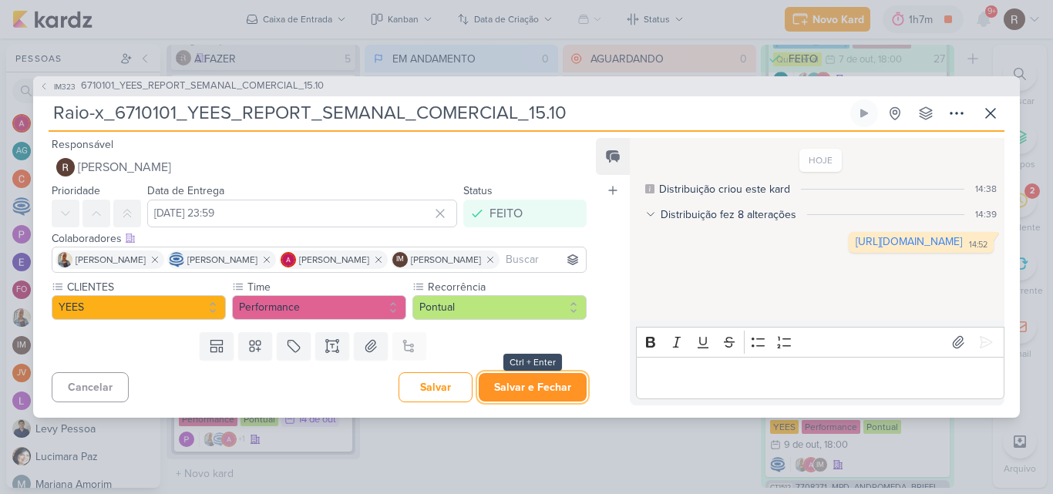
click at [522, 389] on button "Salvar e Fechar" at bounding box center [533, 387] width 108 height 29
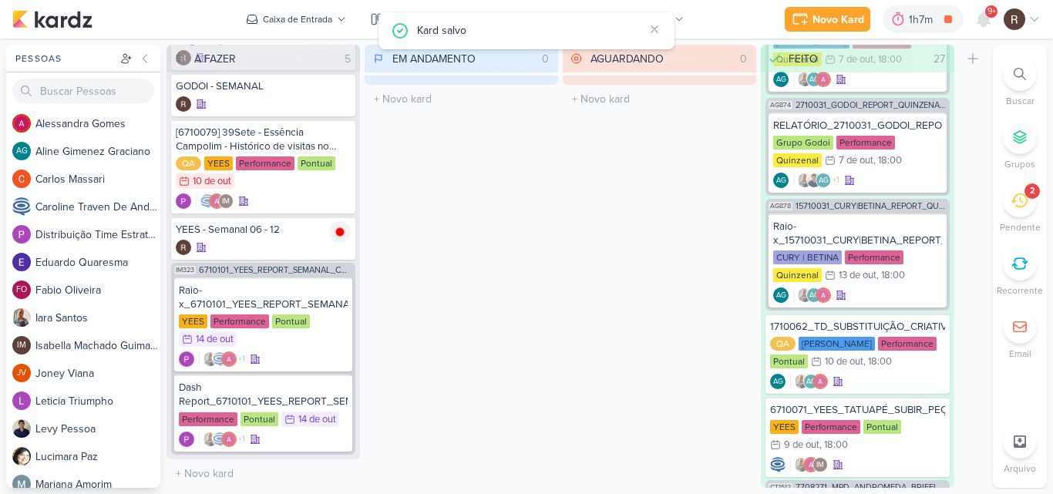
scroll to position [0, 0]
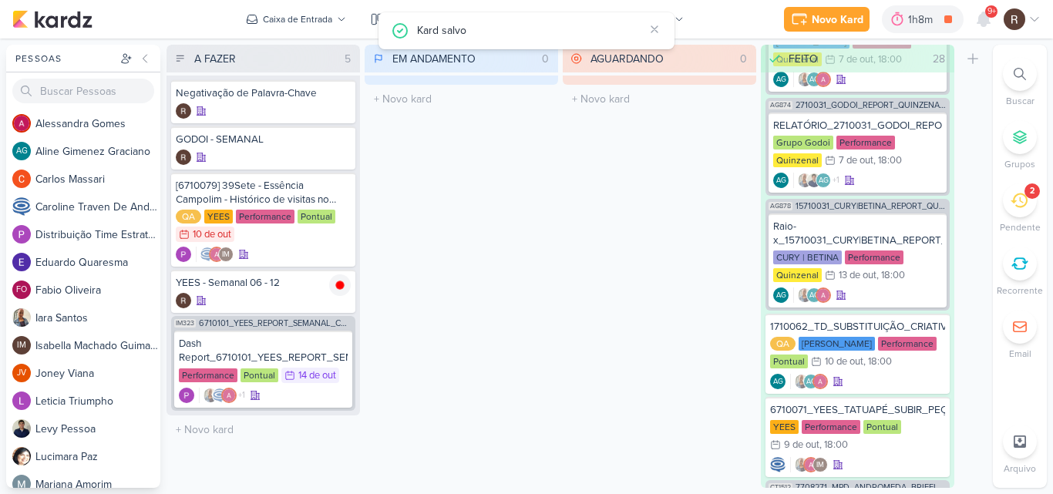
click at [1017, 204] on icon at bounding box center [1019, 200] width 17 height 17
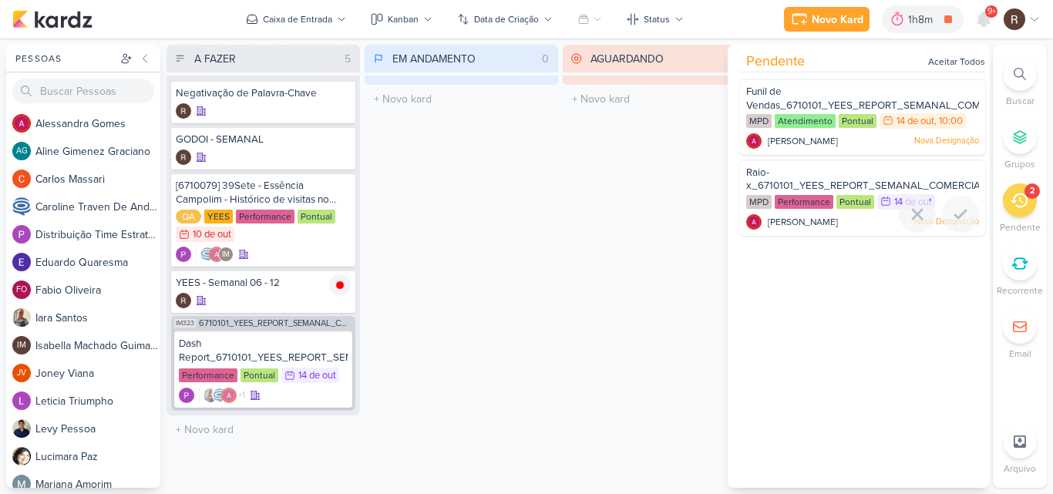
click at [859, 197] on div "Pontual" at bounding box center [856, 202] width 38 height 14
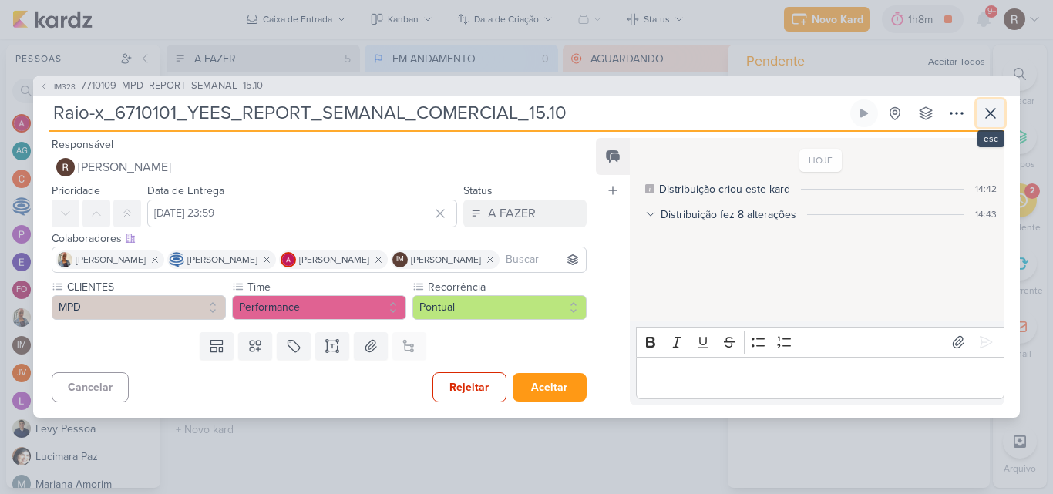
click at [995, 104] on icon at bounding box center [990, 113] width 19 height 19
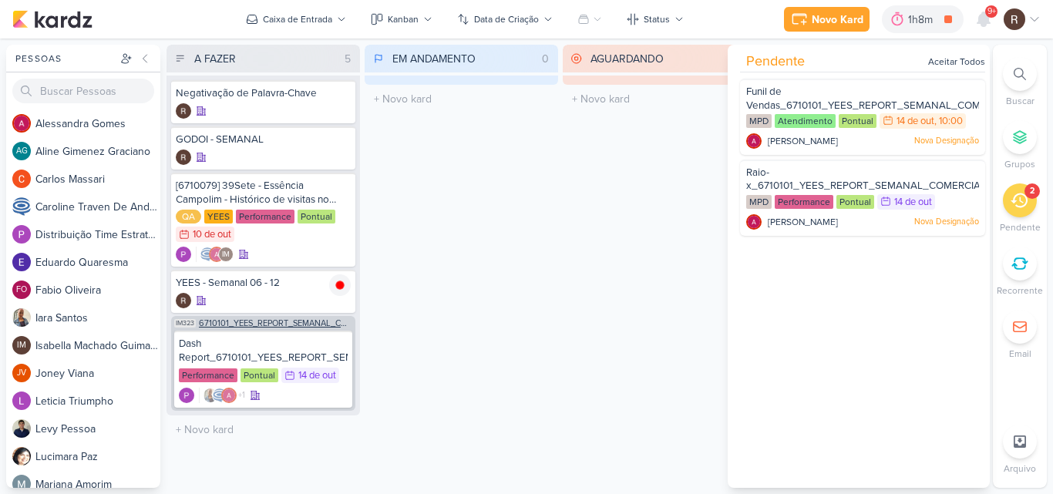
click at [257, 324] on span "6710101_YEES_REPORT_SEMANAL_COMERCIAL_15.10" at bounding box center [275, 323] width 153 height 8
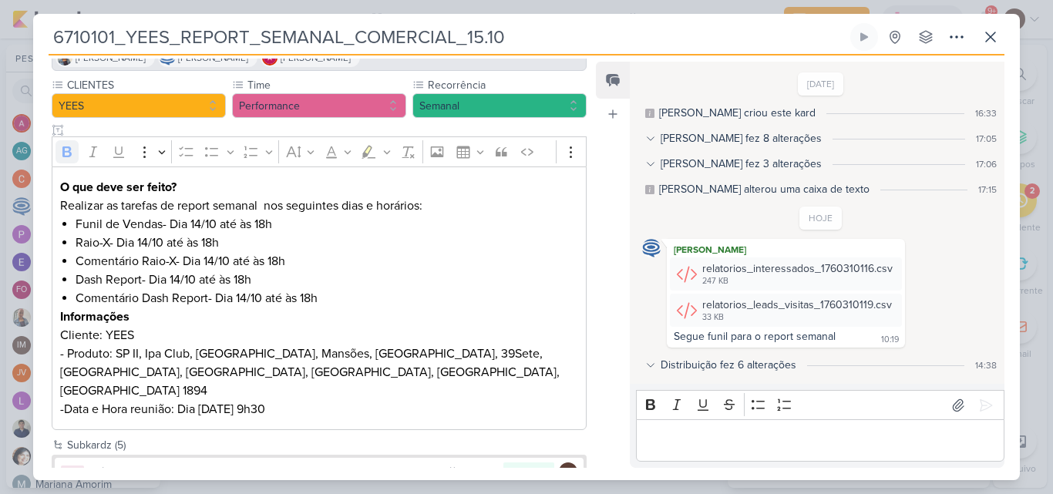
scroll to position [106, 0]
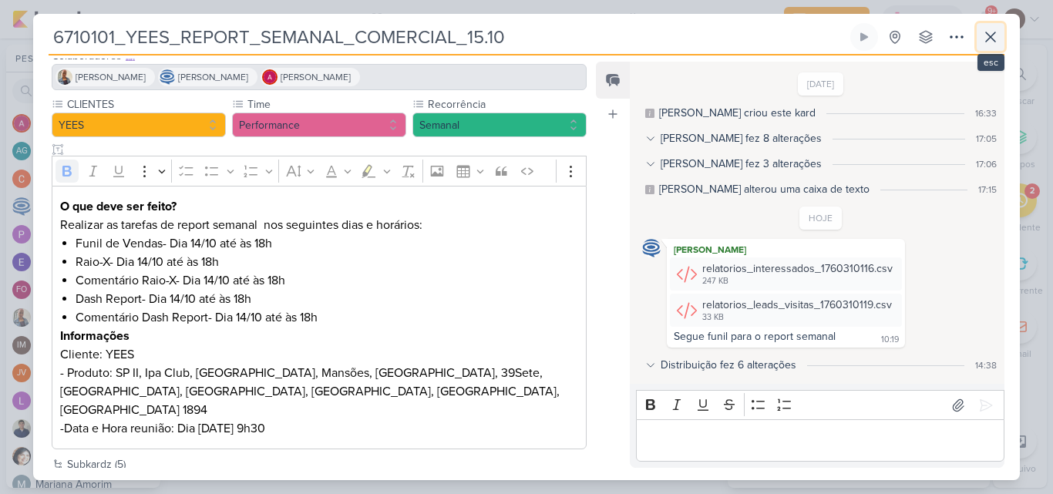
click at [985, 40] on icon at bounding box center [990, 37] width 19 height 19
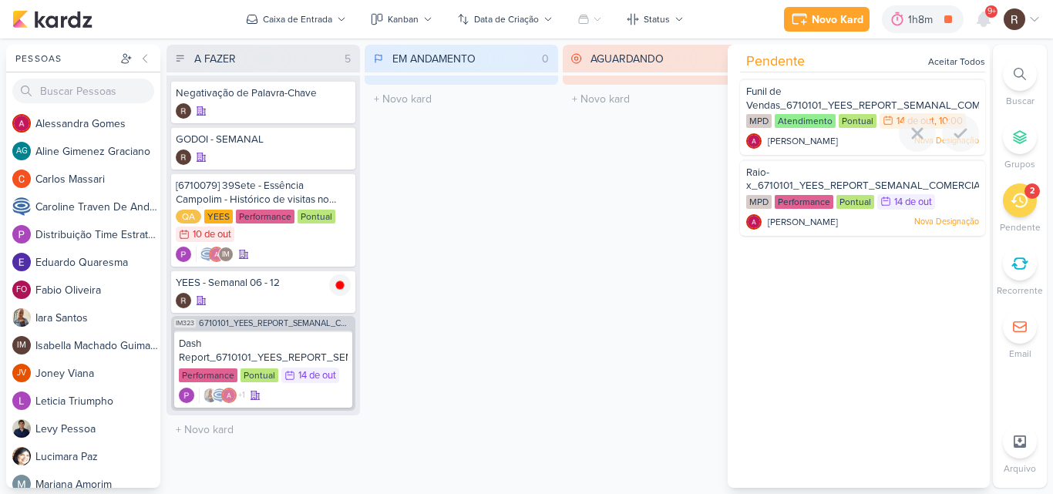
click at [810, 126] on div "Atendimento" at bounding box center [805, 121] width 61 height 14
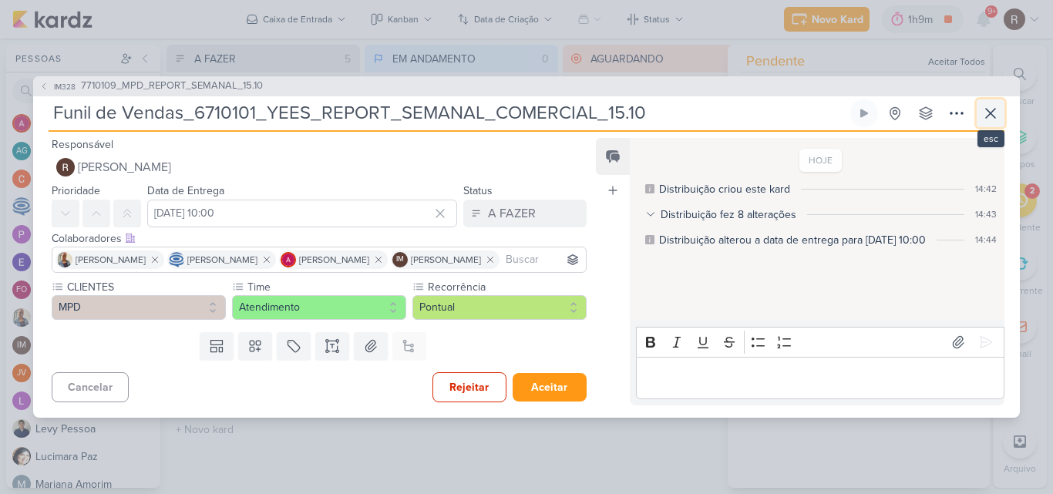
click at [990, 106] on icon at bounding box center [990, 113] width 19 height 19
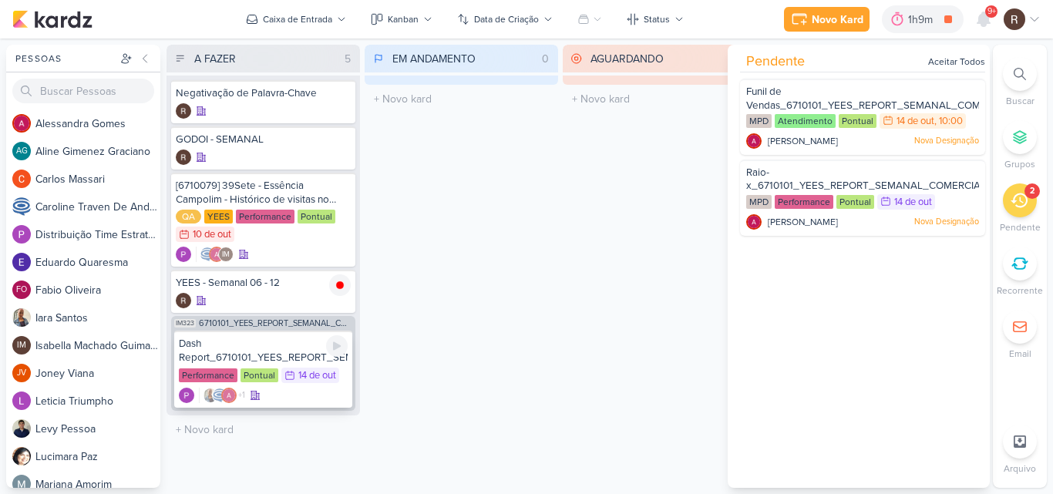
click at [289, 362] on div "Dash Report_6710101_YEES_REPORT_SEMANAL_COMERCIAL_15.10" at bounding box center [263, 351] width 169 height 28
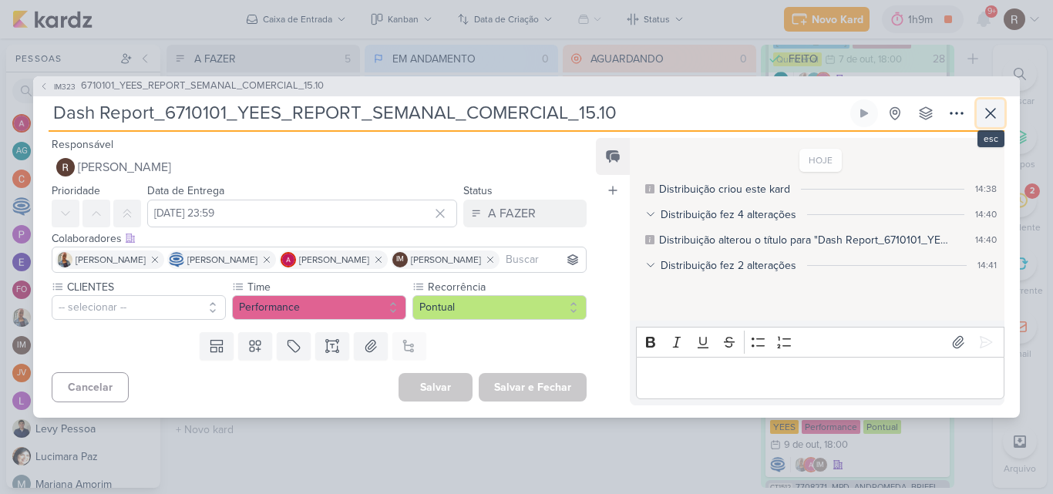
click at [993, 106] on icon at bounding box center [990, 113] width 19 height 19
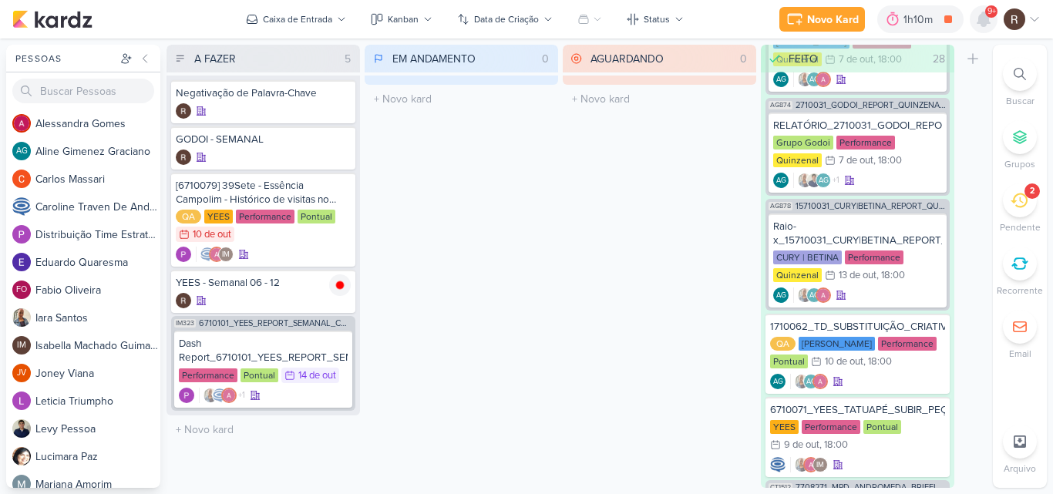
click at [985, 18] on icon at bounding box center [984, 19] width 12 height 14
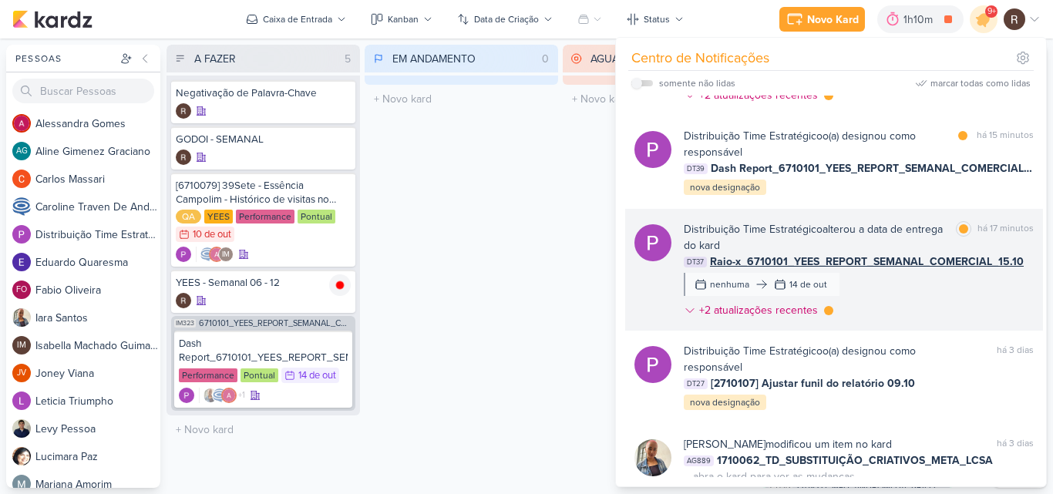
scroll to position [231, 0]
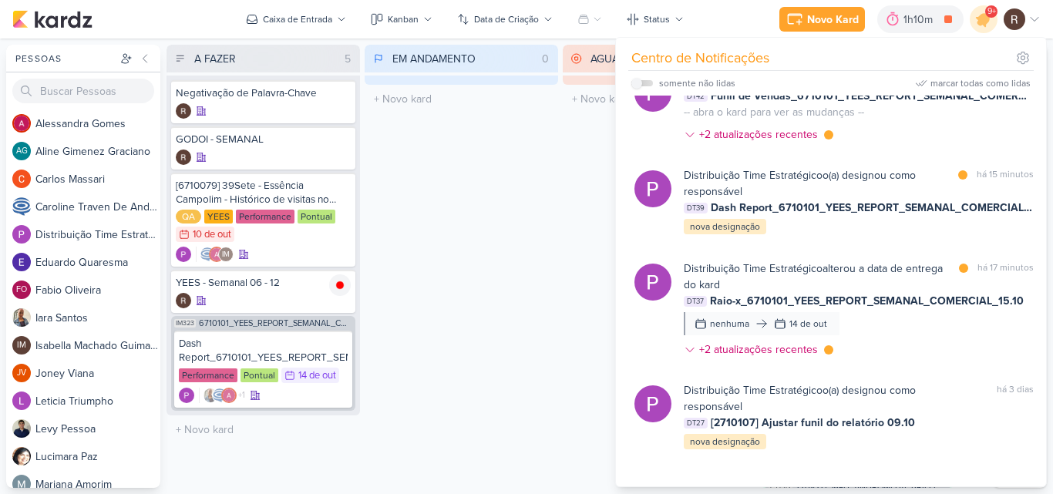
click at [868, 364] on div "Distribuição Time Estratégico alterou a data de entrega do kard marcar como lid…" at bounding box center [859, 312] width 350 height 103
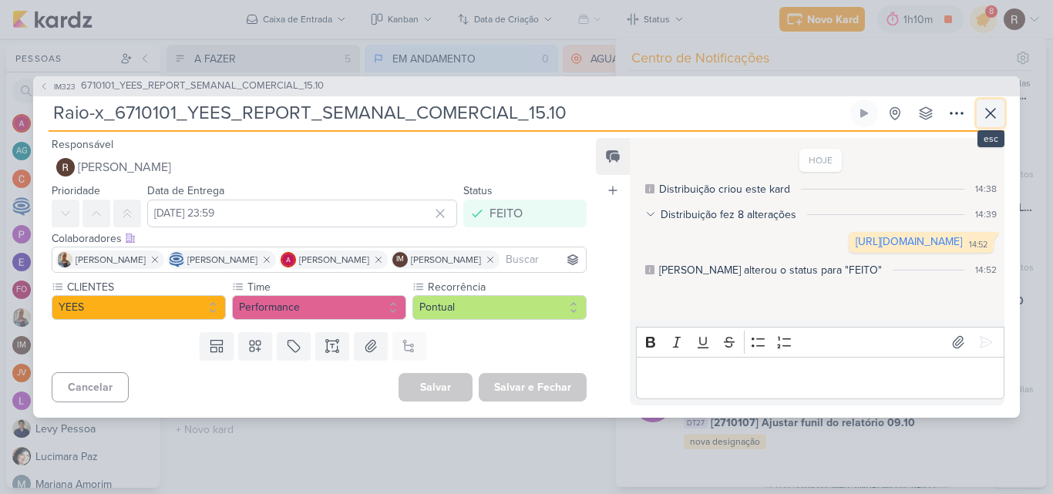
click at [995, 104] on icon at bounding box center [990, 113] width 19 height 19
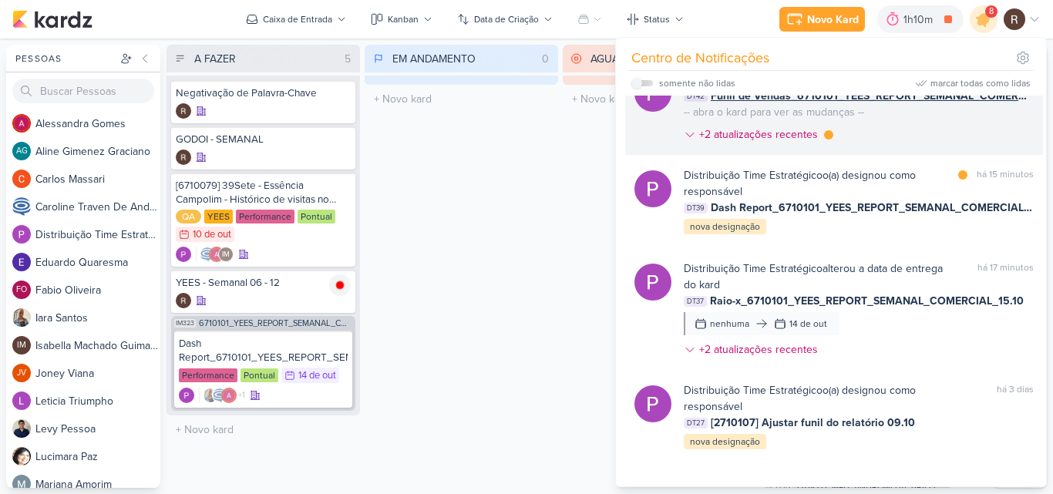
click at [885, 149] on div "Distribuição Time Estratégico modificou um item no kard marcar como lida há 13 …" at bounding box center [859, 110] width 350 height 77
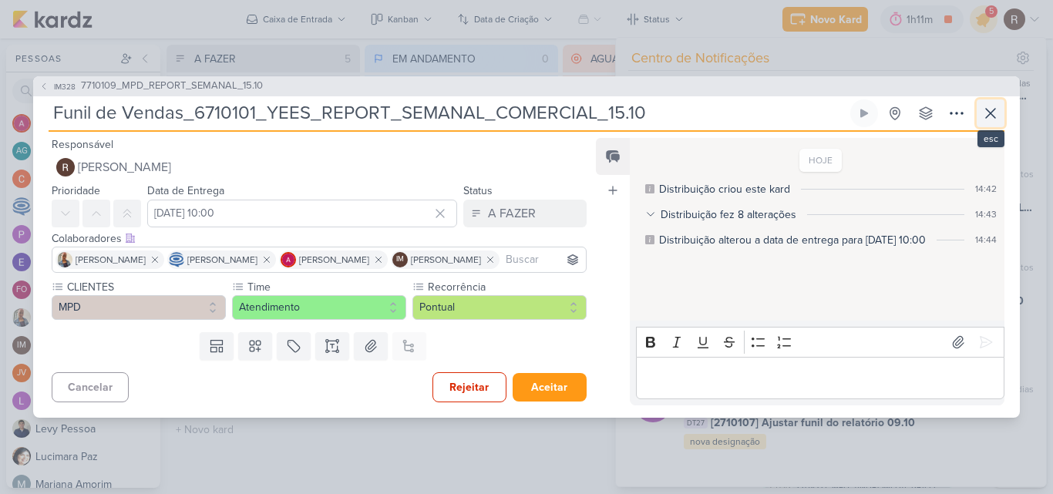
click at [978, 102] on button at bounding box center [991, 113] width 28 height 28
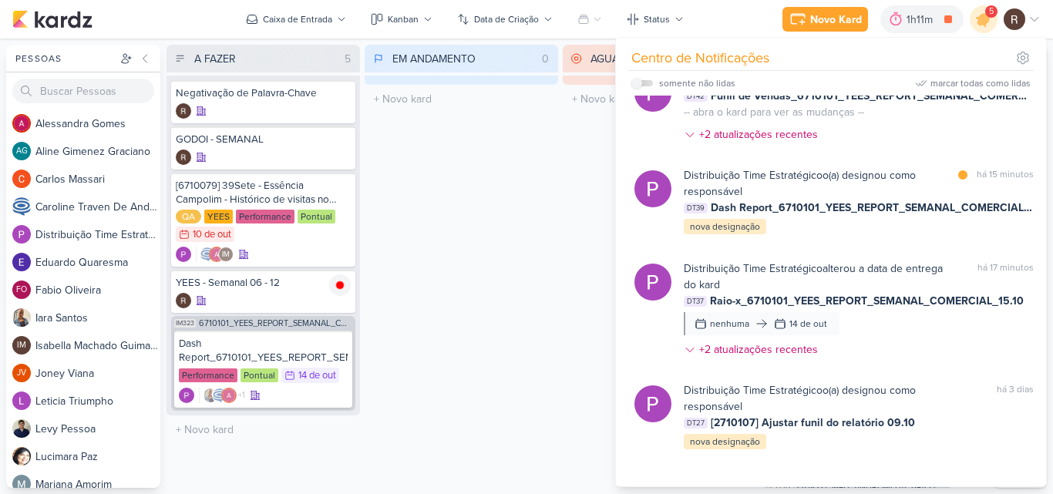
click at [499, 222] on div "EM ANDAMENTO 0 Mover Para Esquerda Mover Para Direita [GEOGRAPHIC_DATA] O títul…" at bounding box center [462, 266] width 194 height 443
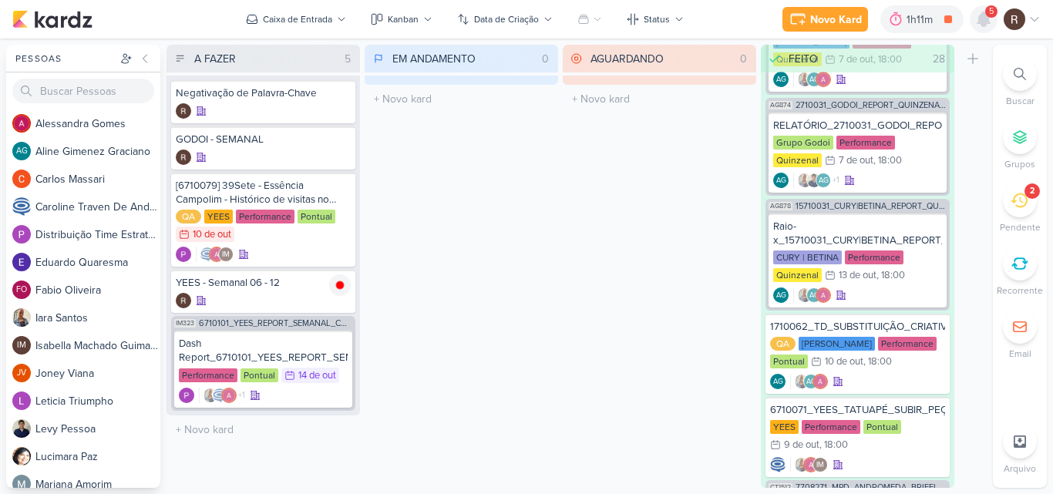
click at [988, 22] on icon at bounding box center [984, 19] width 12 height 14
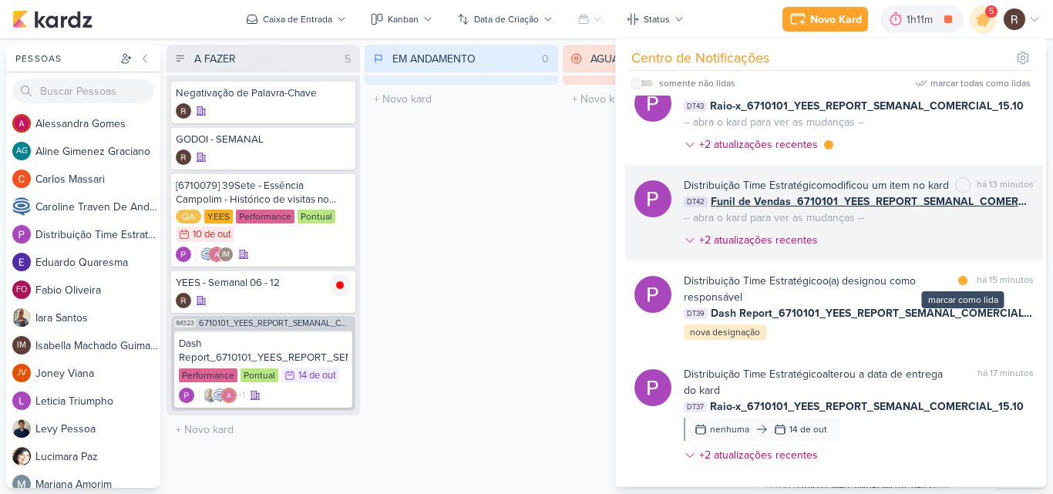
scroll to position [77, 0]
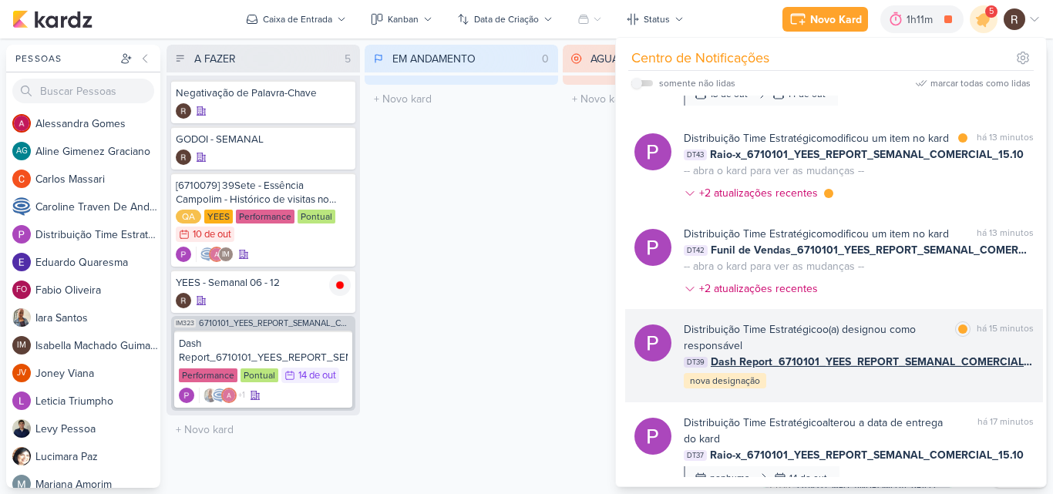
click at [907, 354] on div "Distribuição Time Estratégico o(a) designou como responsável" at bounding box center [816, 338] width 265 height 32
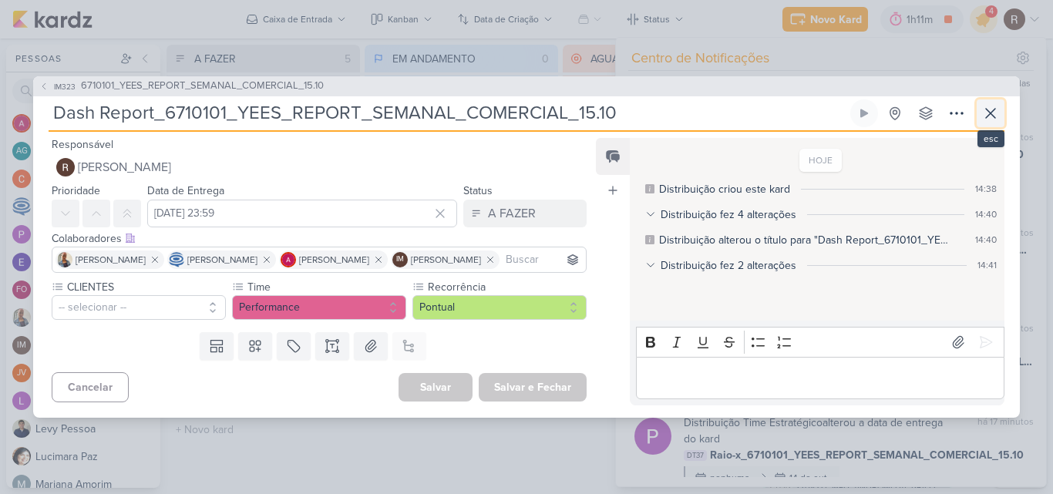
click at [991, 109] on icon at bounding box center [990, 113] width 9 height 9
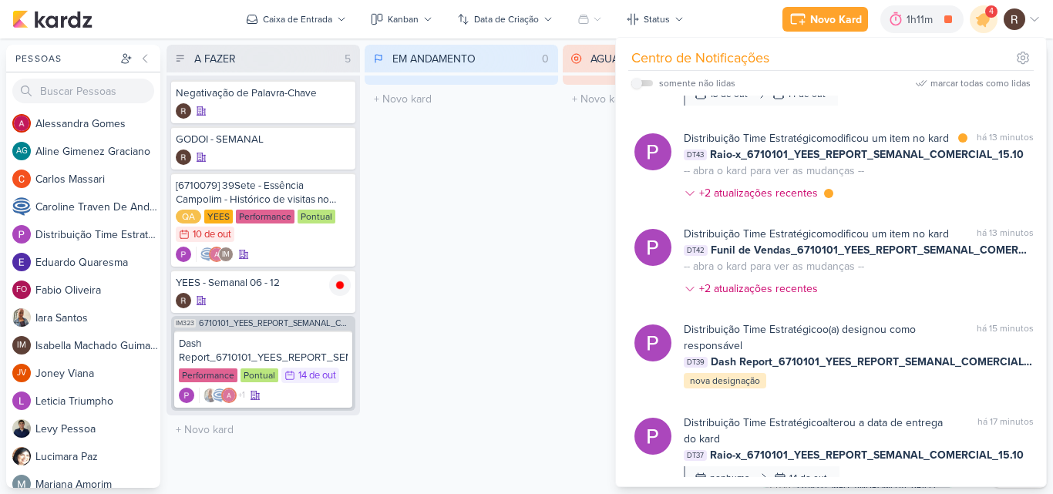
click at [881, 144] on div "Distribuição Time Estratégico modificou um item no kard" at bounding box center [816, 138] width 265 height 16
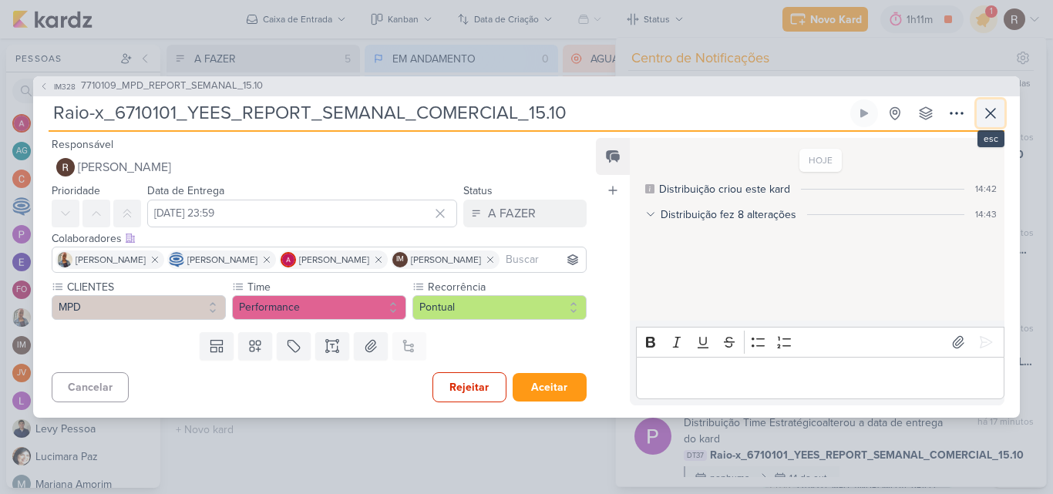
click at [998, 104] on icon at bounding box center [990, 113] width 19 height 19
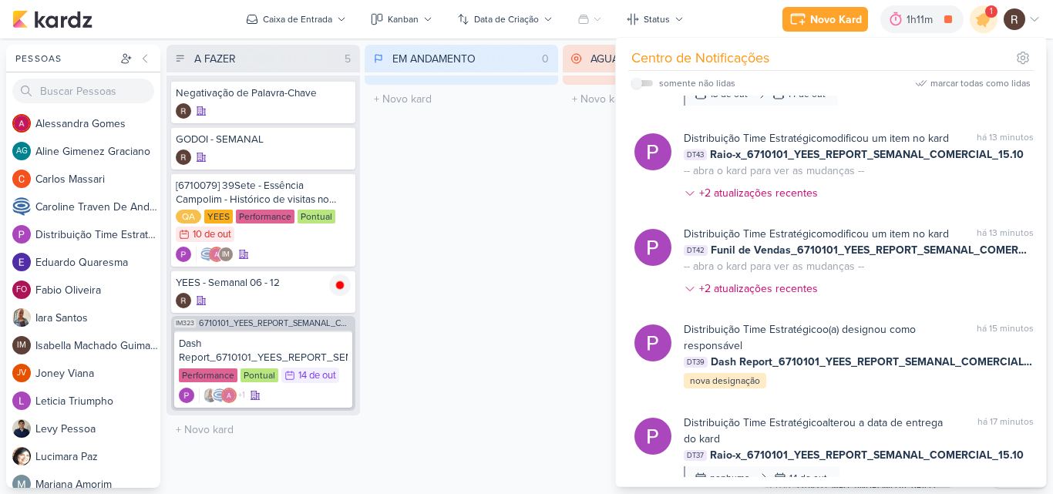
click at [587, 231] on div "AGUARDANDO 0 Mover Para Esquerda Mover Para Direita [GEOGRAPHIC_DATA] O título …" at bounding box center [660, 266] width 194 height 443
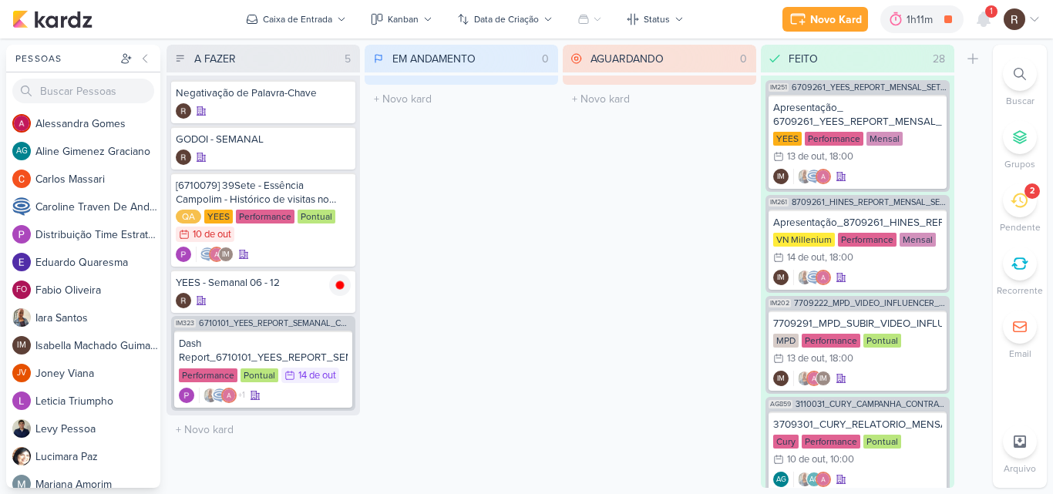
scroll to position [1156, 0]
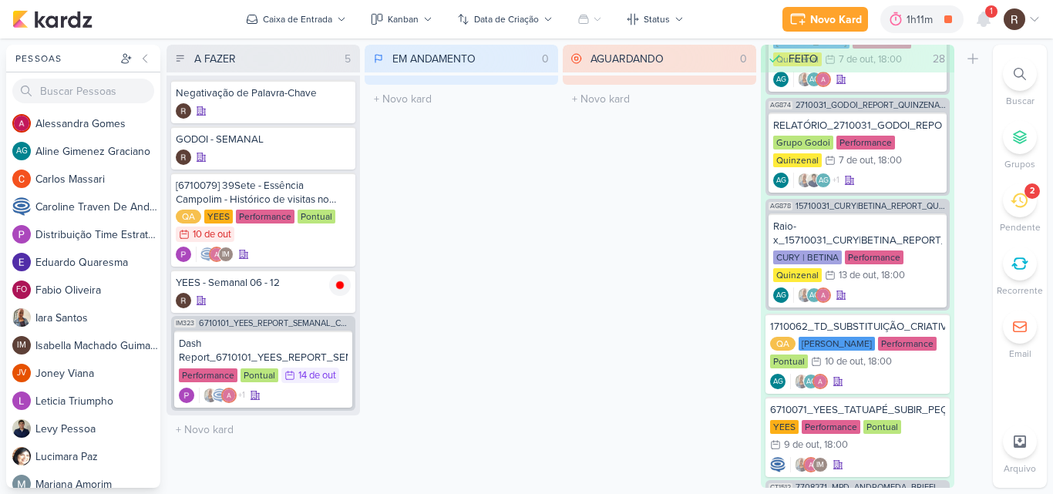
click at [1011, 207] on icon at bounding box center [1019, 200] width 17 height 17
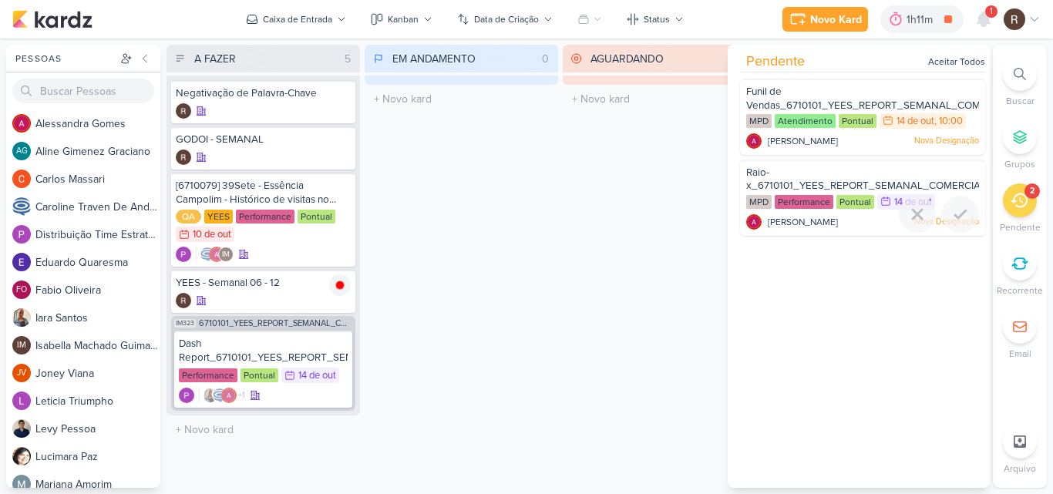
click at [816, 186] on span "Raio-x_6710101_YEES_REPORT_SEMANAL_COMERCIAL_15.10" at bounding box center [880, 180] width 268 height 26
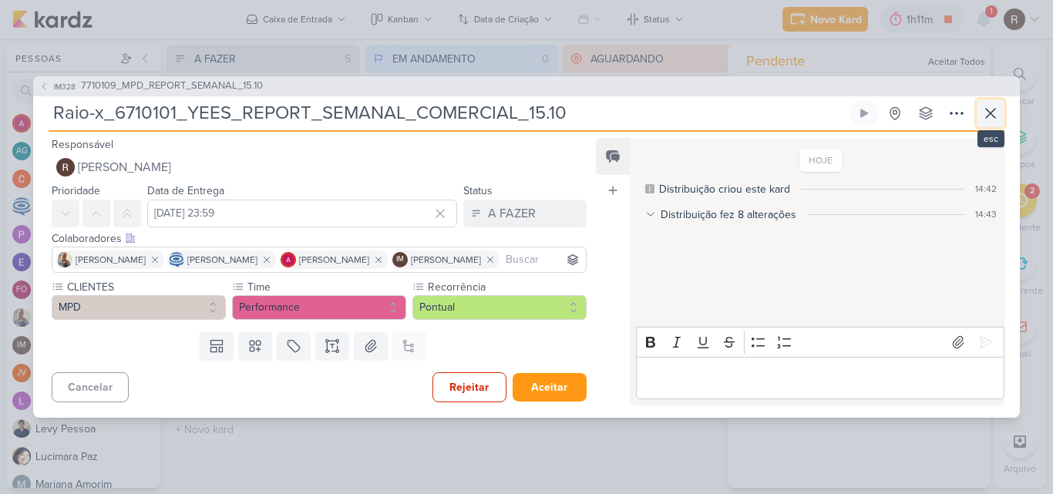
click at [996, 106] on icon at bounding box center [990, 113] width 19 height 19
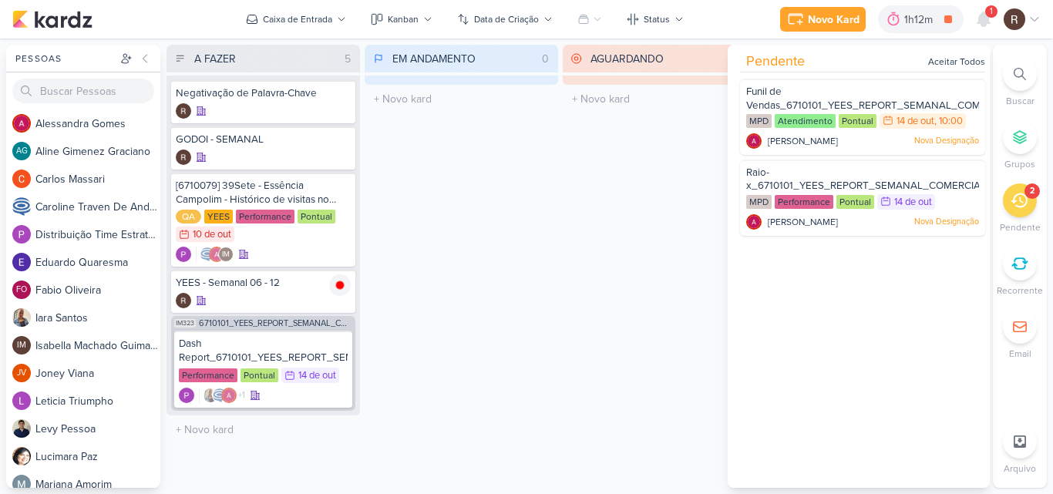
click at [669, 194] on div "AGUARDANDO 0 Mover Para Esquerda Mover Para Direita [GEOGRAPHIC_DATA] O título …" at bounding box center [660, 266] width 194 height 443
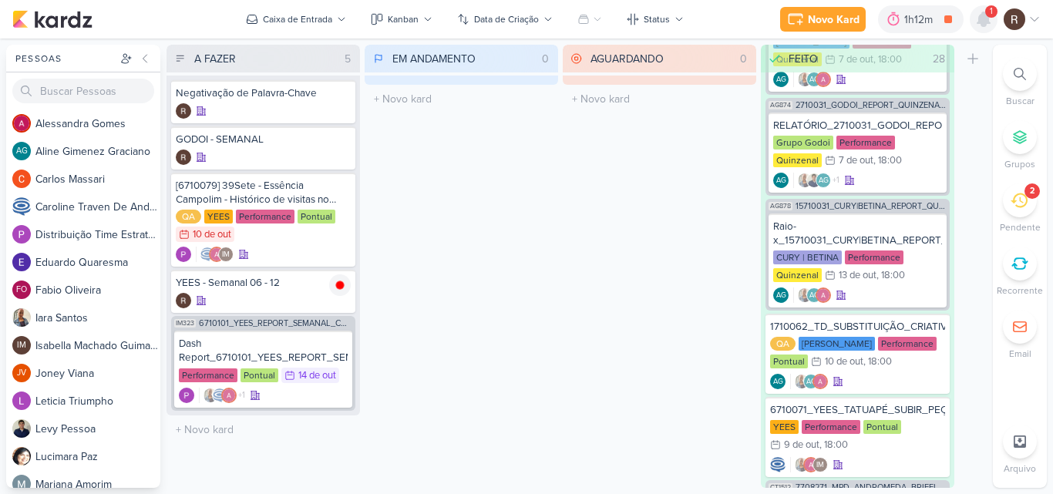
click at [984, 25] on icon at bounding box center [984, 19] width 12 height 14
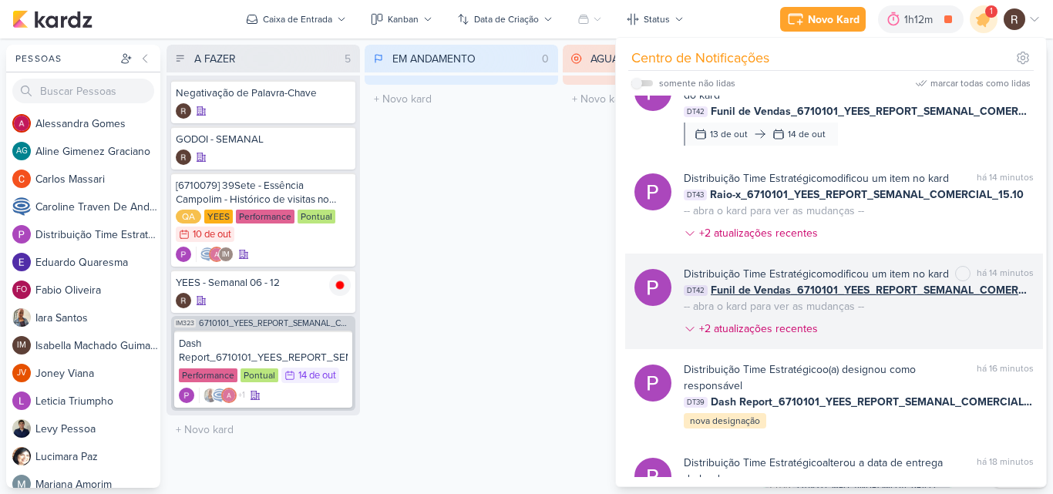
scroll to position [0, 0]
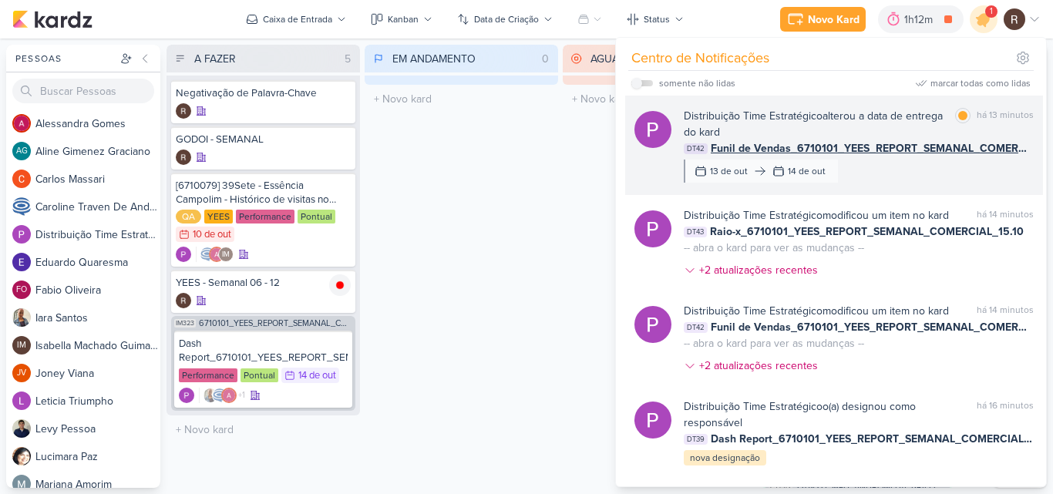
click at [834, 111] on div "Distribuição Time Estratégico alterou a data de entrega do kard" at bounding box center [816, 124] width 265 height 32
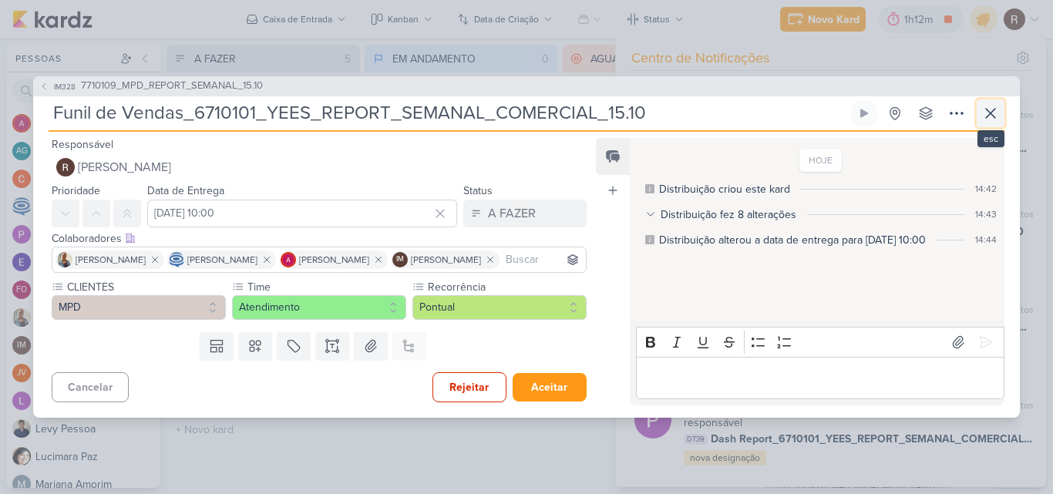
click at [990, 109] on icon at bounding box center [990, 113] width 9 height 9
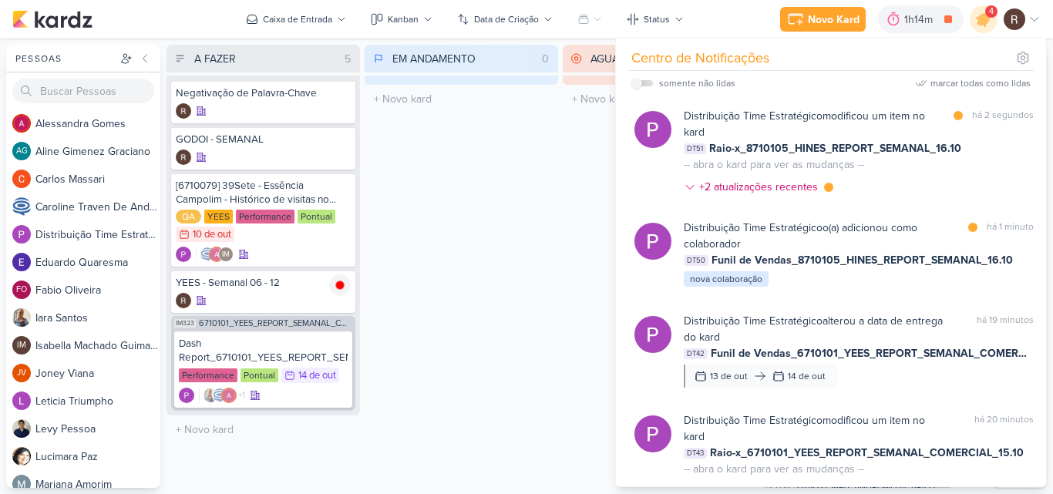
click at [455, 198] on div "EM ANDAMENTO 0 Mover Para Esquerda Mover Para Direita [GEOGRAPHIC_DATA] O títul…" at bounding box center [462, 266] width 194 height 443
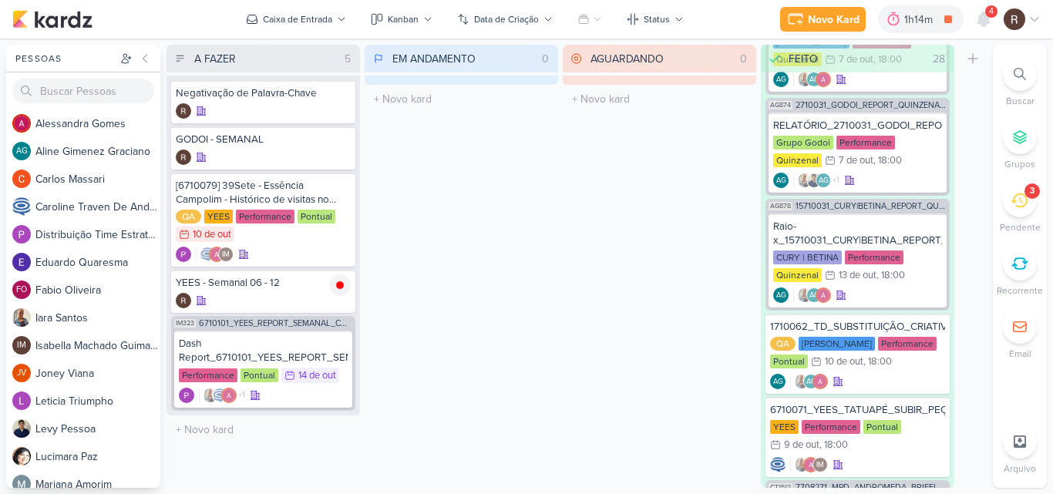
click at [1022, 203] on icon at bounding box center [1019, 200] width 17 height 17
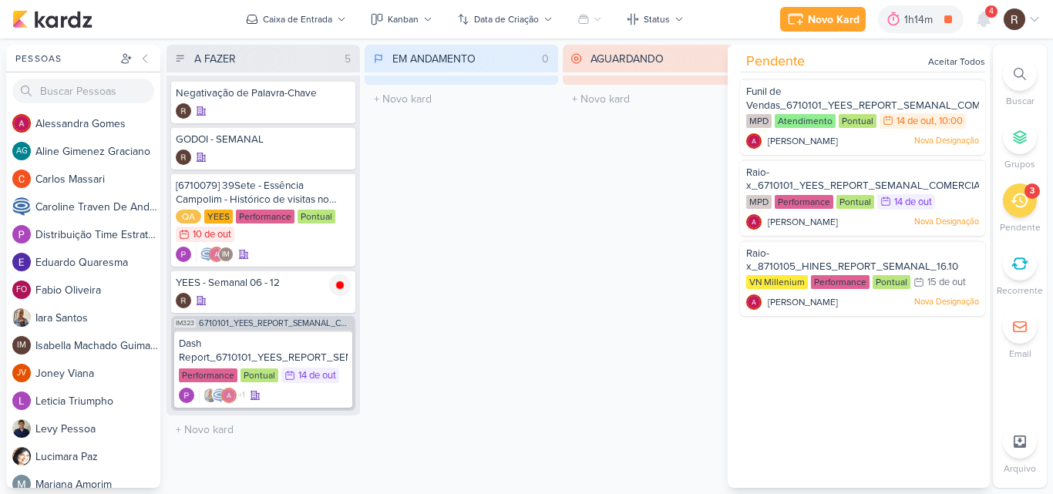
click at [549, 183] on div "EM ANDAMENTO 0 Mover Para Esquerda Mover Para Direita [GEOGRAPHIC_DATA] O títul…" at bounding box center [462, 266] width 194 height 443
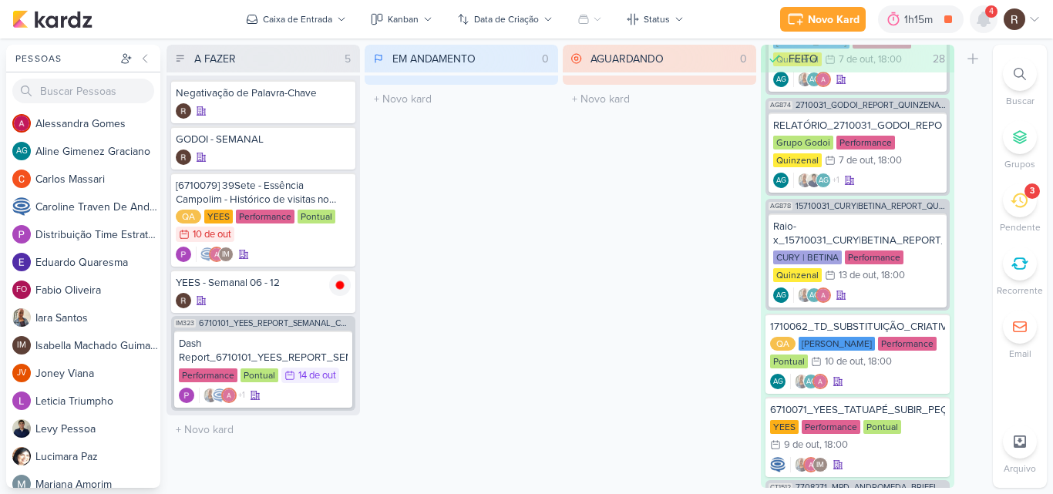
click at [985, 18] on icon at bounding box center [984, 19] width 12 height 14
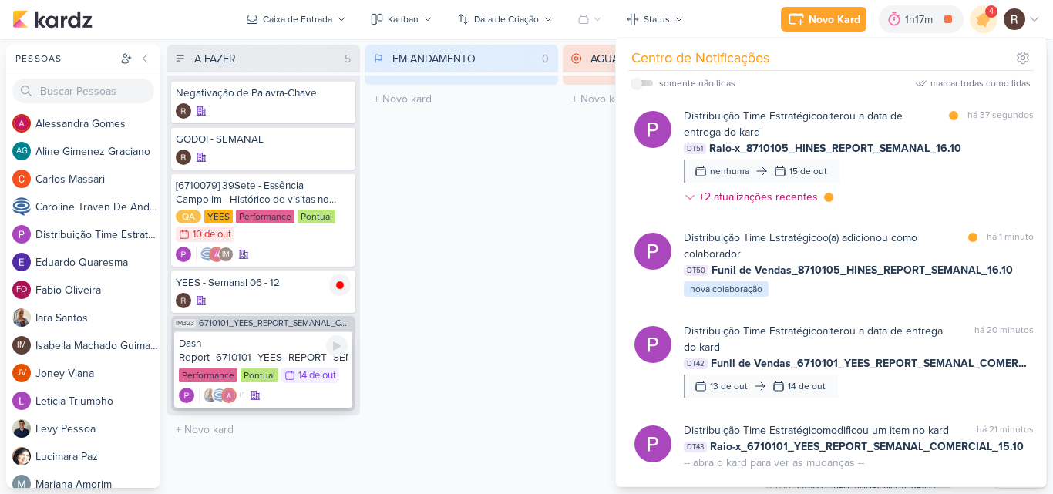
click at [247, 368] on div "Performance Pontual 14/10 14 de out" at bounding box center [263, 376] width 169 height 17
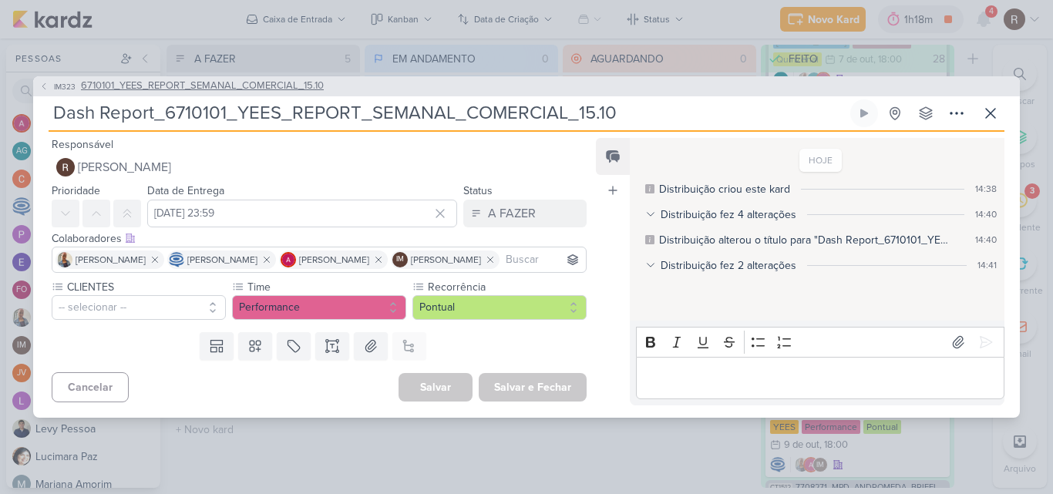
click at [222, 79] on span "6710101_YEES_REPORT_SEMANAL_COMERCIAL_15.10" at bounding box center [202, 86] width 243 height 15
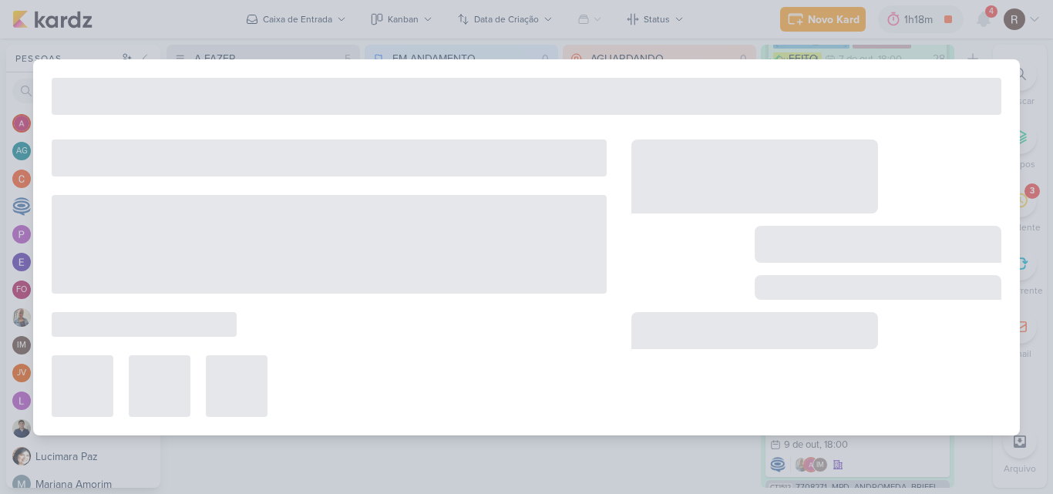
type input "6710101_YEES_REPORT_SEMANAL_COMERCIAL_15.10"
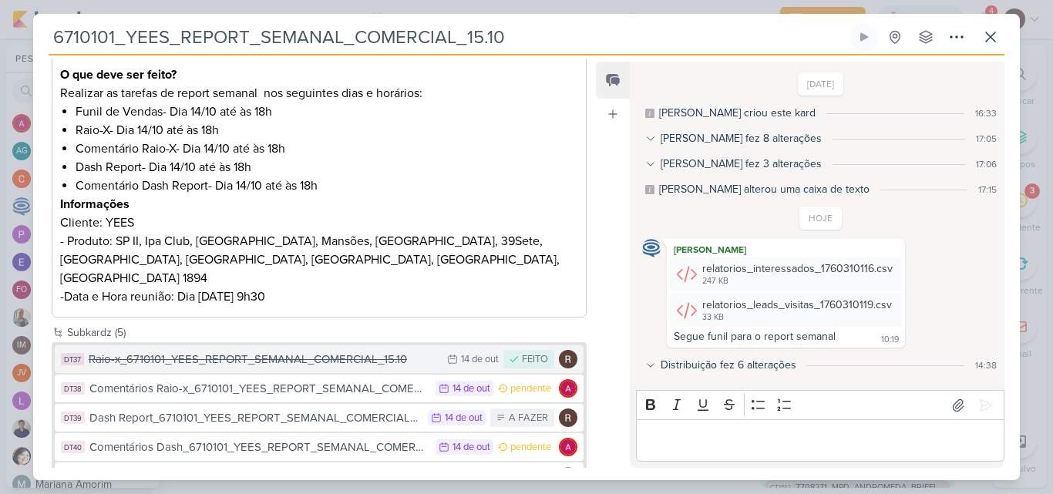
scroll to position [261, 0]
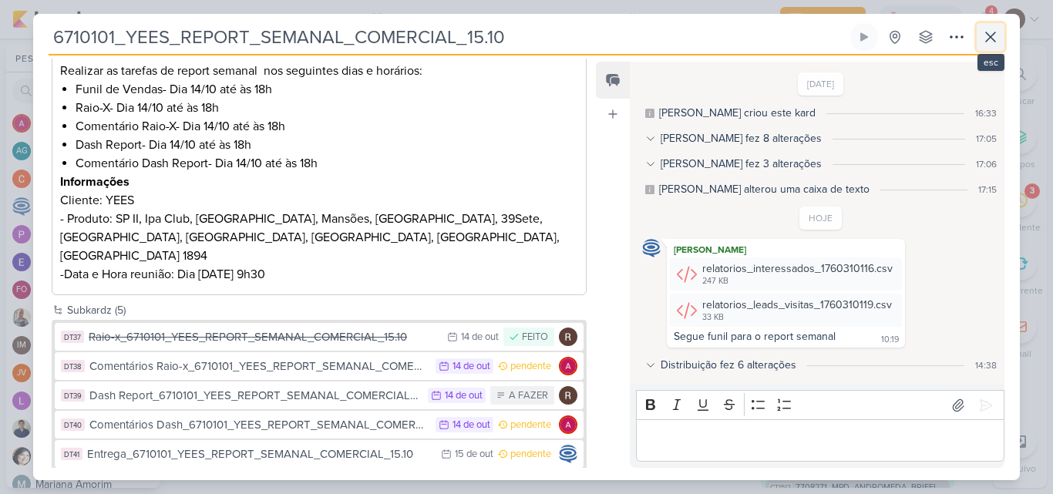
click at [1000, 43] on button at bounding box center [991, 37] width 28 height 28
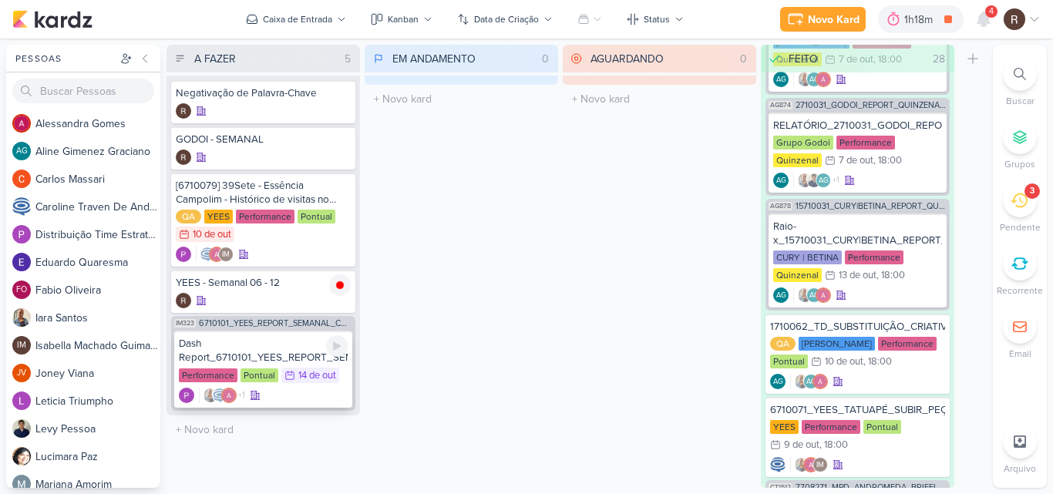
click at [228, 352] on div "Dash Report_6710101_YEES_REPORT_SEMANAL_COMERCIAL_15.10" at bounding box center [263, 351] width 169 height 28
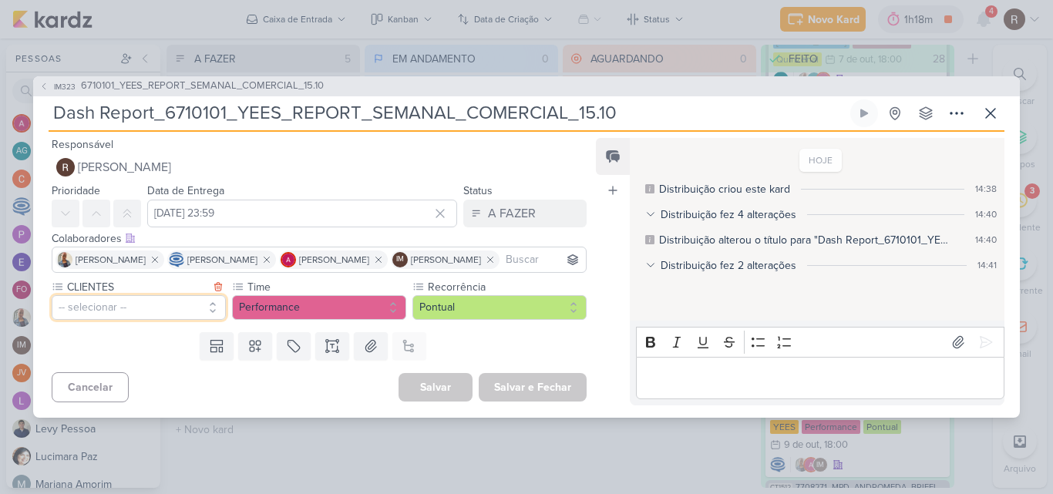
click at [157, 320] on button "-- selecionar --" at bounding box center [139, 307] width 174 height 25
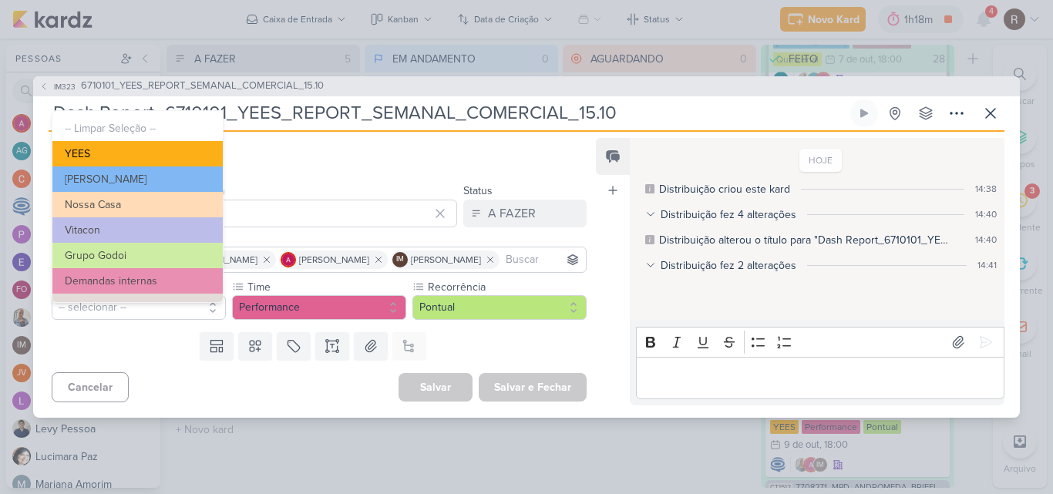
click at [131, 144] on button "YEES" at bounding box center [137, 153] width 170 height 25
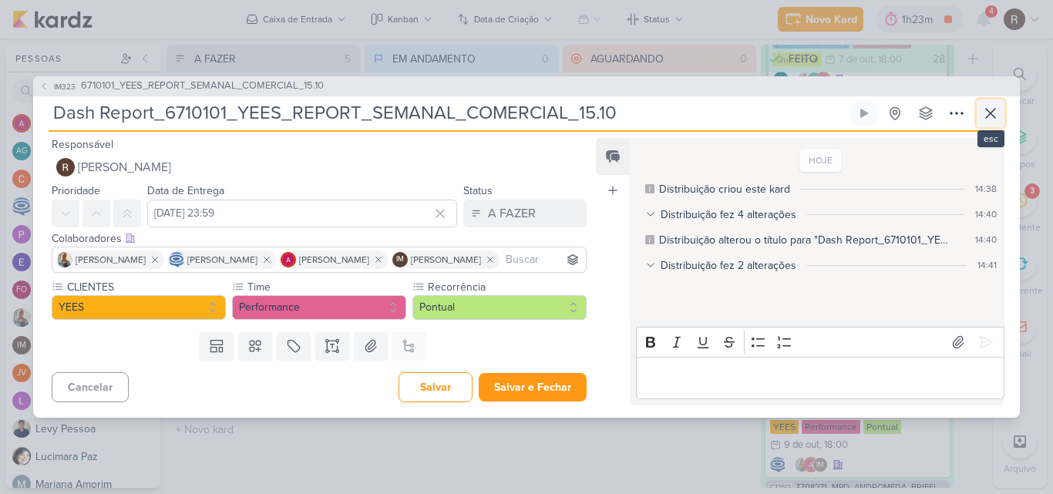
click at [983, 106] on icon at bounding box center [990, 113] width 19 height 19
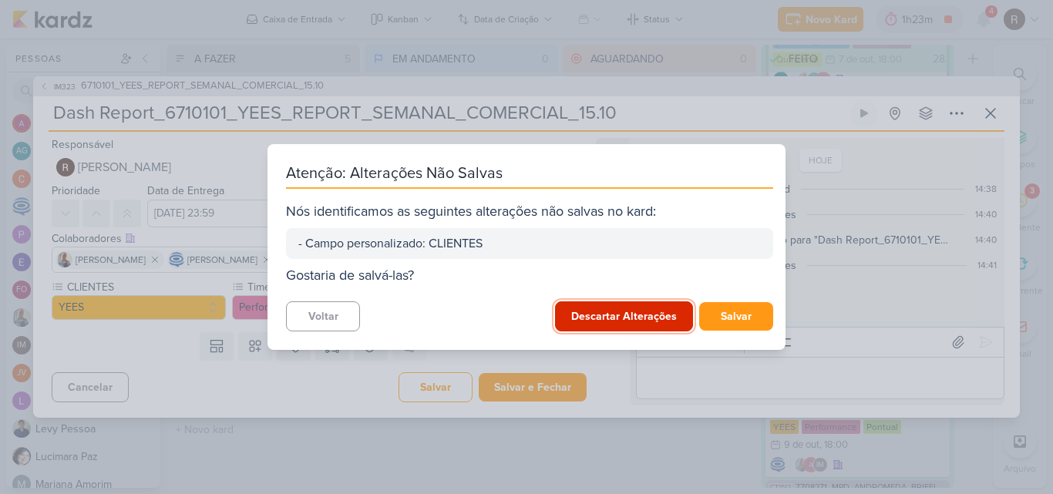
click at [653, 319] on button "Descartar Alterações" at bounding box center [624, 316] width 138 height 30
